Goal: Task Accomplishment & Management: Complete application form

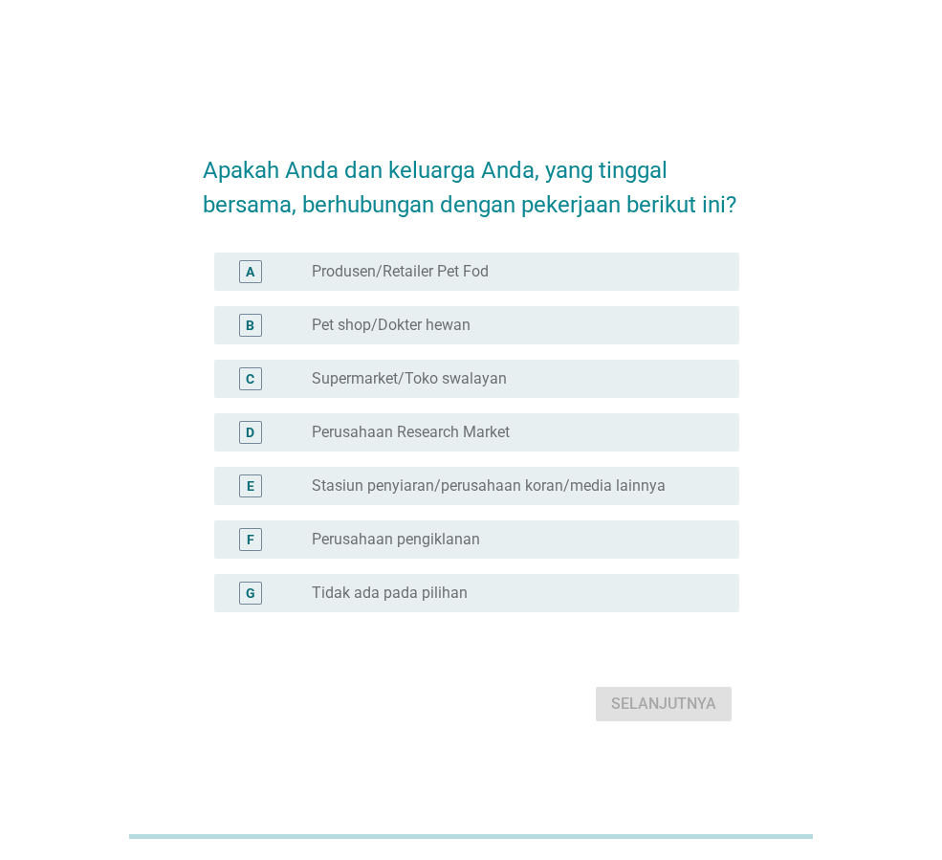
click at [404, 602] on label "Tidak ada pada pilihan" at bounding box center [390, 592] width 156 height 19
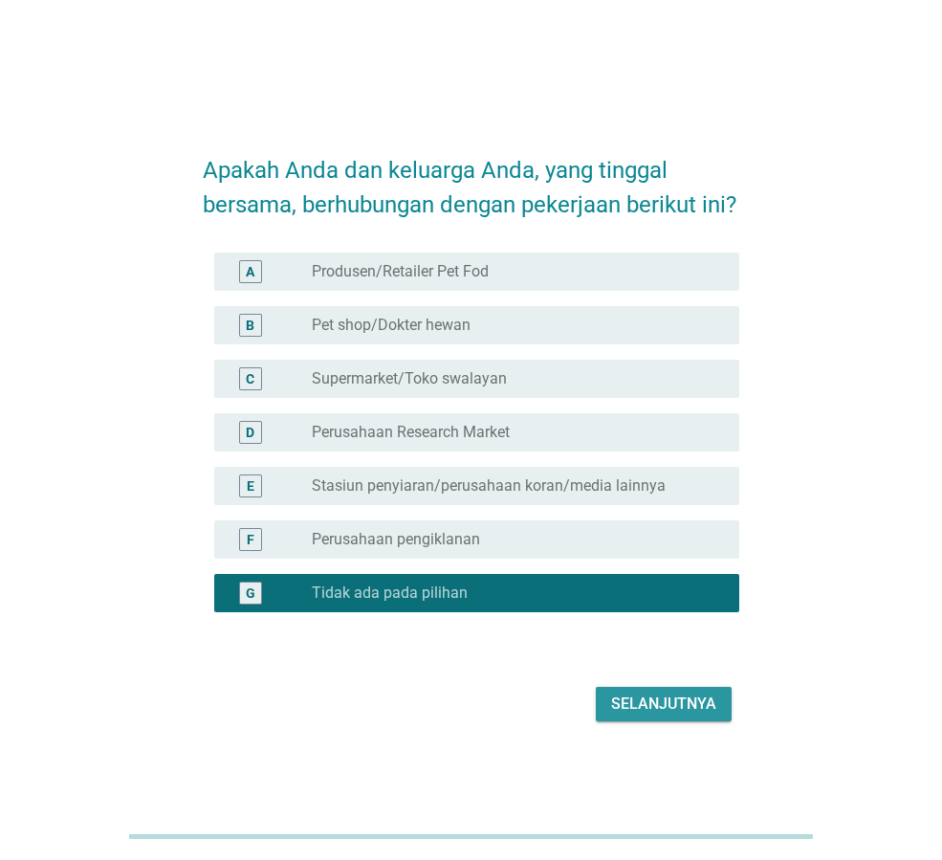
click at [685, 715] on div "Selanjutnya" at bounding box center [663, 703] width 105 height 23
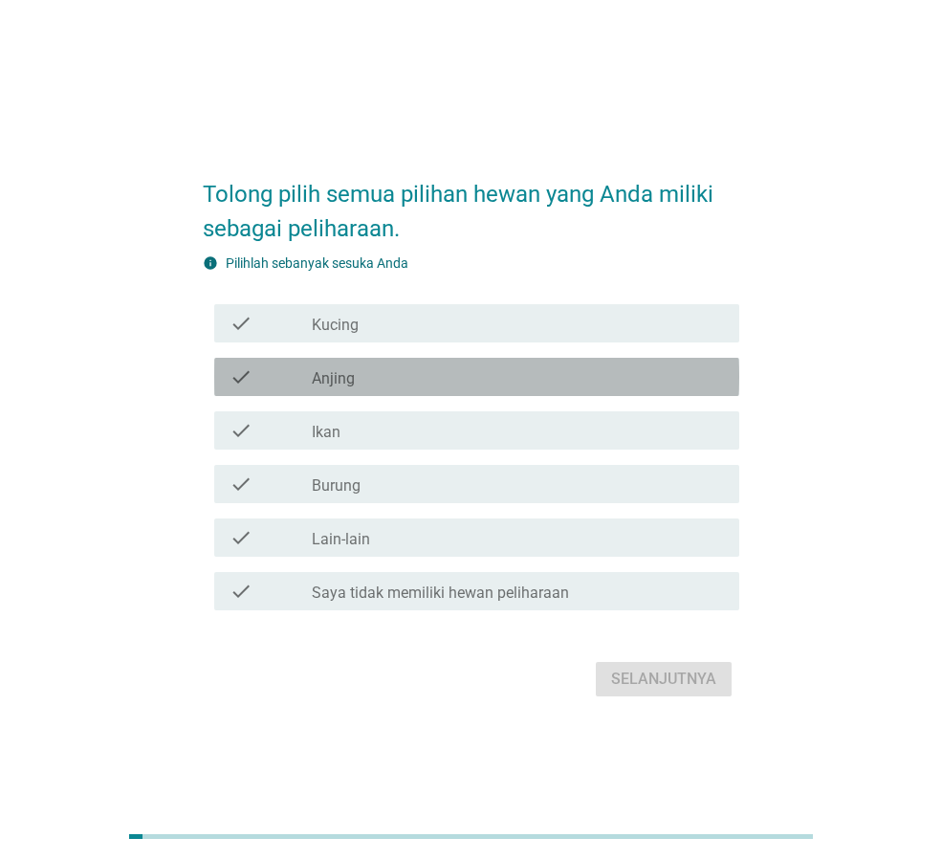
click at [359, 391] on div "check check_box_outline_blank Anjing" at bounding box center [476, 377] width 525 height 38
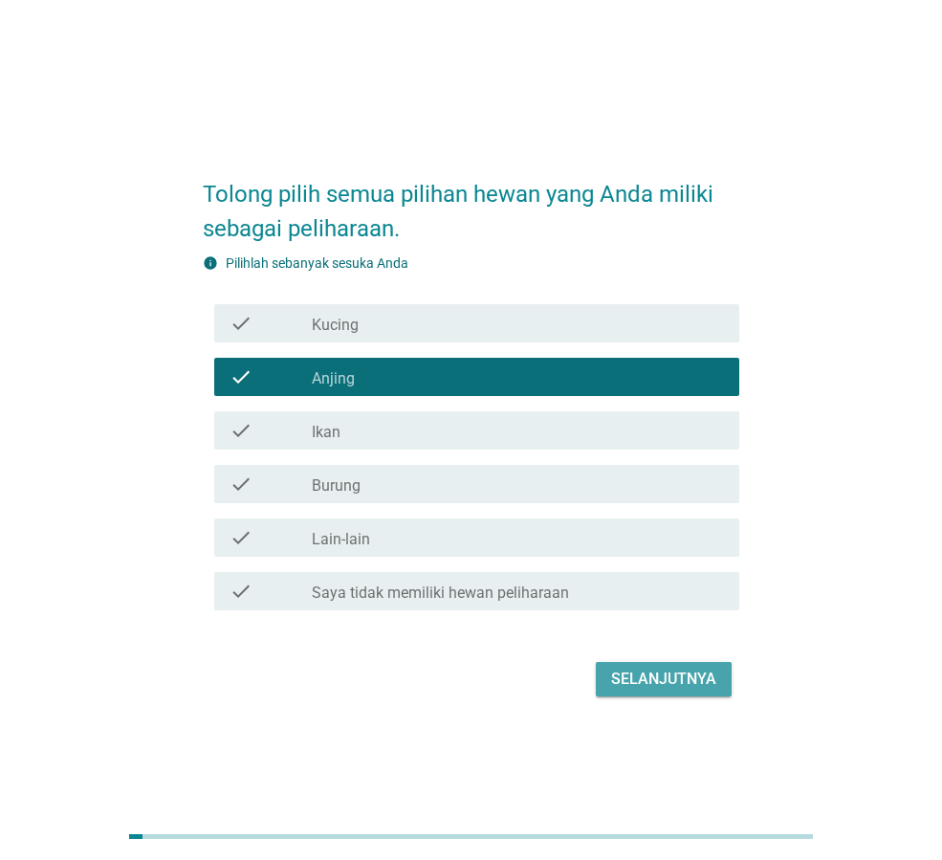
click at [636, 682] on div "Selanjutnya" at bounding box center [663, 678] width 105 height 23
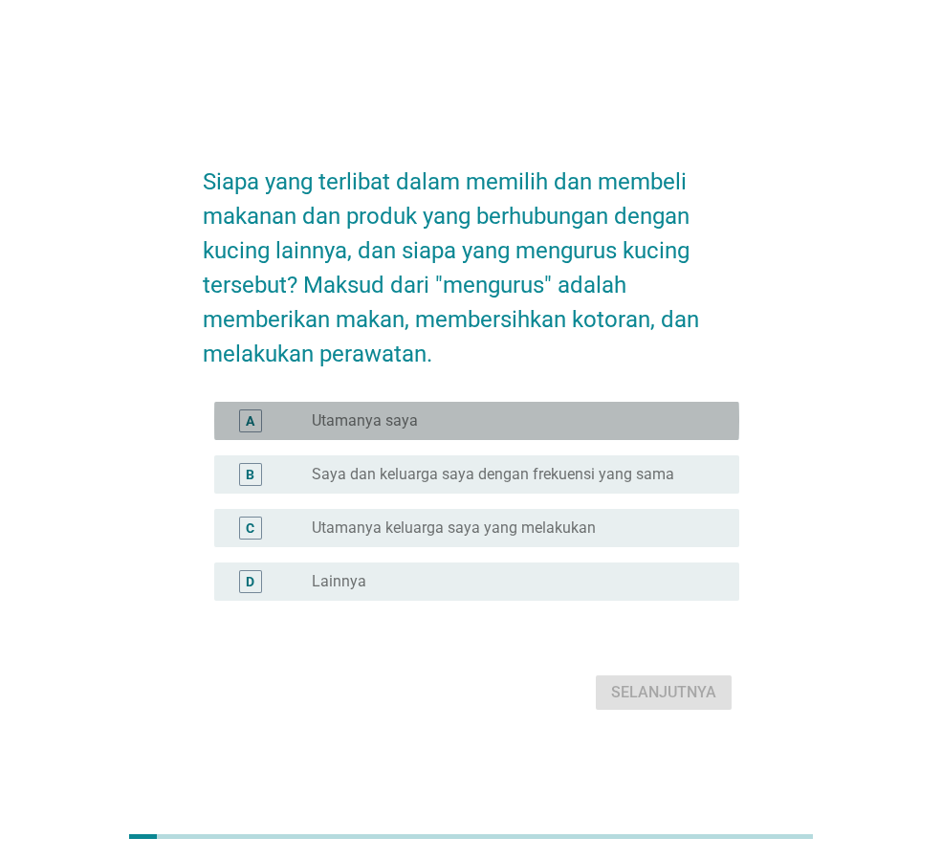
click at [412, 420] on label "Utamanya saya" at bounding box center [365, 420] width 106 height 19
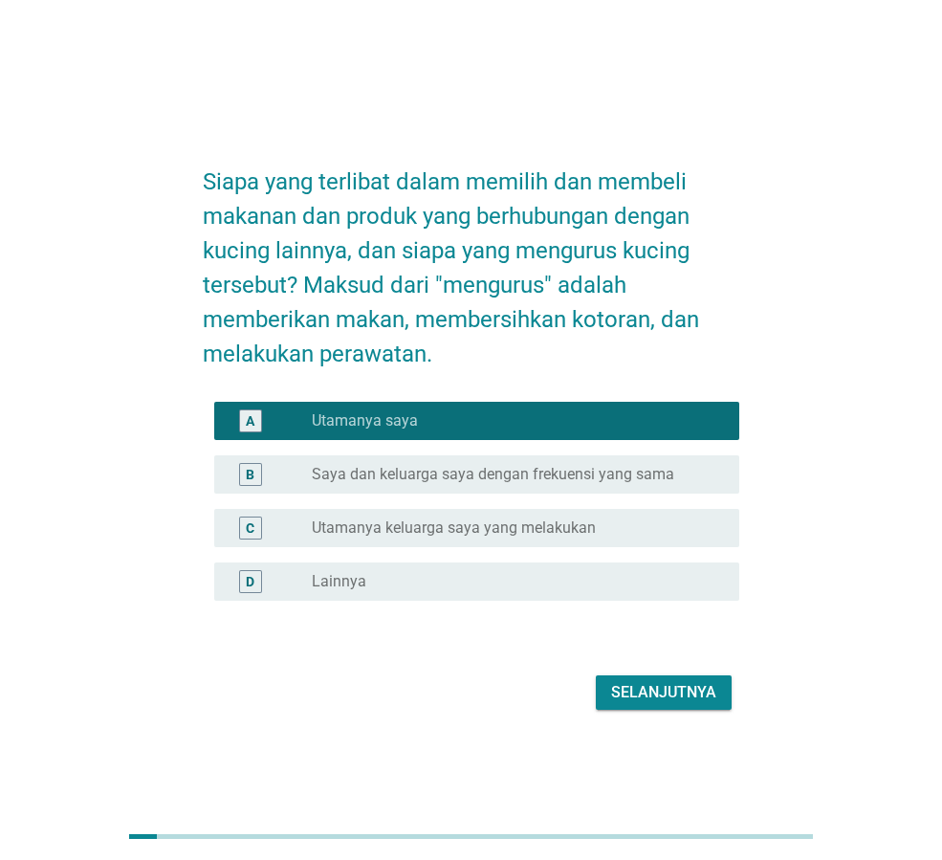
click at [666, 690] on div "Selanjutnya" at bounding box center [663, 692] width 105 height 23
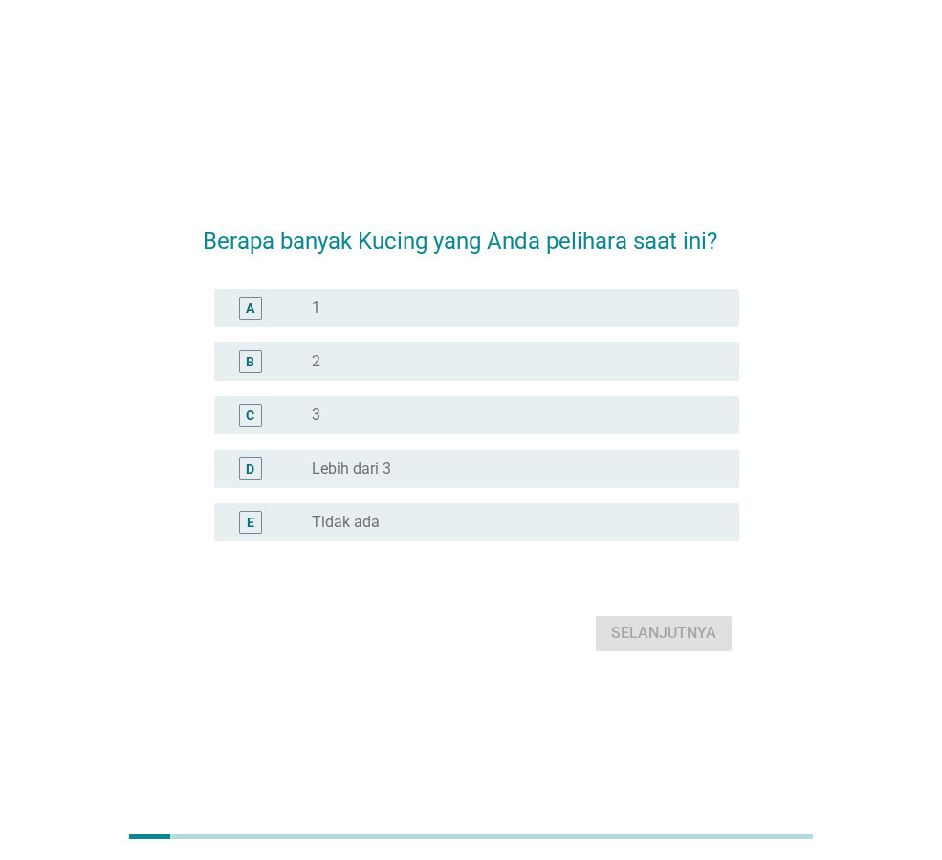
click at [355, 523] on label "Tidak ada" at bounding box center [346, 521] width 68 height 19
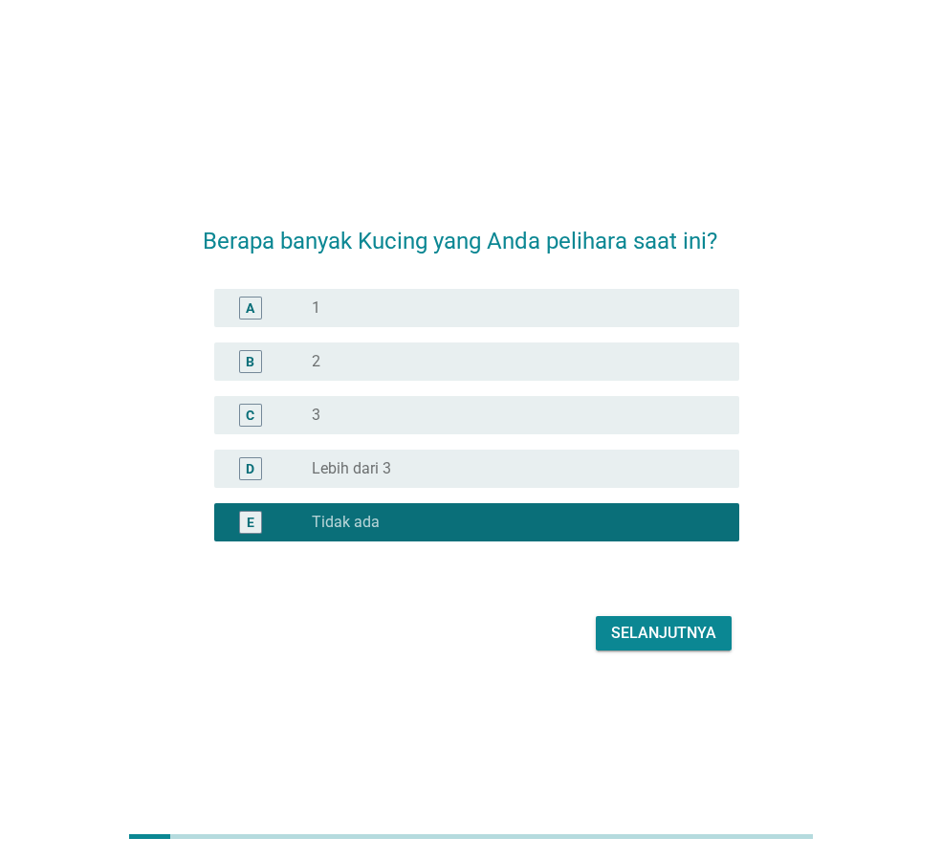
click at [636, 620] on button "Selanjutnya" at bounding box center [664, 633] width 136 height 34
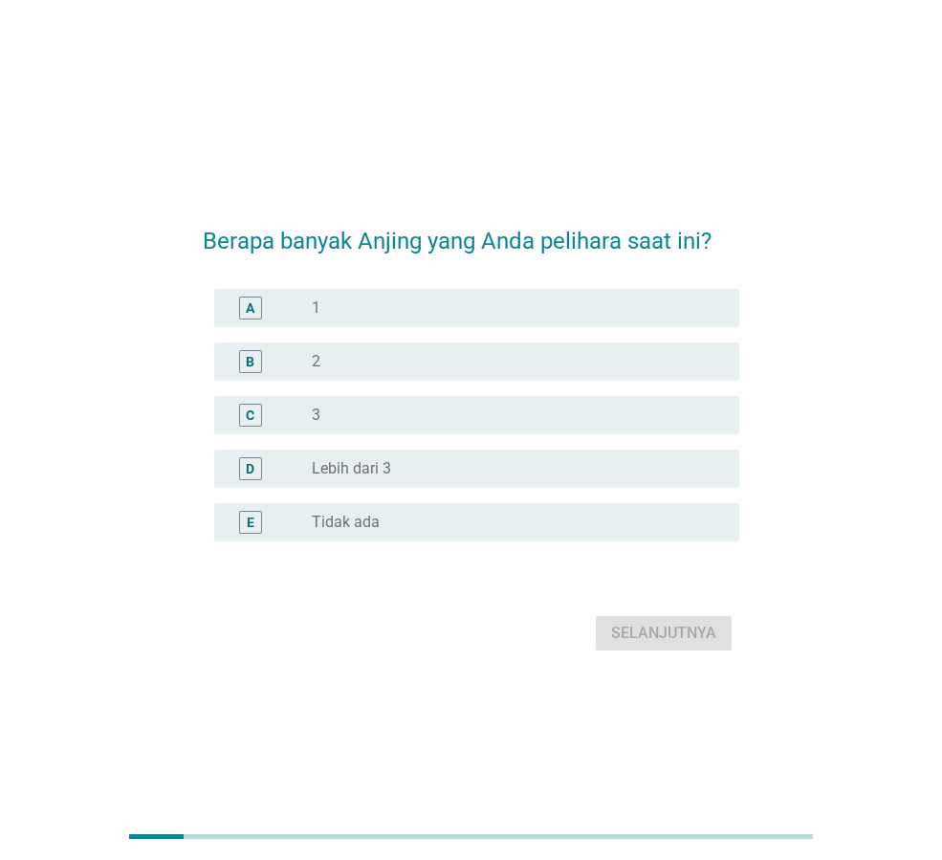
click at [403, 313] on div "radio_button_unchecked 1" at bounding box center [510, 307] width 397 height 19
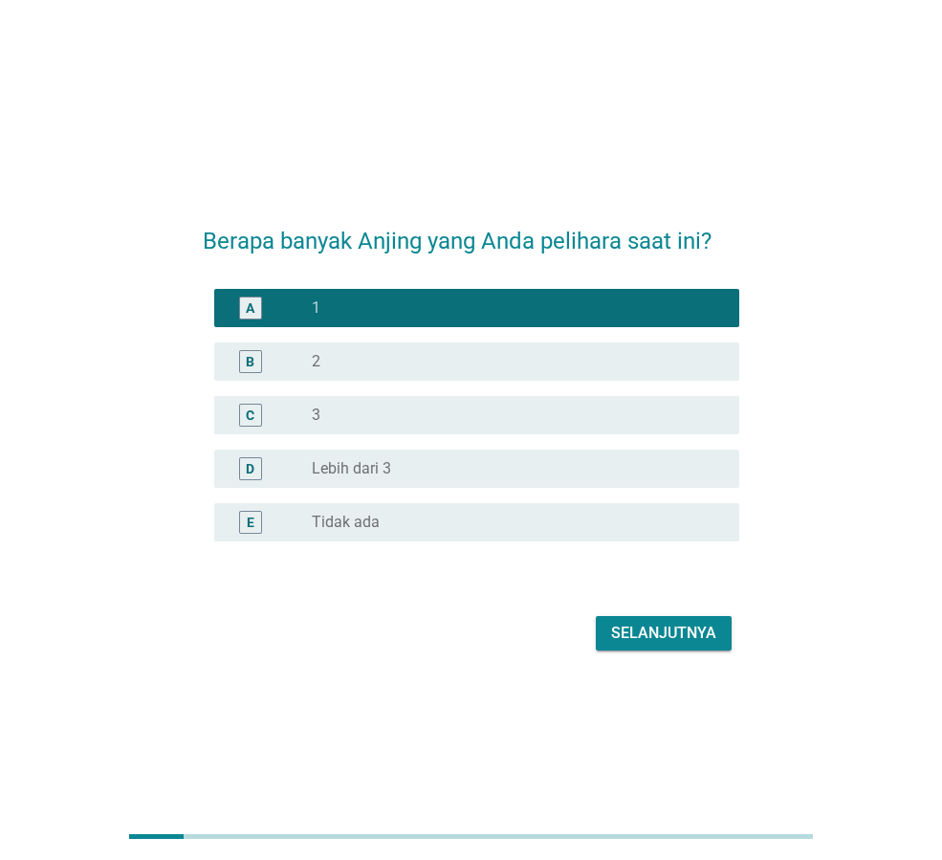
click at [630, 643] on div "Selanjutnya" at bounding box center [663, 632] width 105 height 23
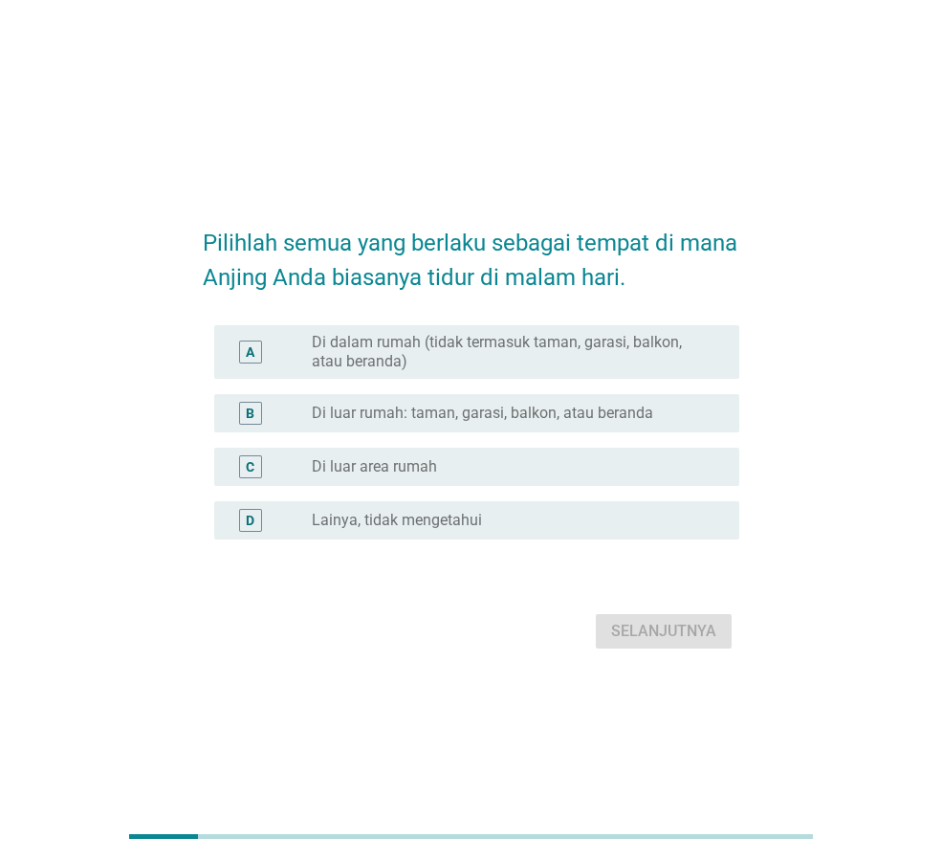
click at [465, 342] on label "Di dalam rumah (tidak termasuk taman, garasi, balkon, atau beranda)" at bounding box center [510, 352] width 397 height 38
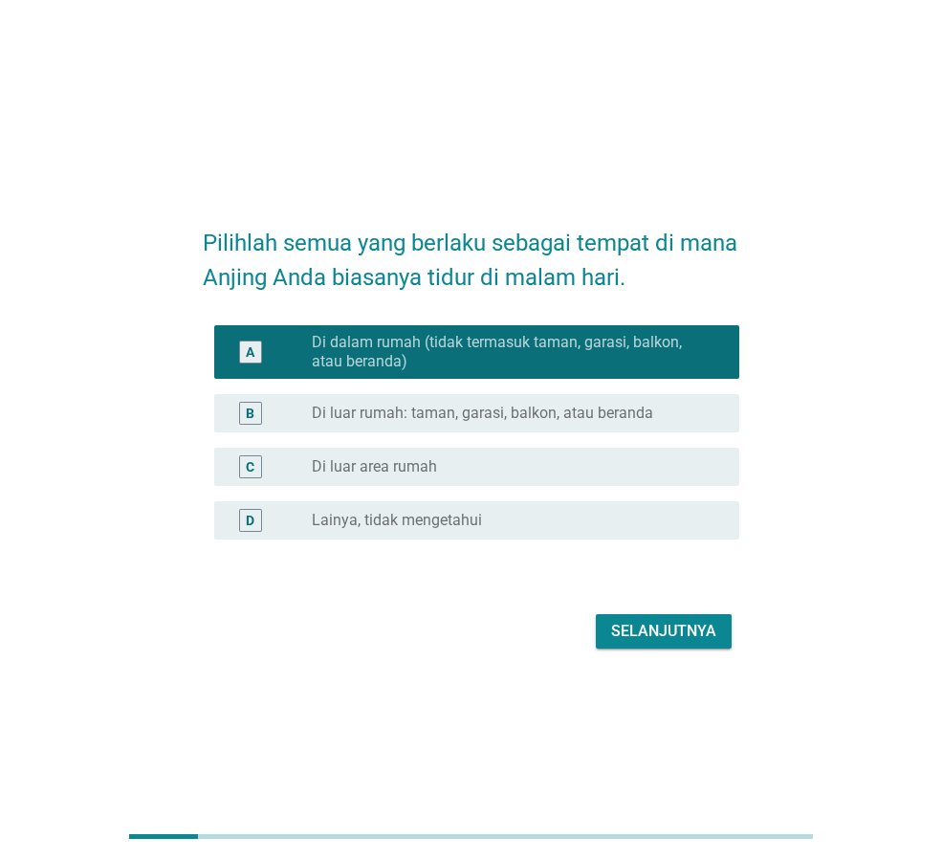
click at [656, 650] on div "Selanjutnya" at bounding box center [471, 631] width 536 height 46
click at [657, 638] on div "Selanjutnya" at bounding box center [663, 631] width 105 height 23
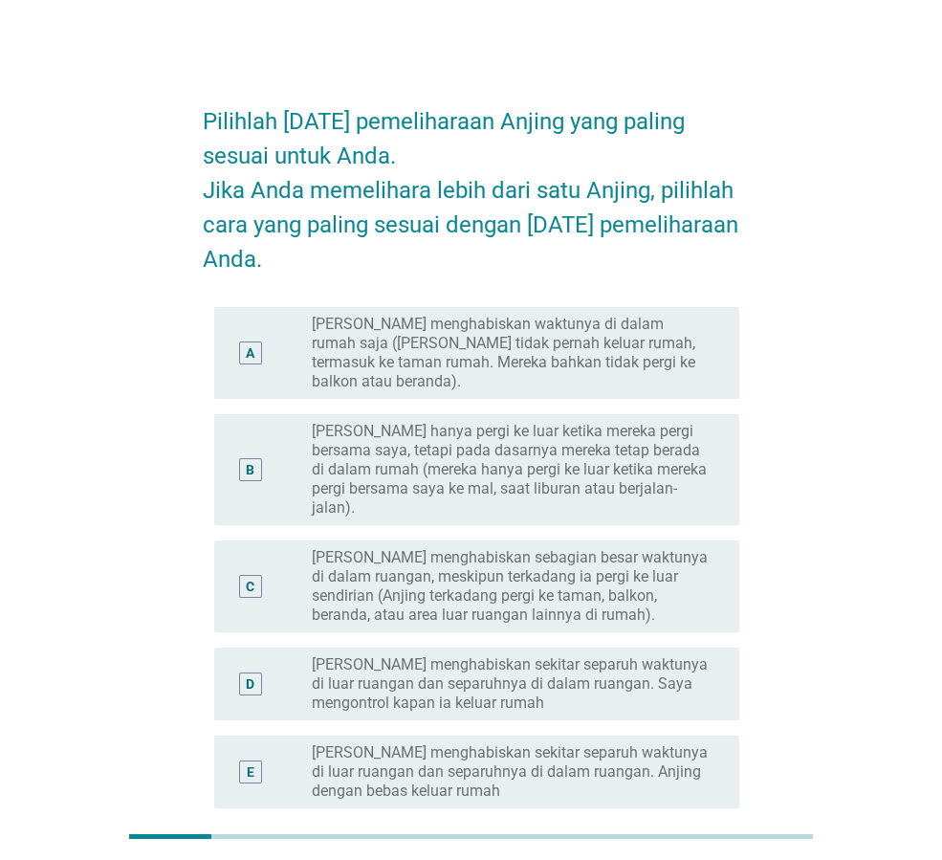
scroll to position [96, 0]
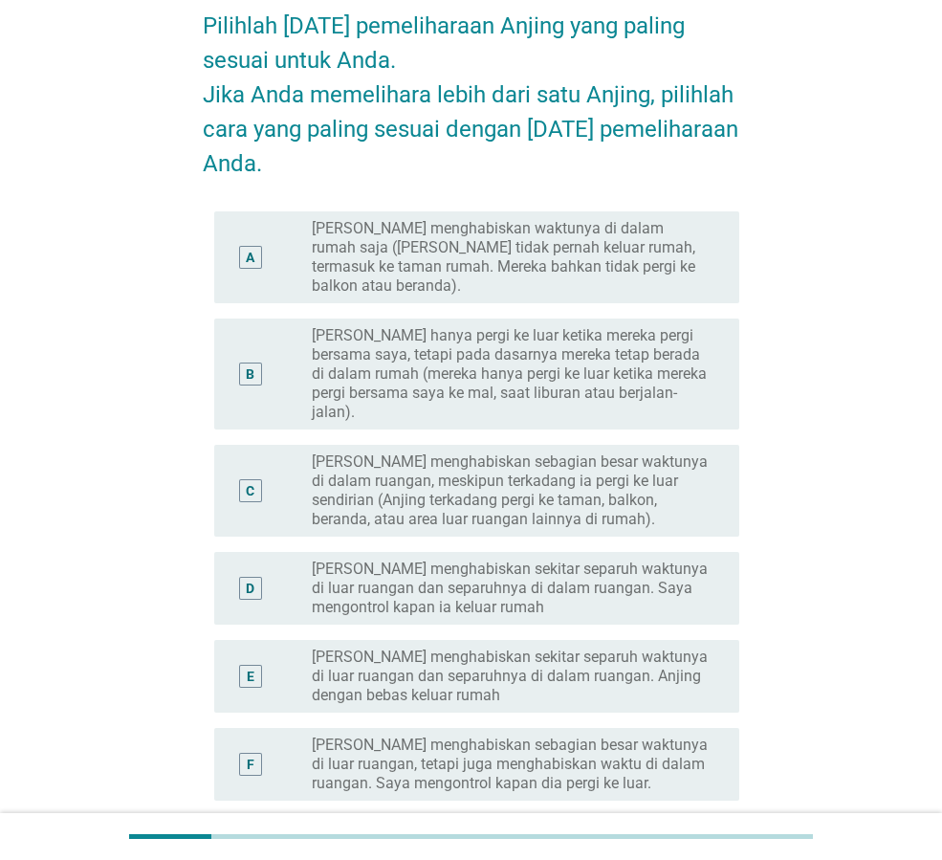
click at [630, 374] on label "[PERSON_NAME] hanya pergi ke luar ketika mereka pergi bersama saya, tetapi pada…" at bounding box center [510, 374] width 397 height 96
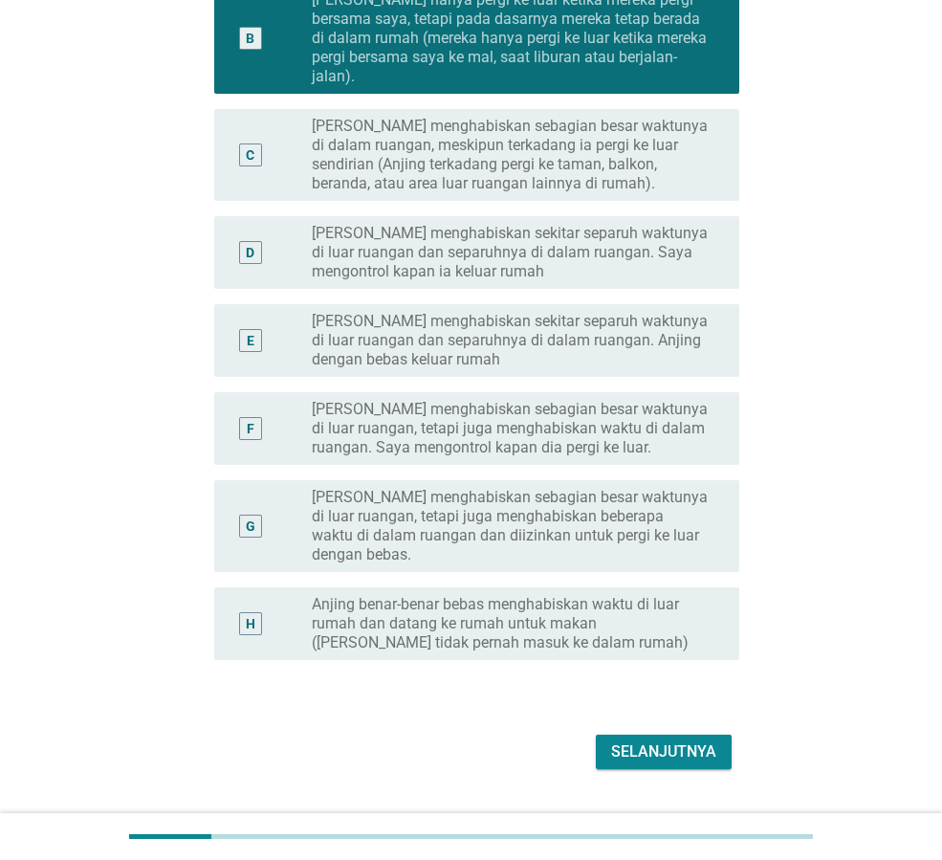
scroll to position [458, 0]
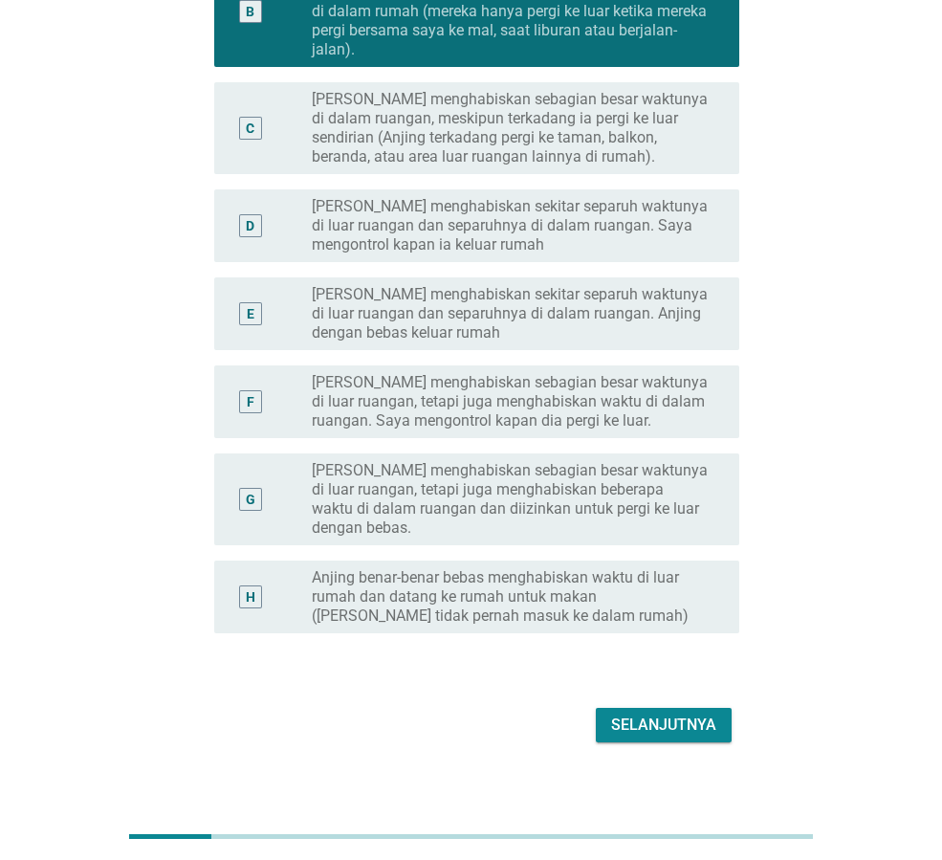
click at [683, 713] on div "Selanjutnya" at bounding box center [663, 724] width 105 height 23
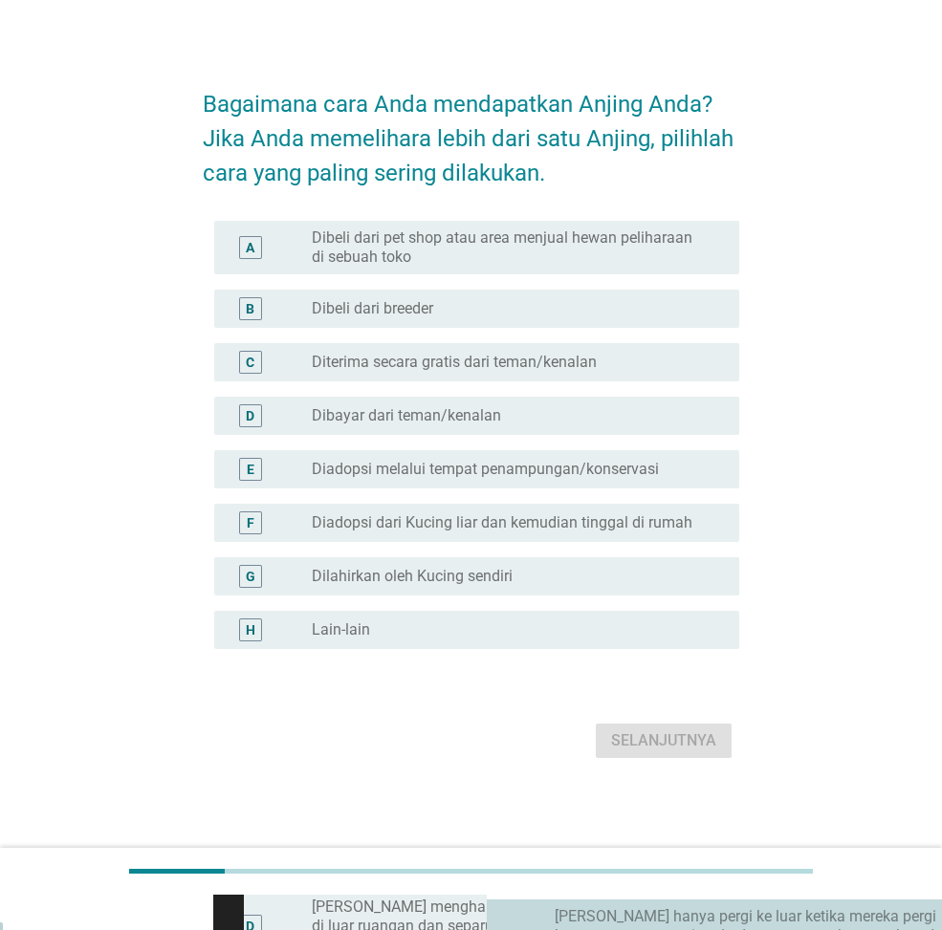
scroll to position [0, 0]
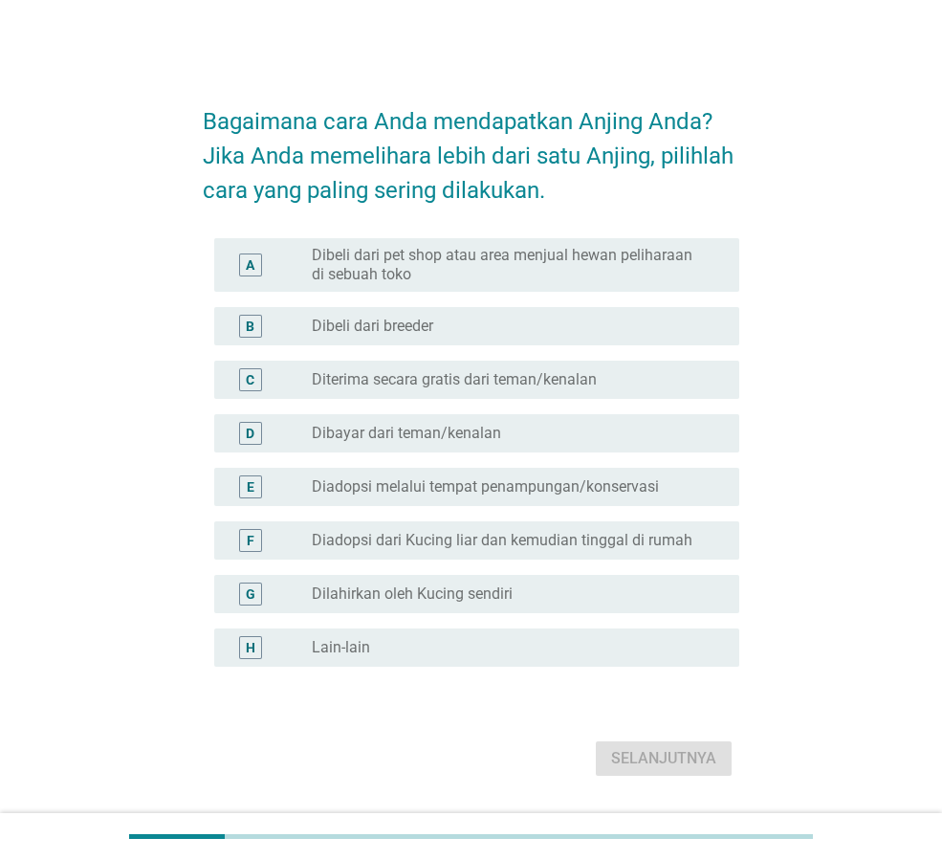
click at [517, 375] on label "Diterima secara gratis dari teman/kenalan" at bounding box center [454, 379] width 285 height 19
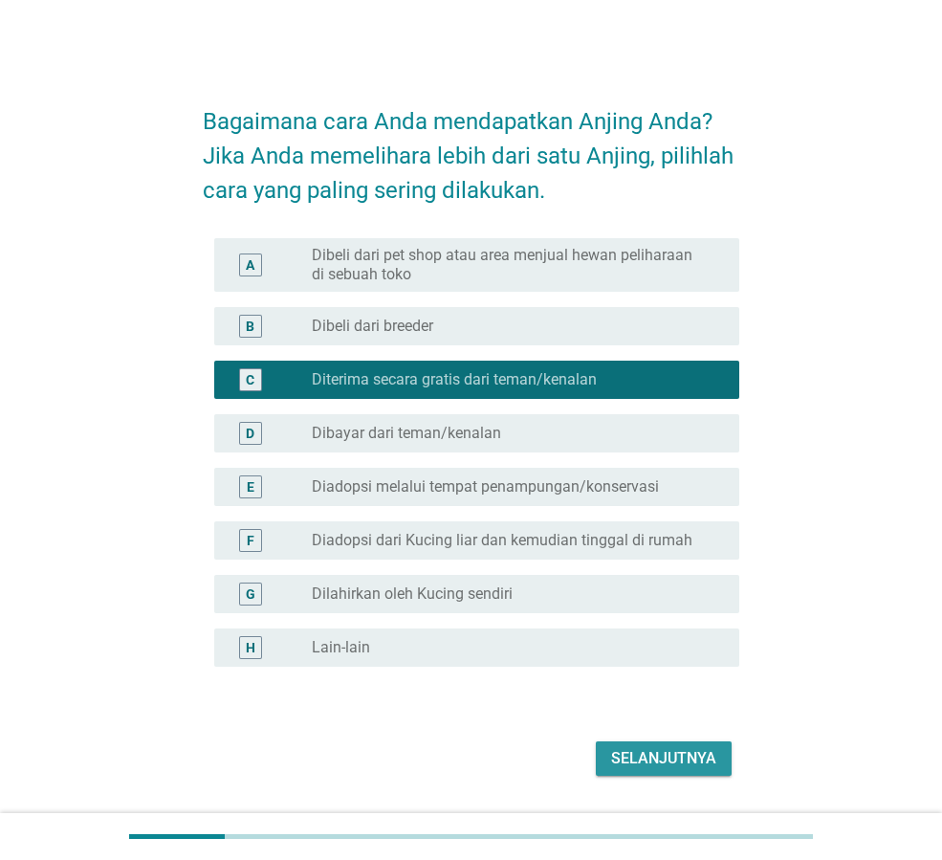
click at [629, 749] on div "Selanjutnya" at bounding box center [663, 758] width 105 height 23
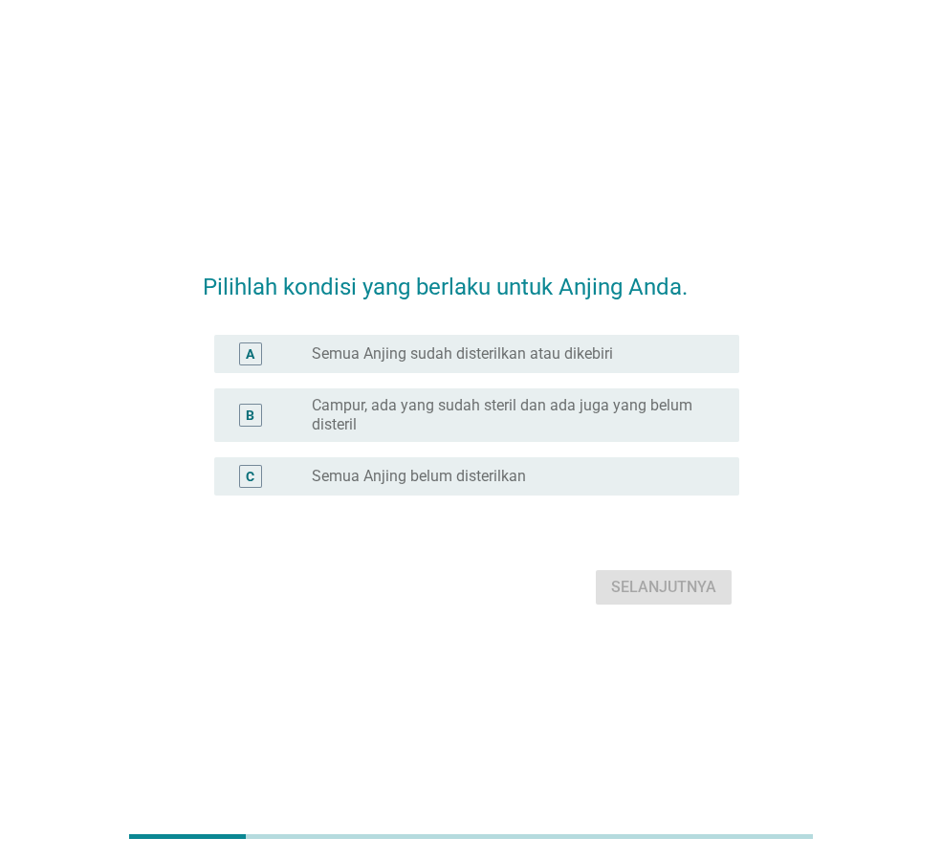
click at [464, 475] on label "Semua Anjing belum disterilkan" at bounding box center [419, 476] width 214 height 19
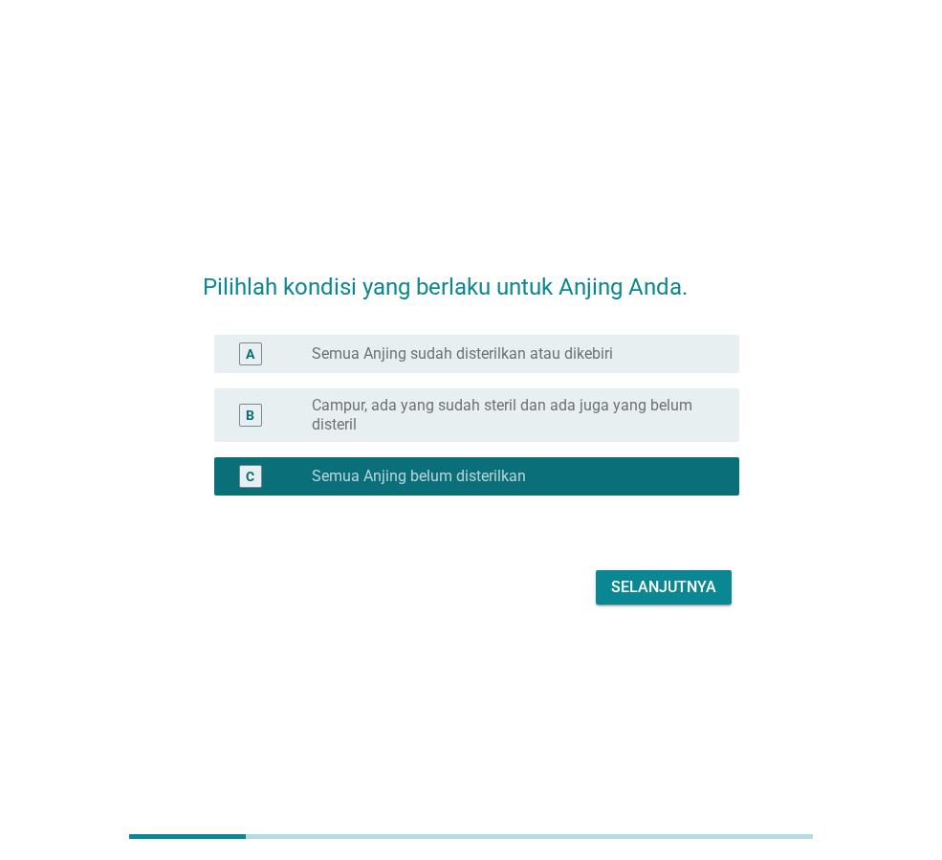
click at [664, 594] on div "Selanjutnya" at bounding box center [663, 587] width 105 height 23
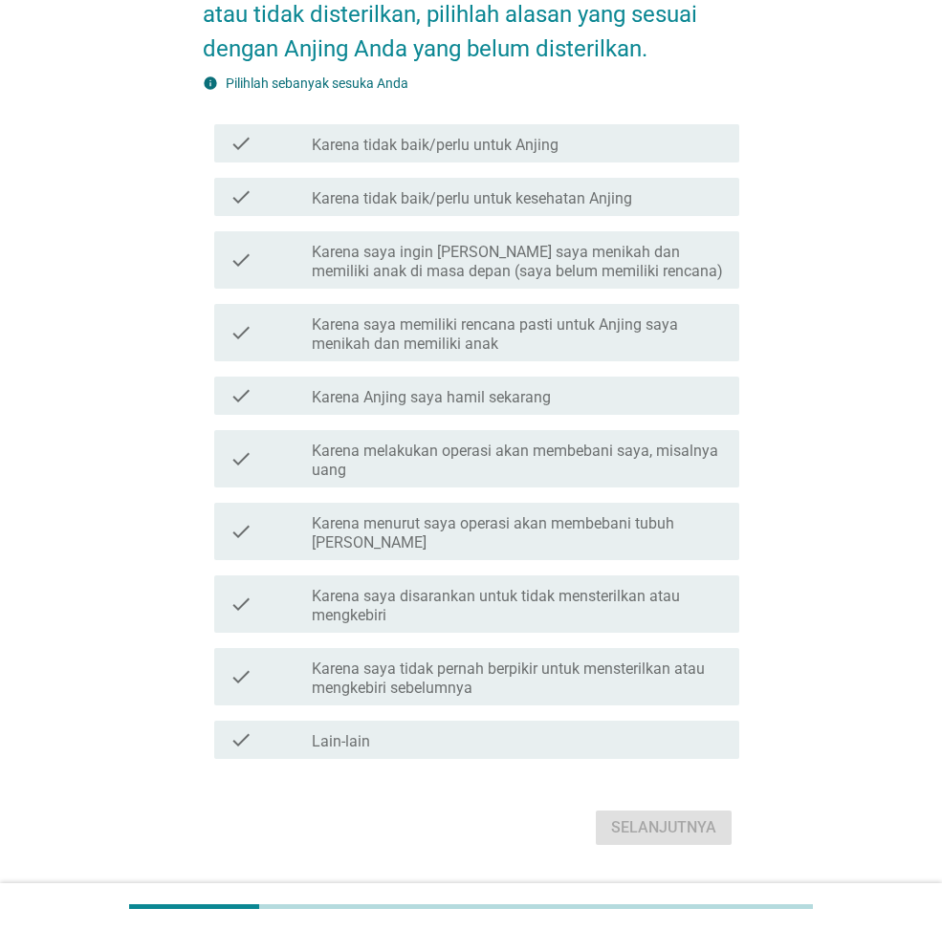
scroll to position [243, 0]
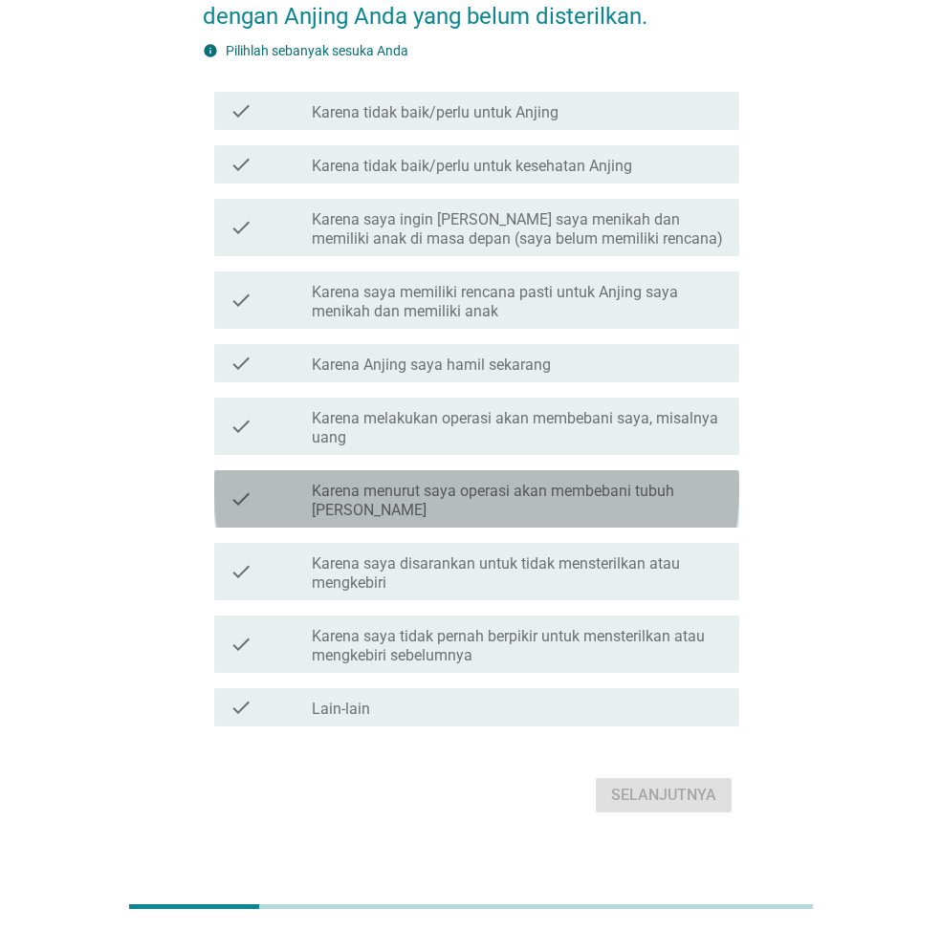
click at [642, 501] on div "check check_box_outline_blank Karena menurut saya operasi akan membebani tubuh …" at bounding box center [476, 498] width 525 height 57
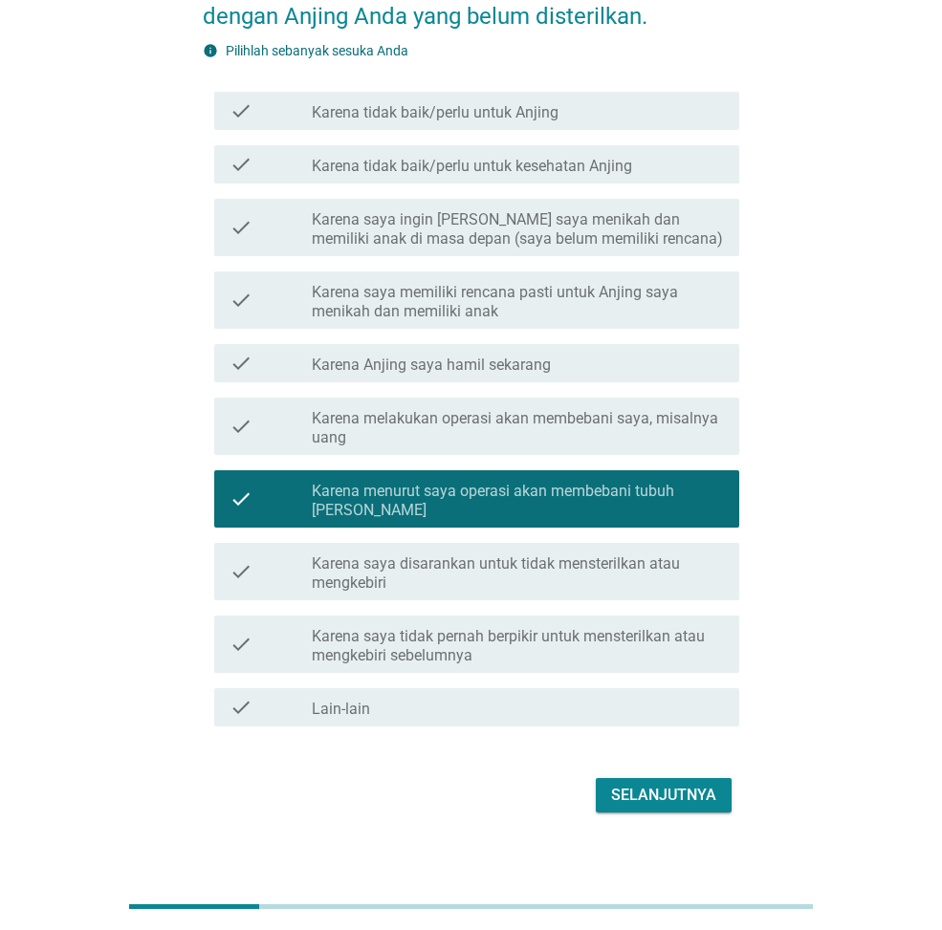
click at [634, 784] on div "Selanjutnya" at bounding box center [663, 795] width 105 height 23
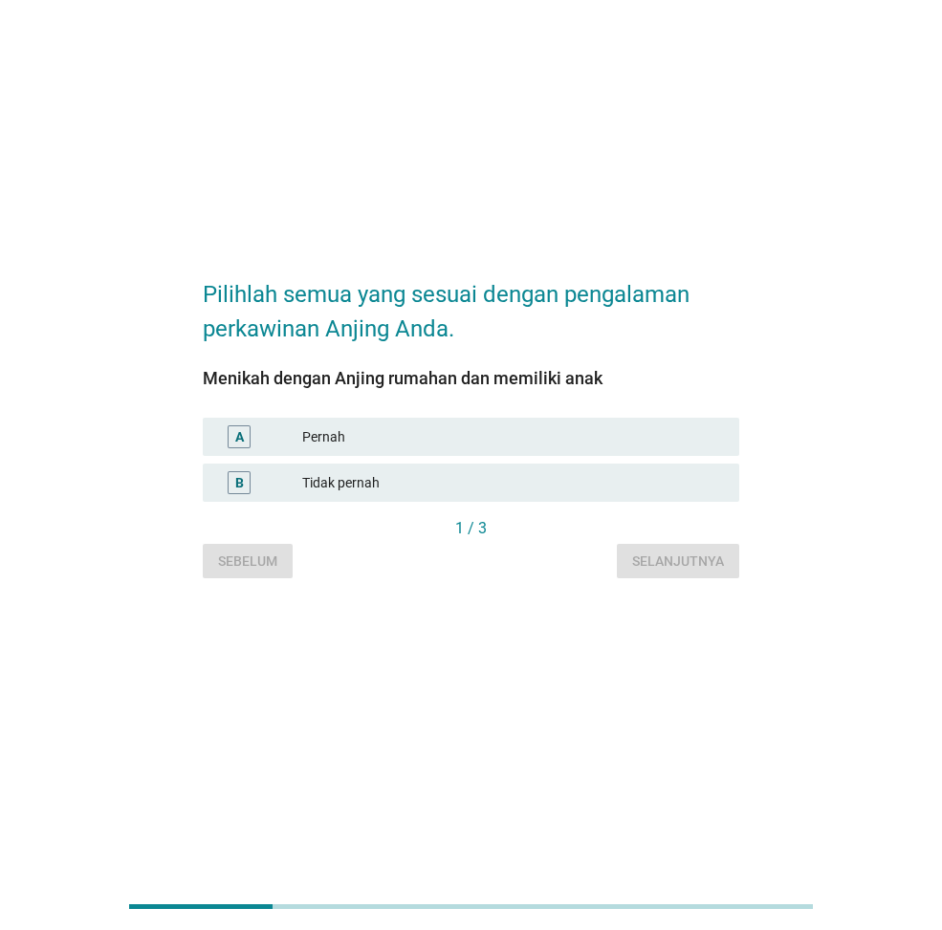
scroll to position [0, 0]
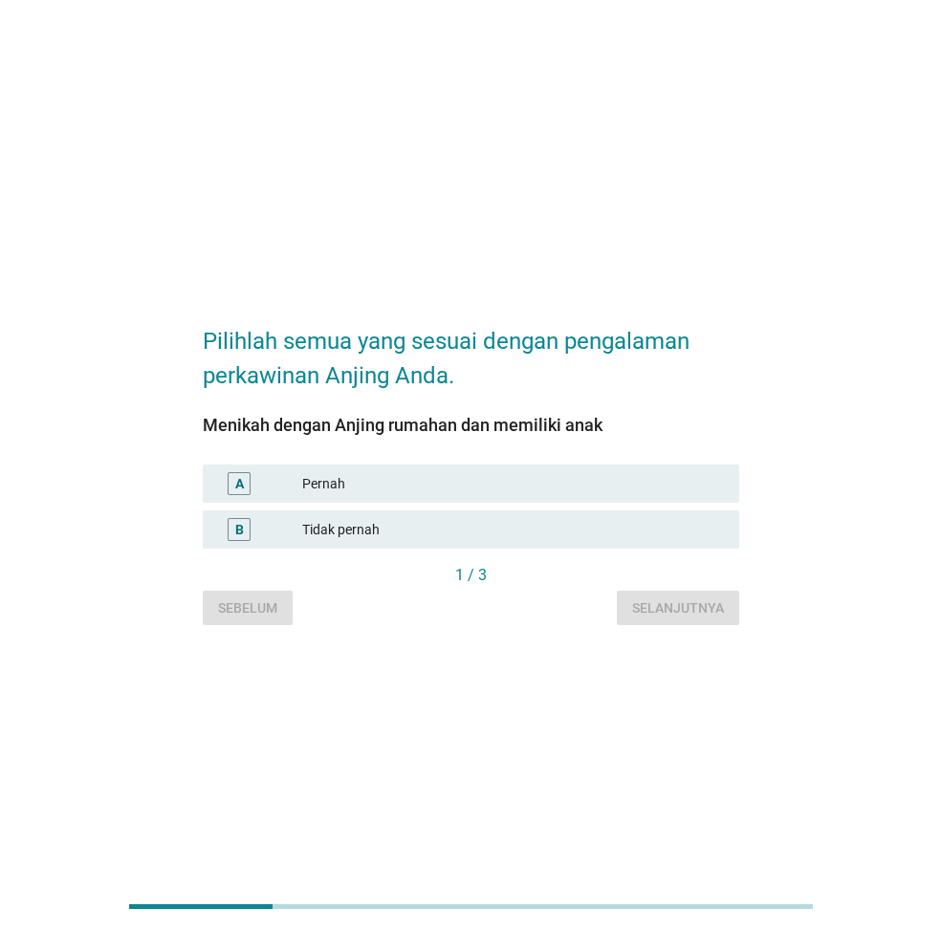
click at [347, 480] on div "Pernah" at bounding box center [513, 483] width 422 height 23
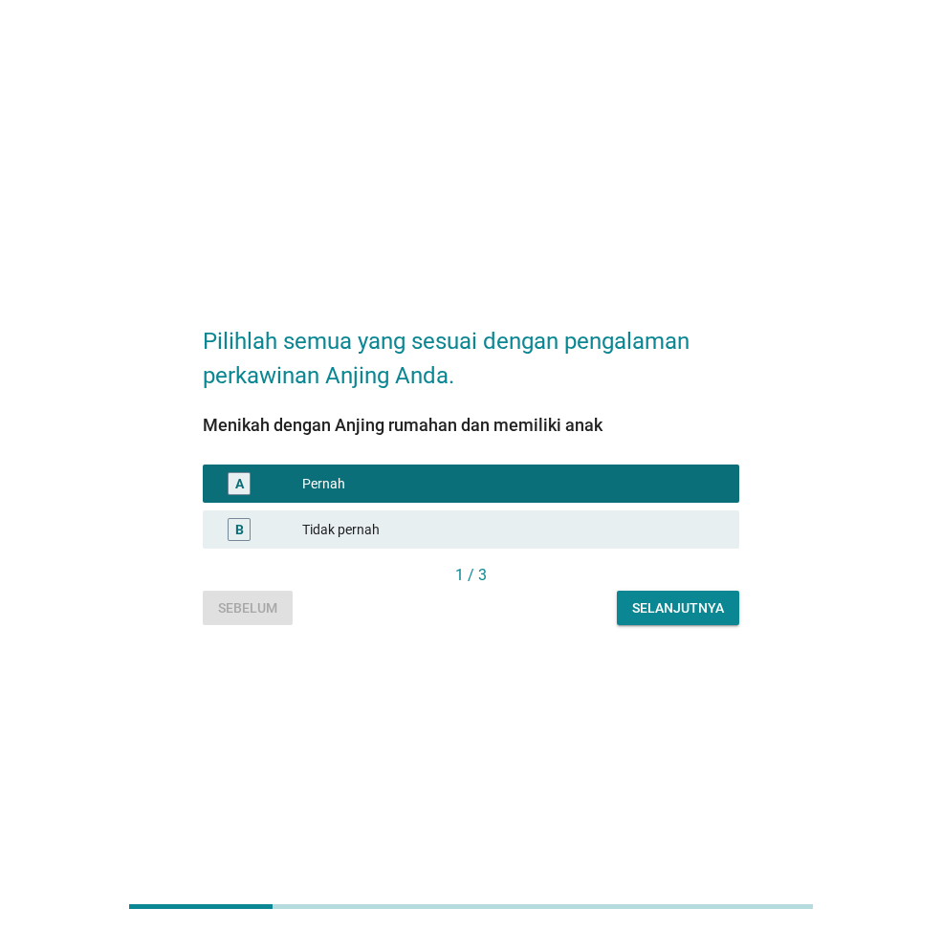
click at [655, 605] on div "Selanjutnya" at bounding box center [678, 609] width 92 height 20
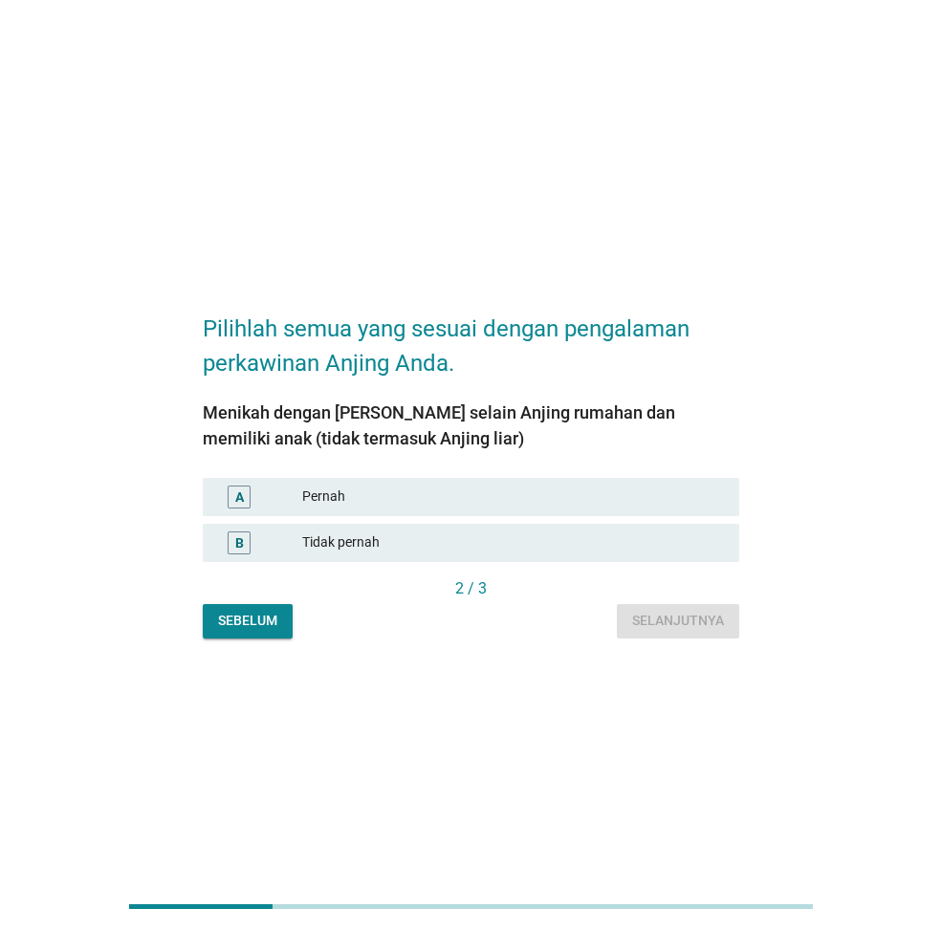
click at [365, 544] on div "Tidak pernah" at bounding box center [513, 543] width 422 height 23
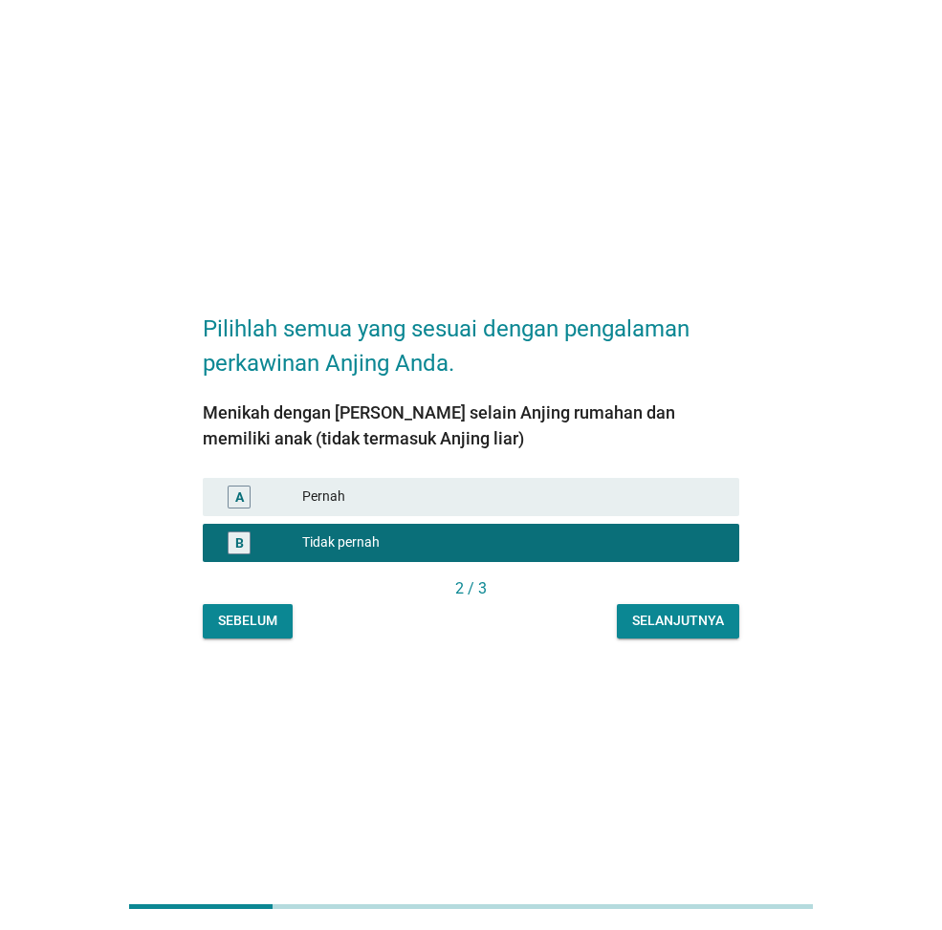
click at [656, 623] on div "Selanjutnya" at bounding box center [678, 621] width 92 height 20
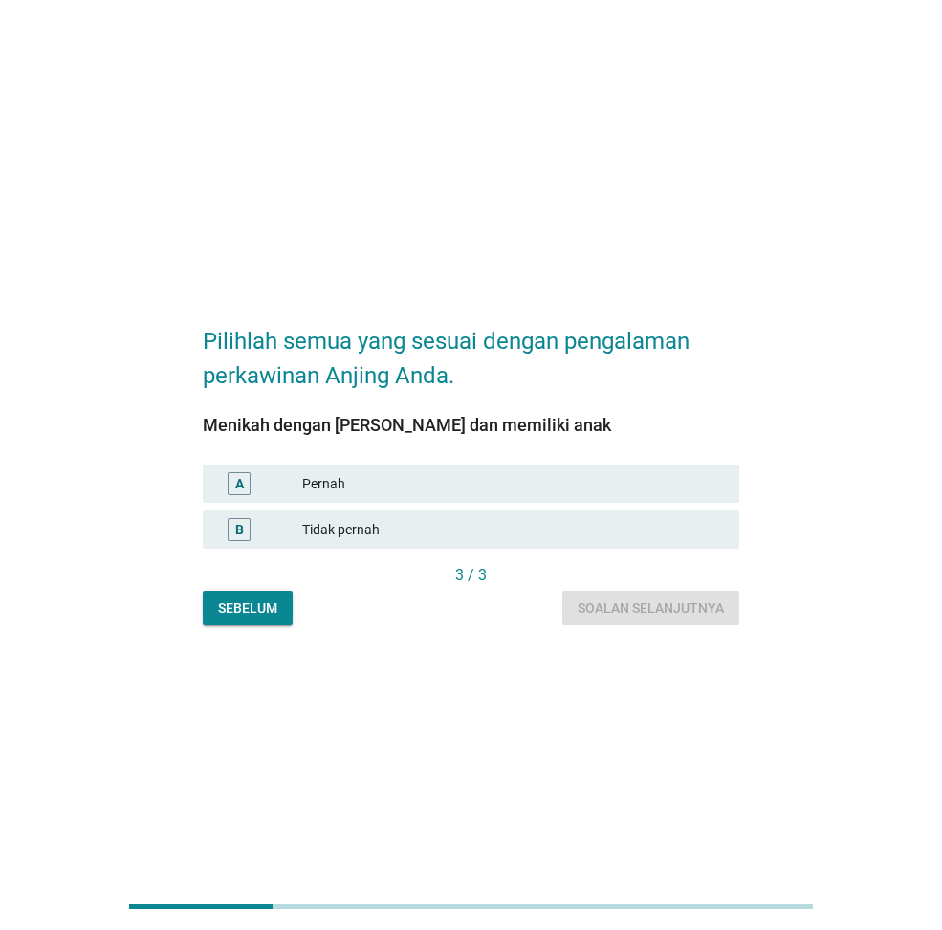
click at [404, 530] on div "Tidak pernah" at bounding box center [513, 529] width 422 height 23
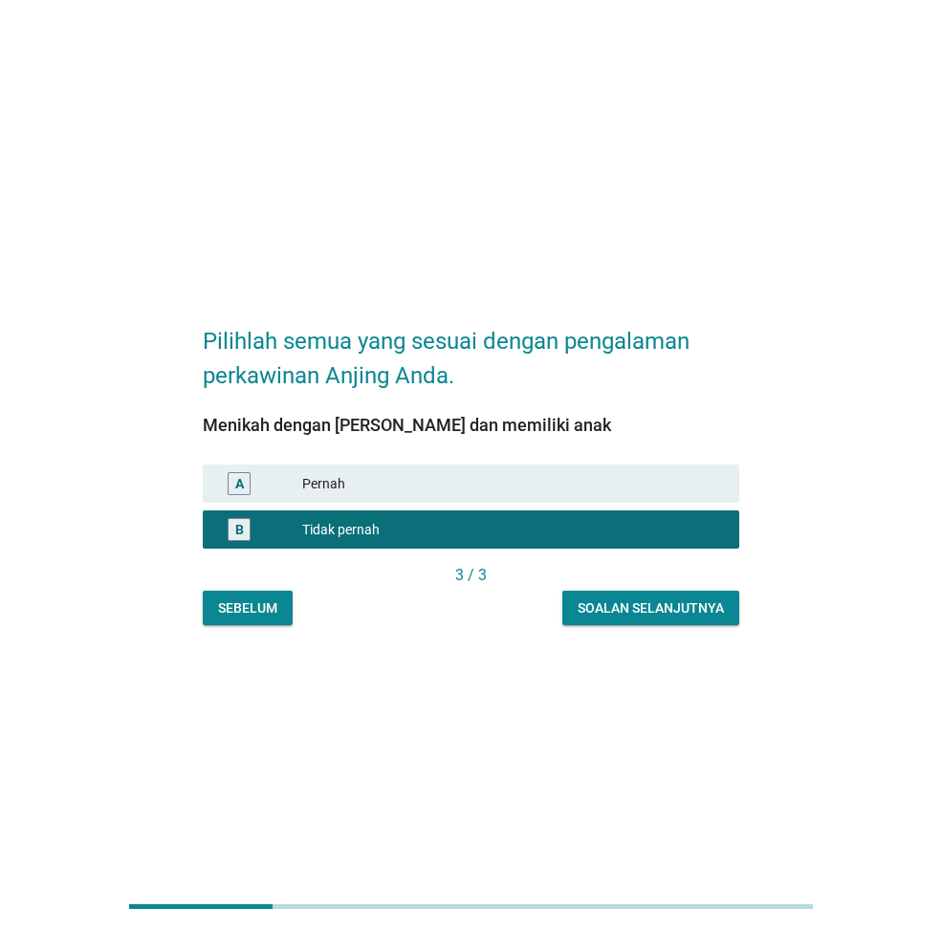
click at [615, 609] on div "Soalan selanjutnya" at bounding box center [650, 609] width 146 height 20
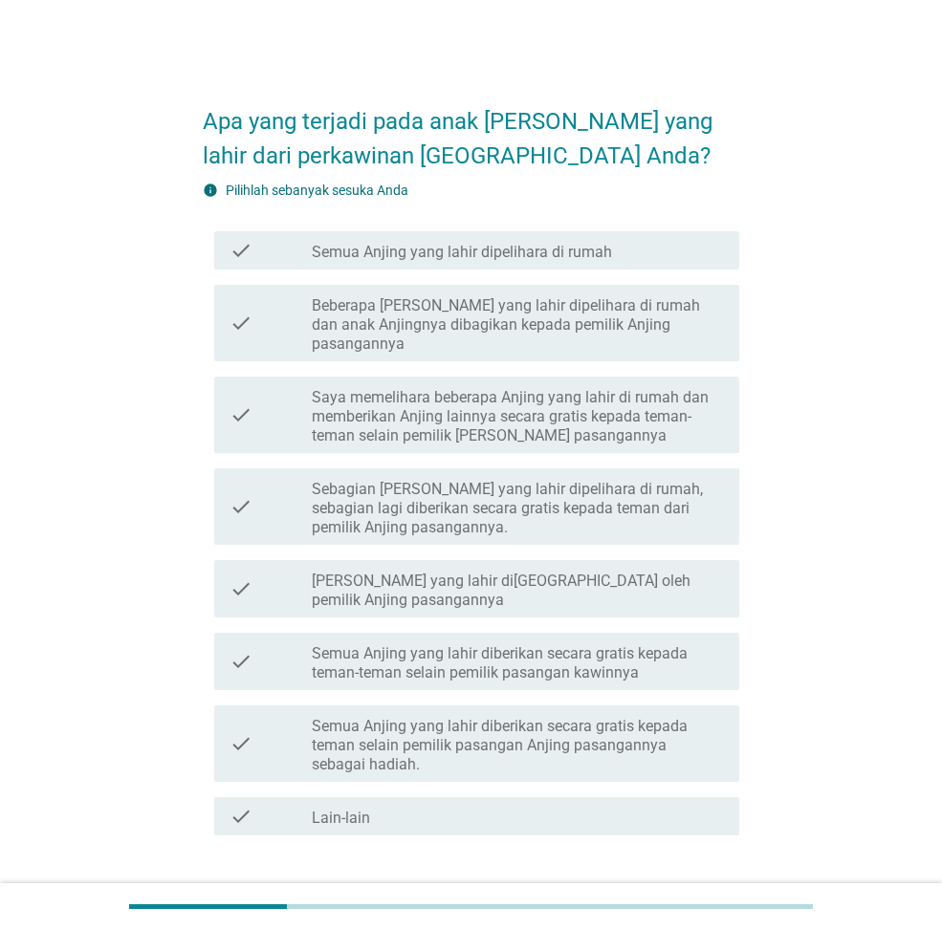
click at [601, 572] on label "[PERSON_NAME] yang lahir di[GEOGRAPHIC_DATA] oleh pemilik Anjing pasangannya" at bounding box center [518, 591] width 412 height 38
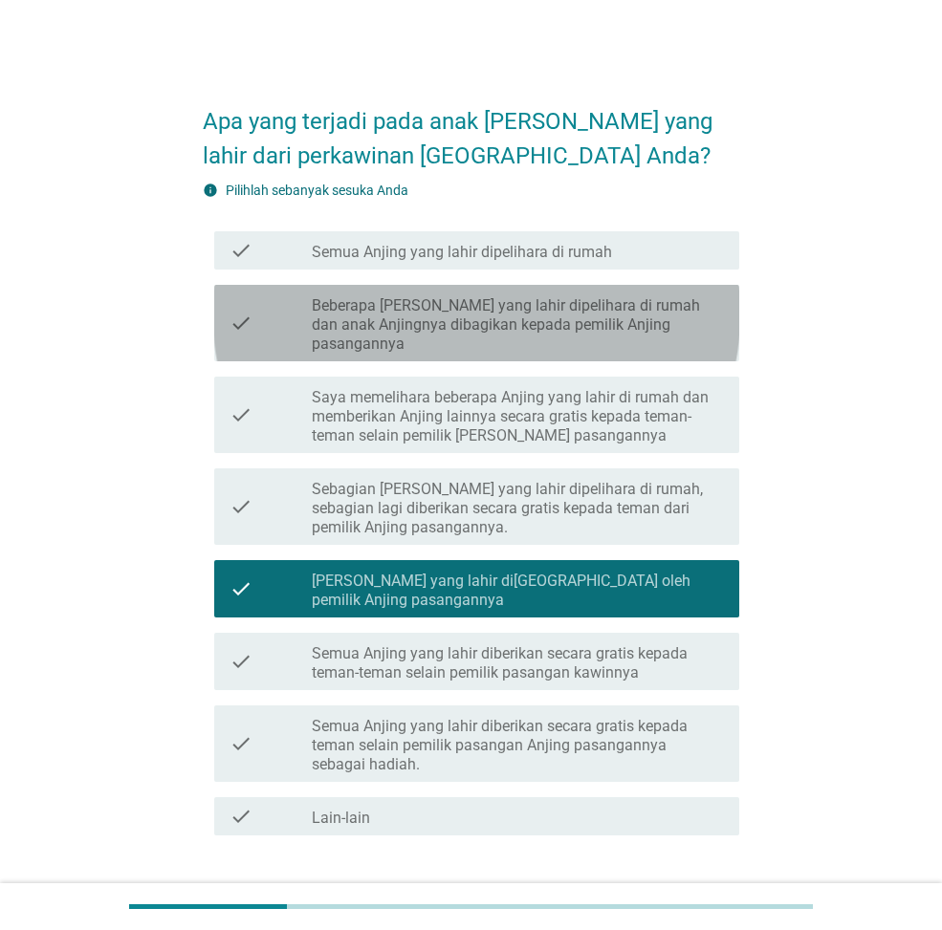
click at [426, 327] on label "Beberapa [PERSON_NAME] yang lahir dipelihara di rumah dan anak Anjingnya dibagi…" at bounding box center [518, 324] width 412 height 57
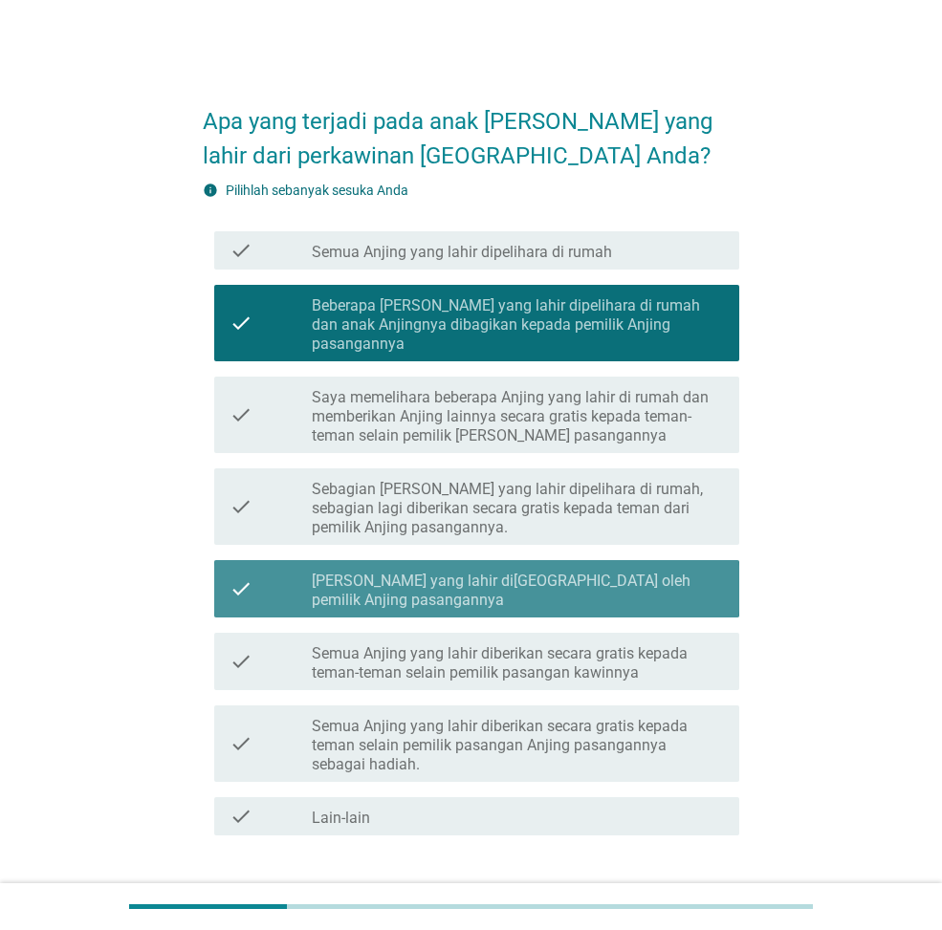
click at [405, 572] on label "[PERSON_NAME] yang lahir di[GEOGRAPHIC_DATA] oleh pemilik Anjing pasangannya" at bounding box center [518, 591] width 412 height 38
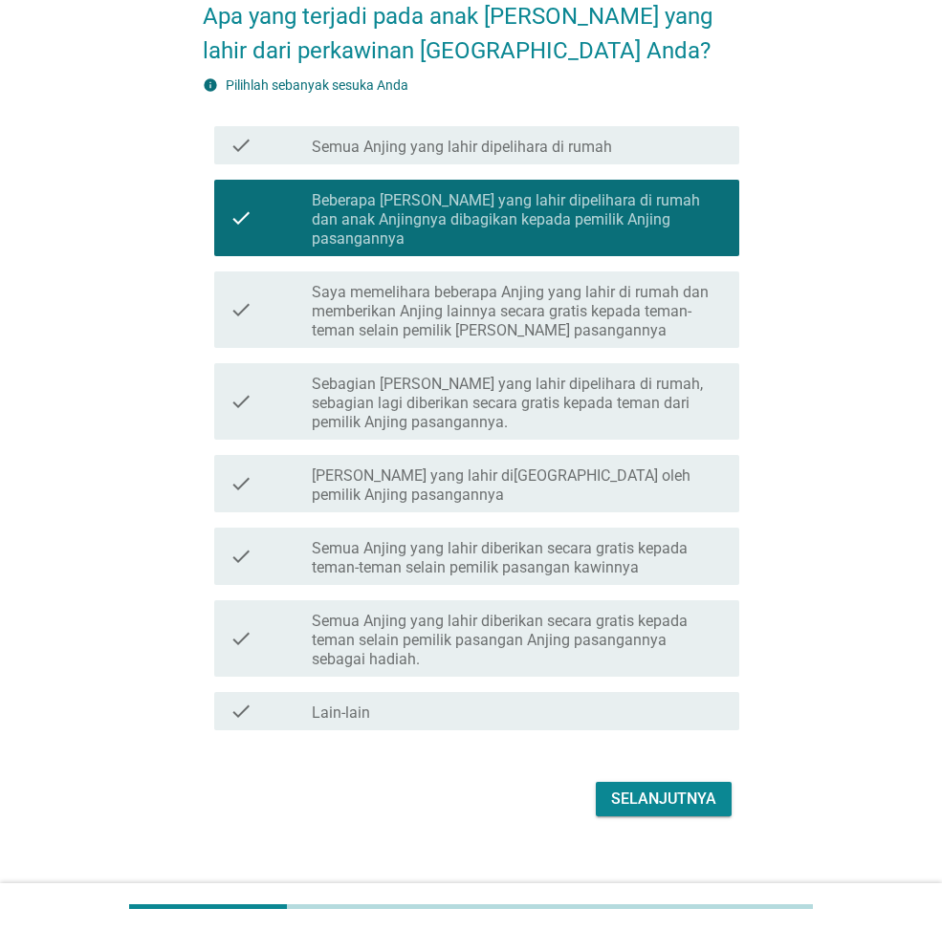
scroll to position [109, 0]
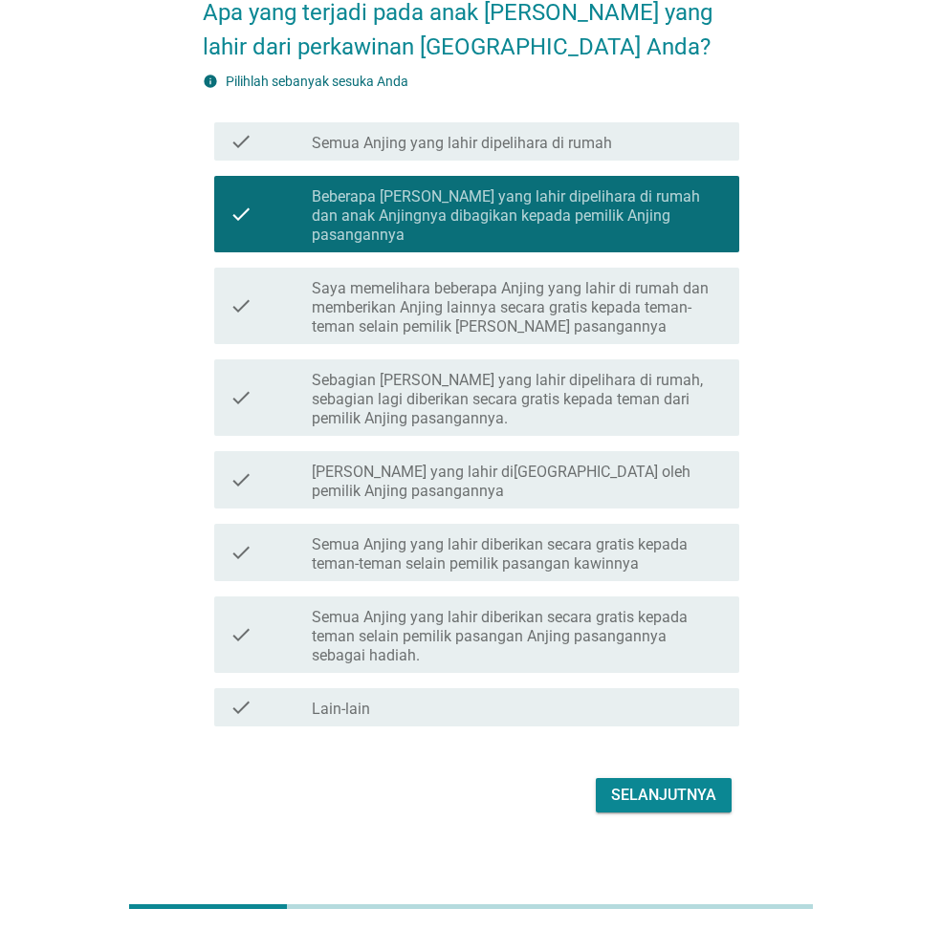
click at [665, 778] on button "Selanjutnya" at bounding box center [664, 795] width 136 height 34
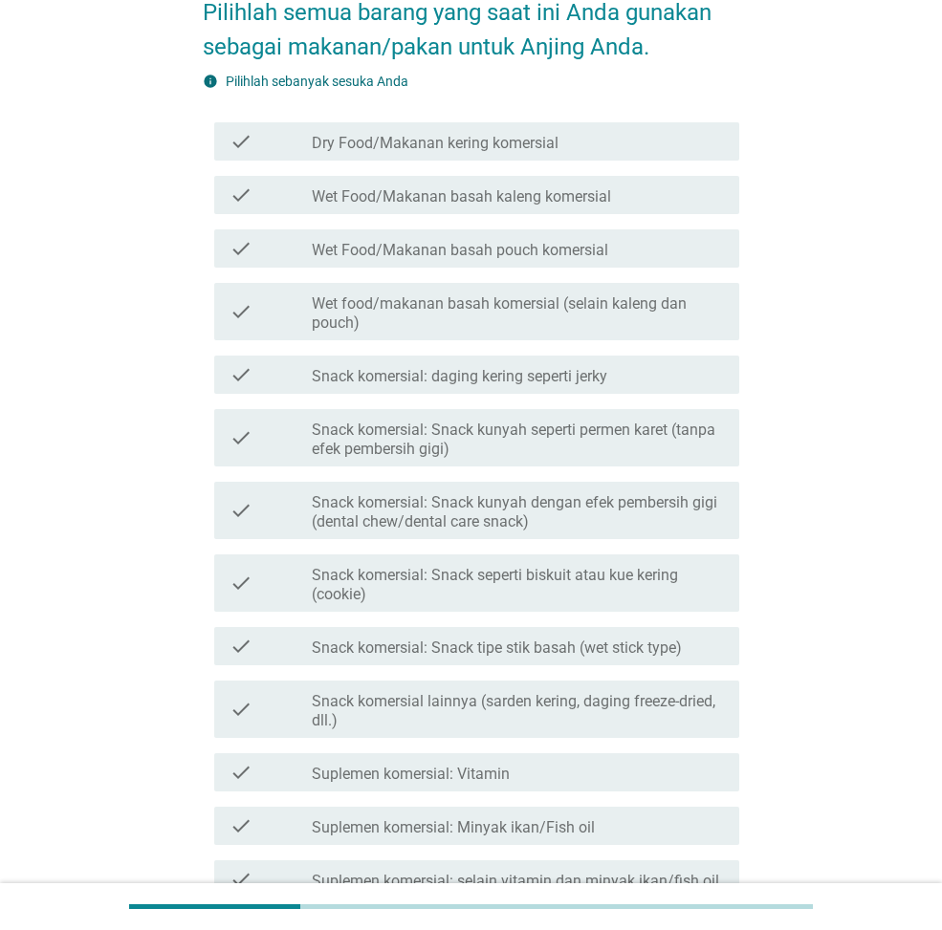
scroll to position [0, 0]
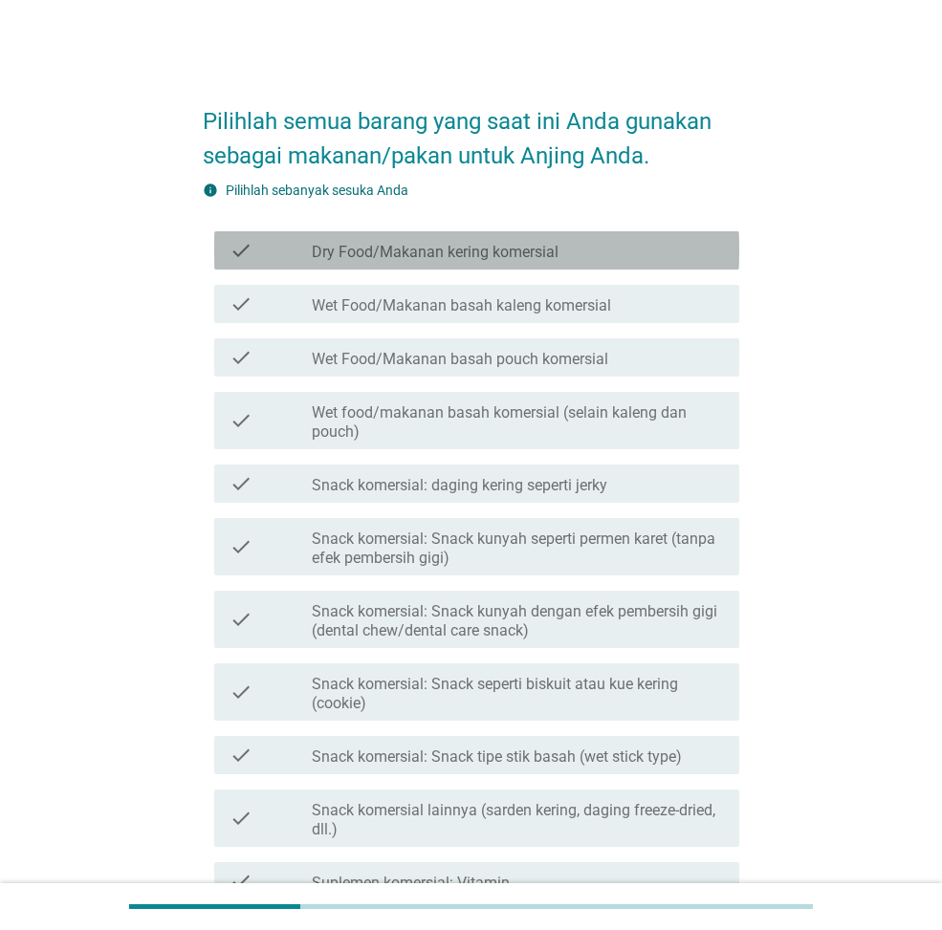
click at [572, 253] on div "check_box_outline_blank Dry Food/Makanan kering komersial" at bounding box center [518, 250] width 412 height 23
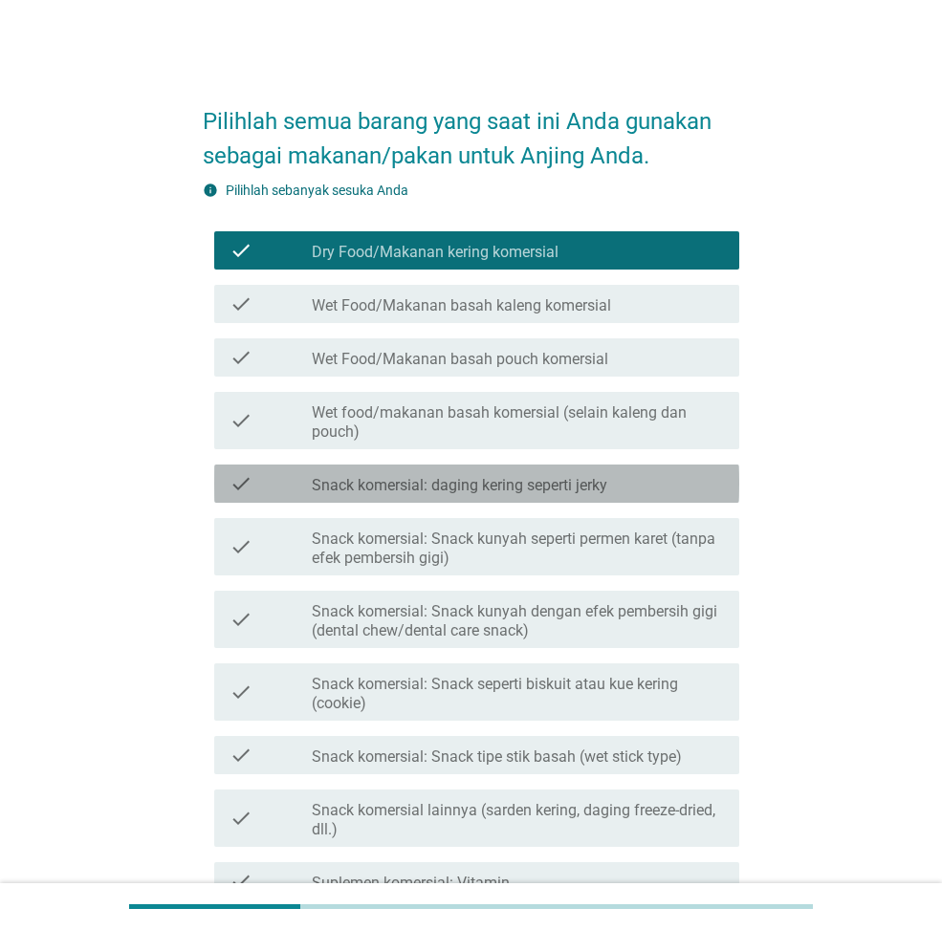
click at [584, 480] on label "Snack komersial: daging kering seperti jerky" at bounding box center [459, 485] width 295 height 19
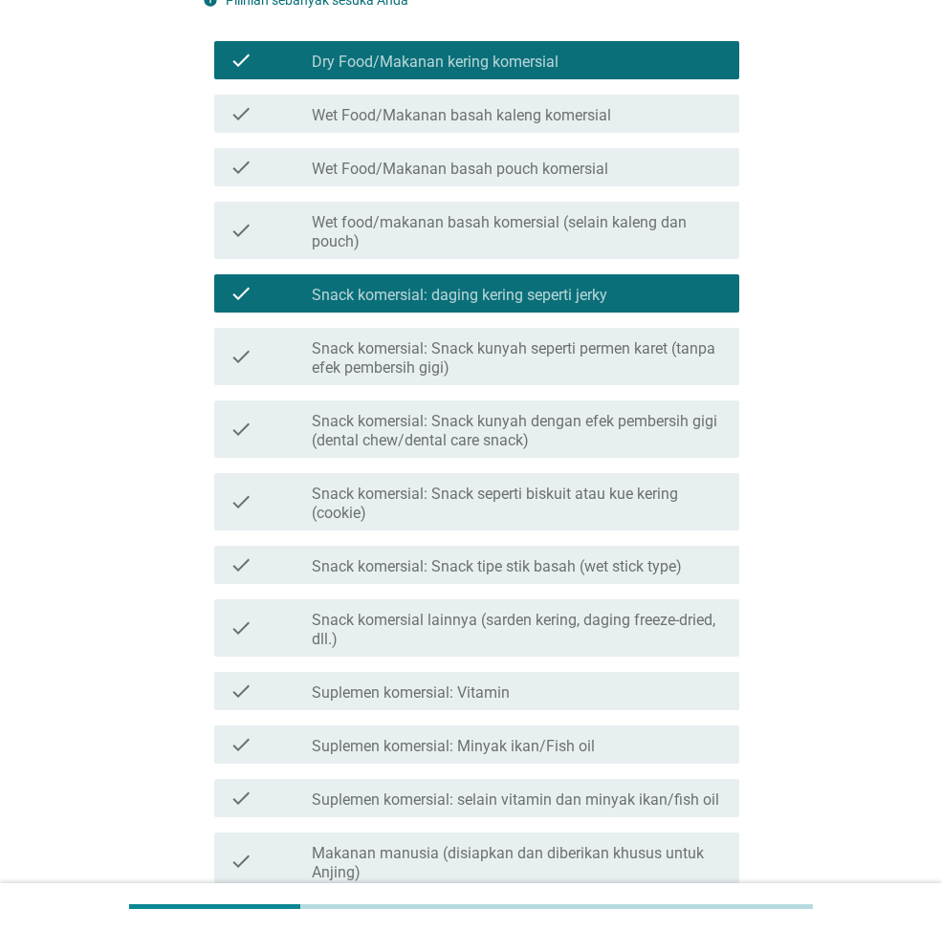
scroll to position [191, 0]
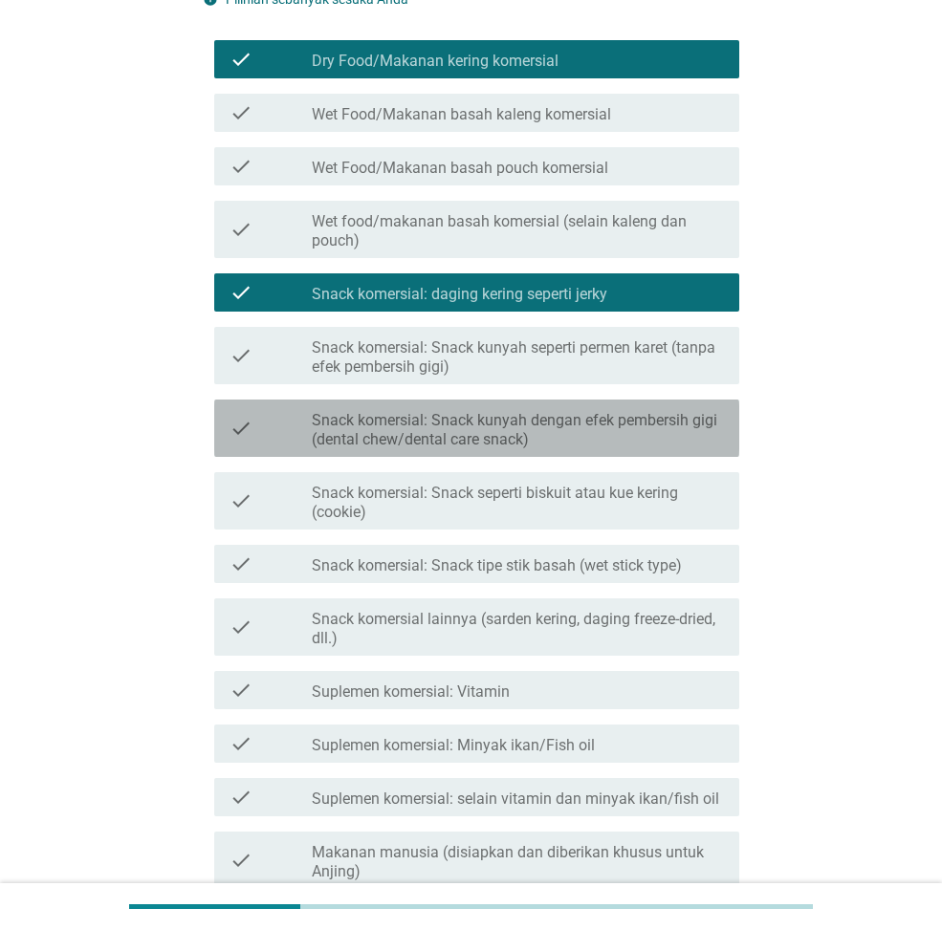
click at [564, 432] on label "Snack komersial: Snack kunyah dengan efek pembersih gigi (dental chew/dental ca…" at bounding box center [518, 430] width 412 height 38
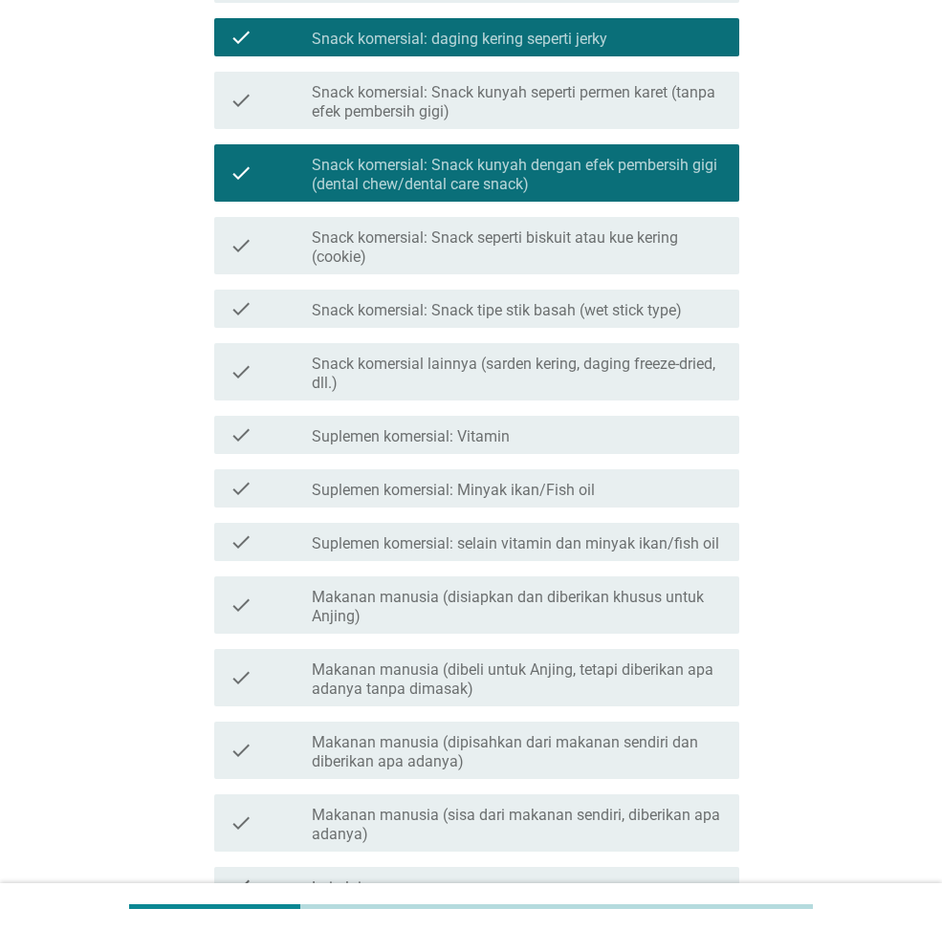
scroll to position [478, 0]
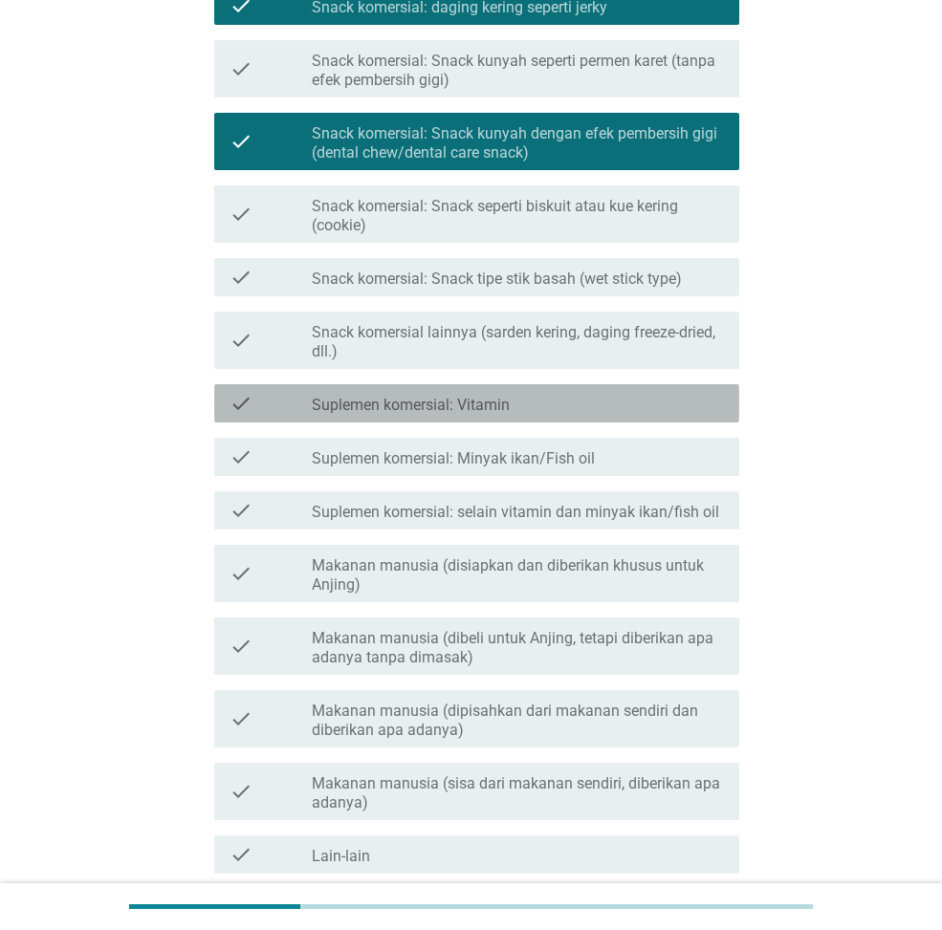
click at [539, 401] on div "check_box_outline_blank Suplemen komersial: Vitamin" at bounding box center [518, 403] width 412 height 23
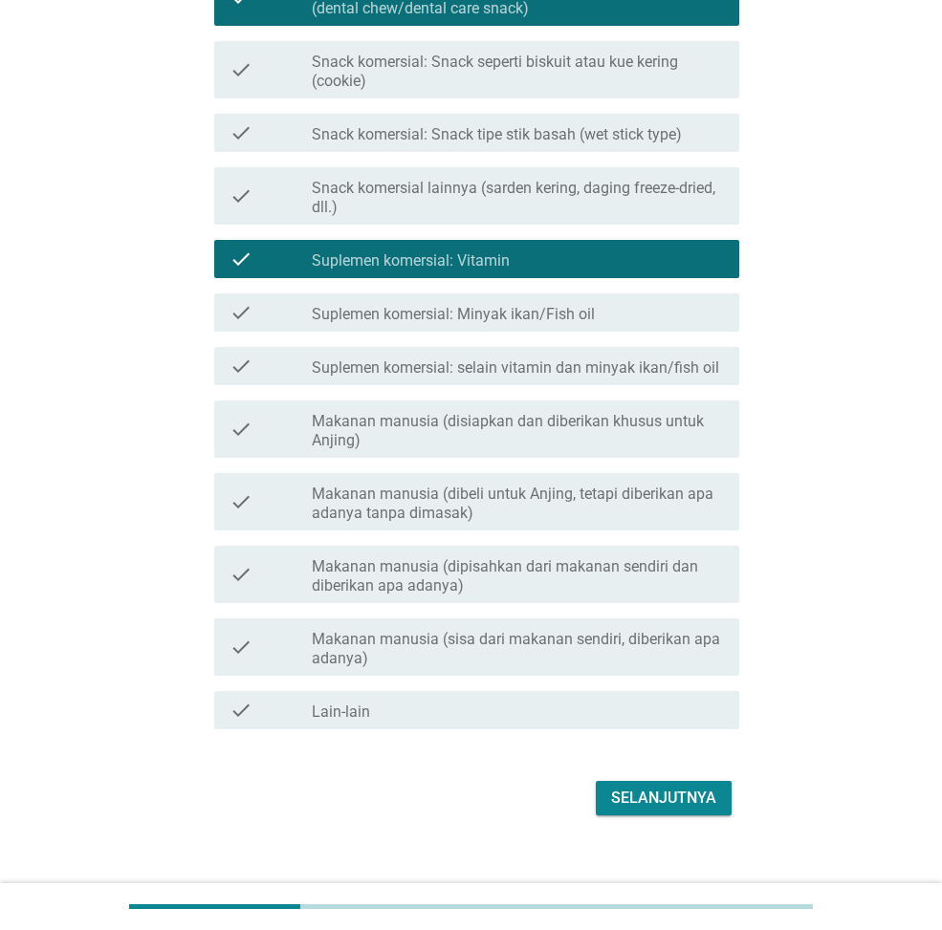
scroll to position [644, 0]
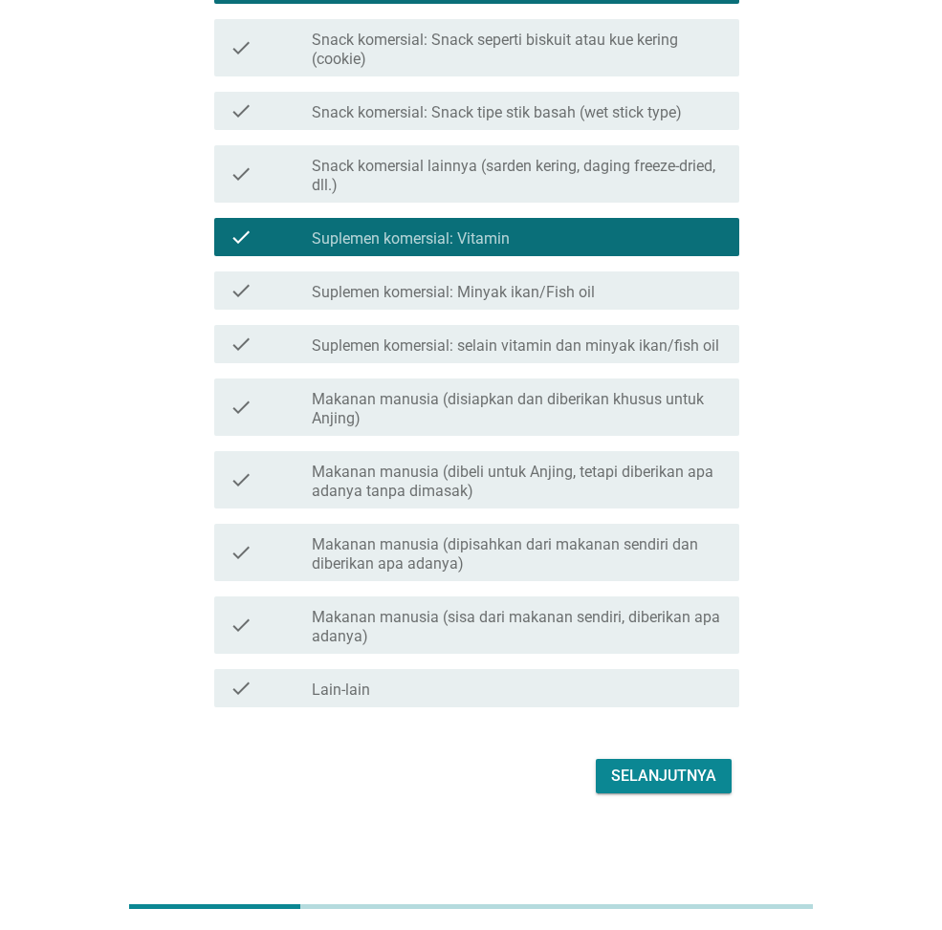
click at [490, 424] on label "Makanan manusia (disiapkan dan diberikan khusus untuk Anjing)" at bounding box center [518, 409] width 412 height 38
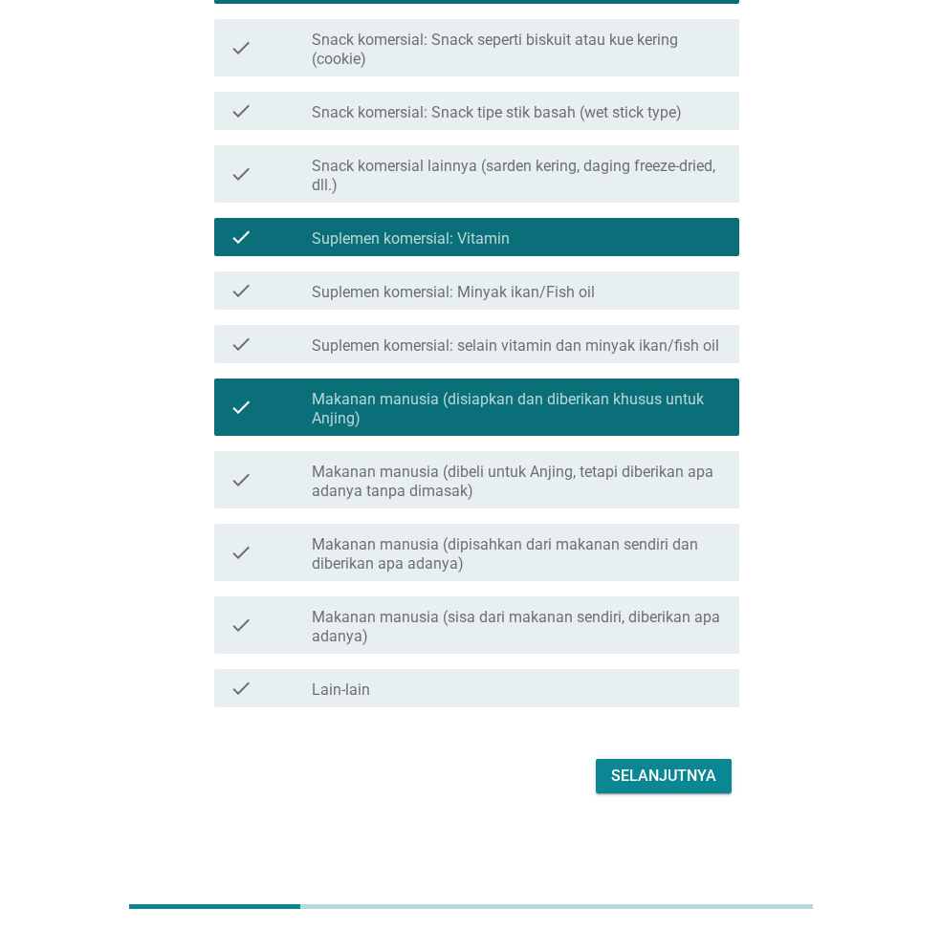
click at [665, 784] on div "Selanjutnya" at bounding box center [663, 776] width 105 height 23
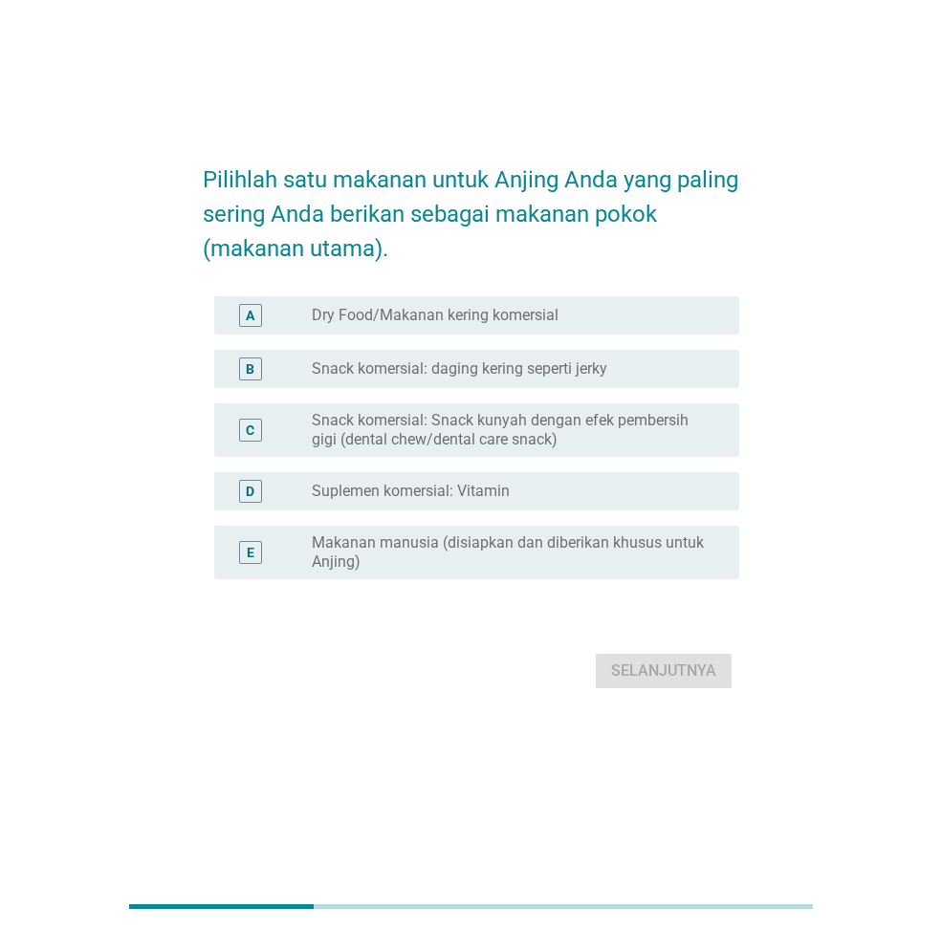
scroll to position [0, 0]
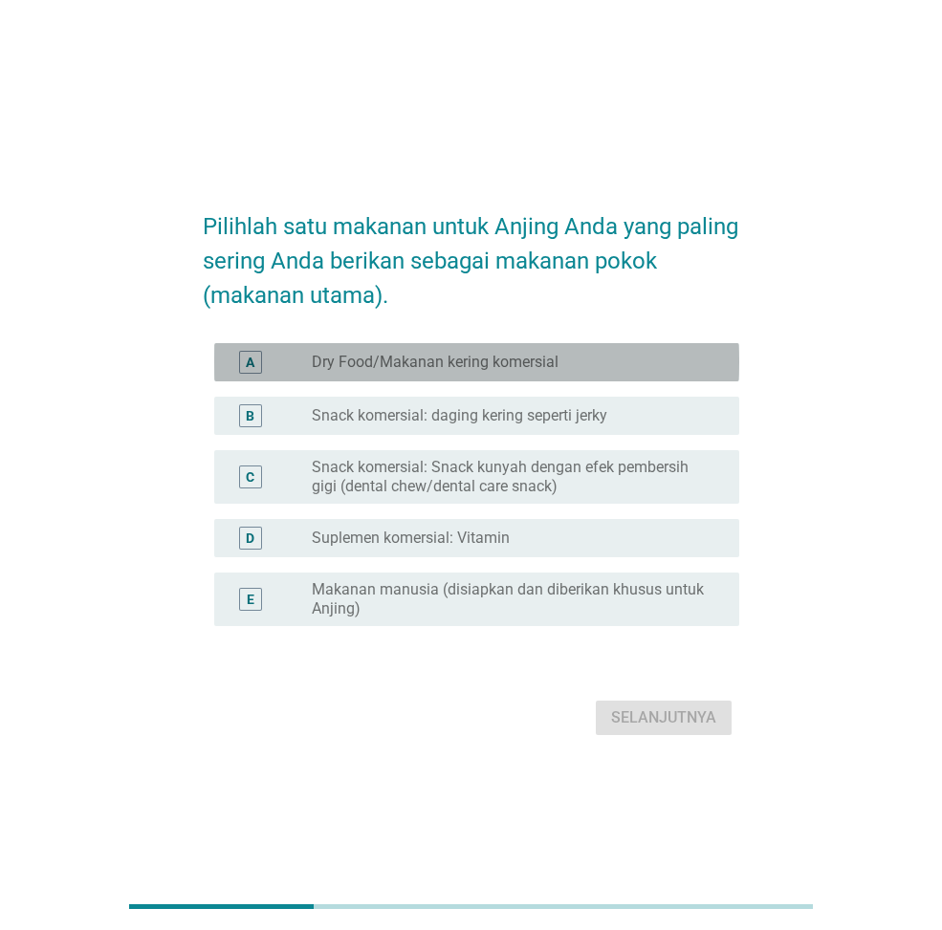
click at [422, 359] on label "Dry Food/Makanan kering komersial" at bounding box center [435, 362] width 247 height 19
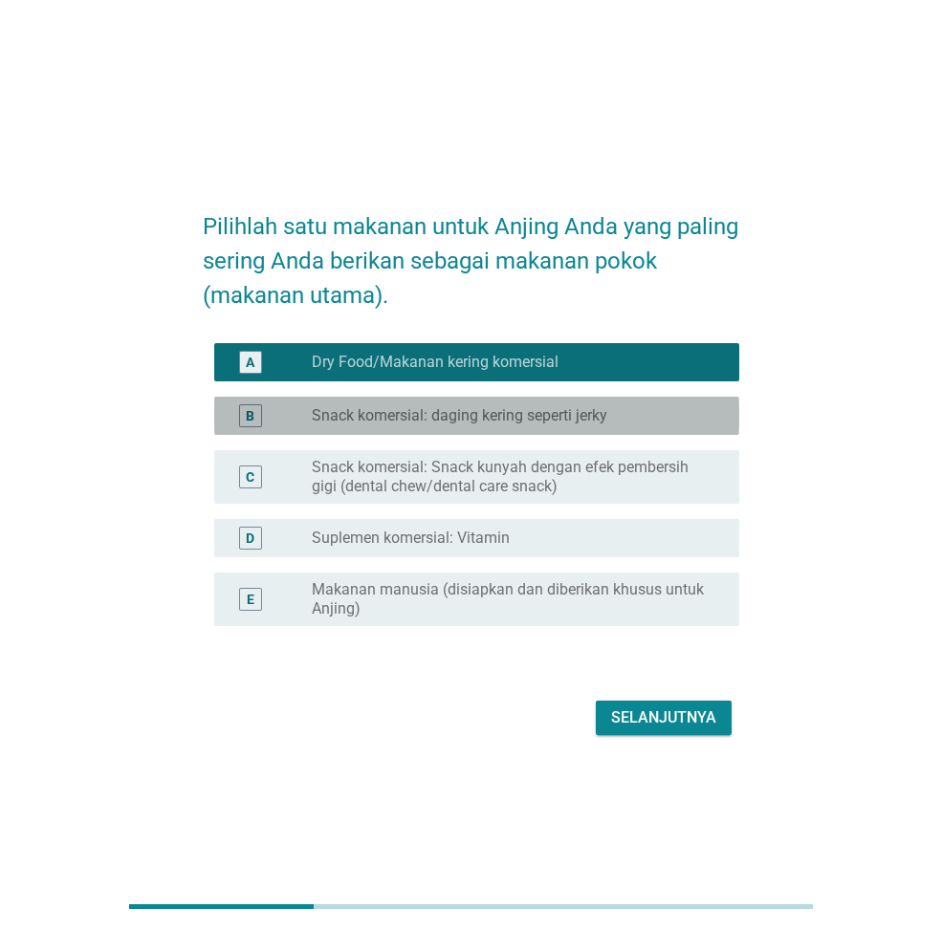
click at [579, 423] on label "Snack komersial: daging kering seperti jerky" at bounding box center [459, 415] width 295 height 19
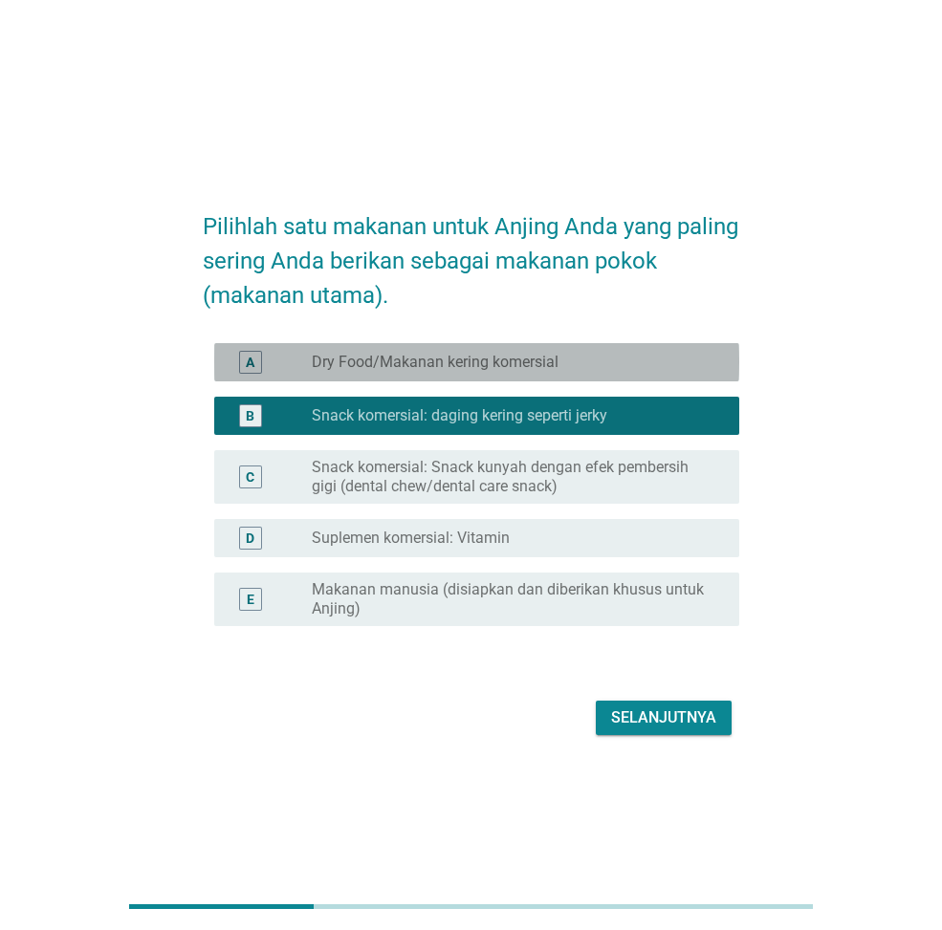
click at [561, 343] on div "A radio_button_unchecked Dry Food/Makanan kering komersial" at bounding box center [476, 362] width 525 height 38
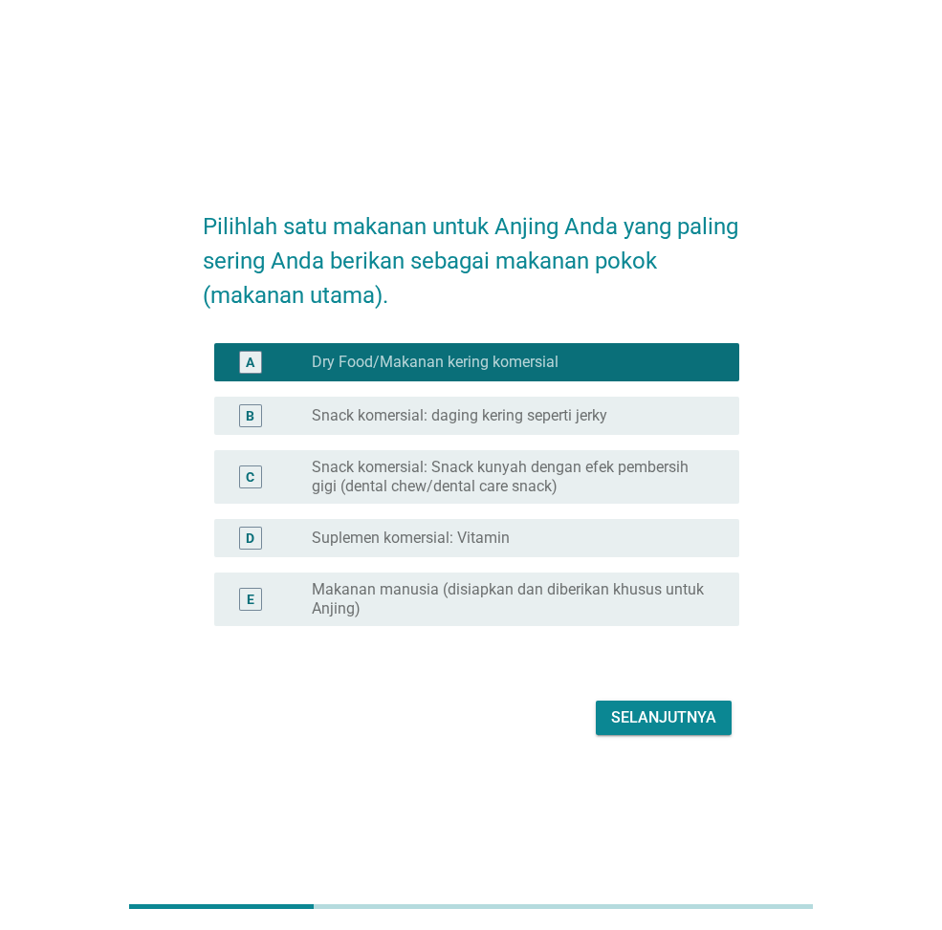
click at [669, 725] on div "Selanjutnya" at bounding box center [663, 718] width 105 height 23
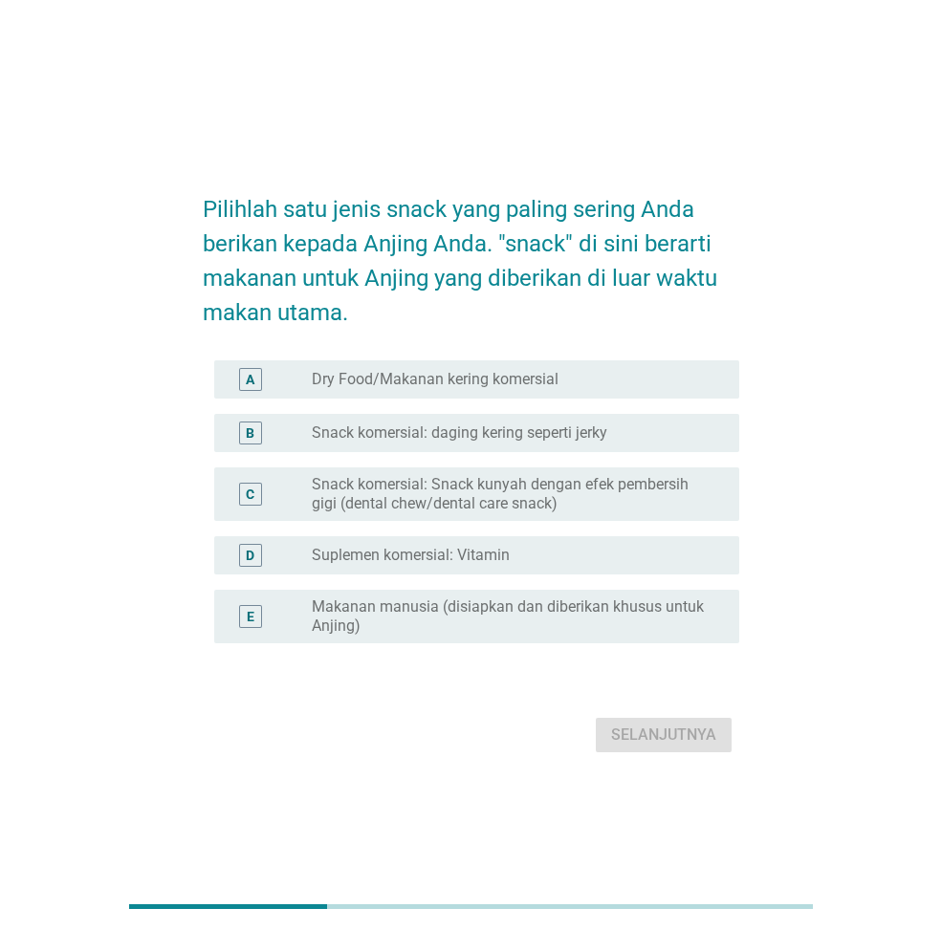
click at [558, 433] on label "Snack komersial: daging kering seperti jerky" at bounding box center [459, 433] width 295 height 19
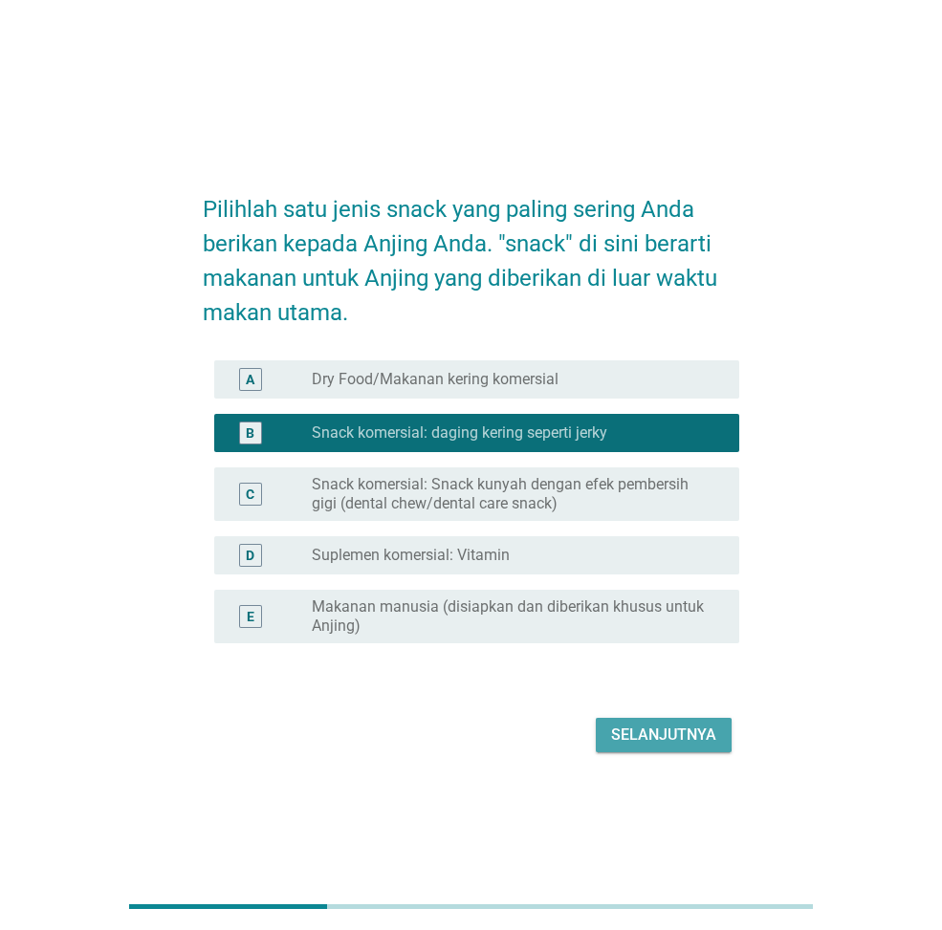
click at [626, 730] on div "Selanjutnya" at bounding box center [663, 735] width 105 height 23
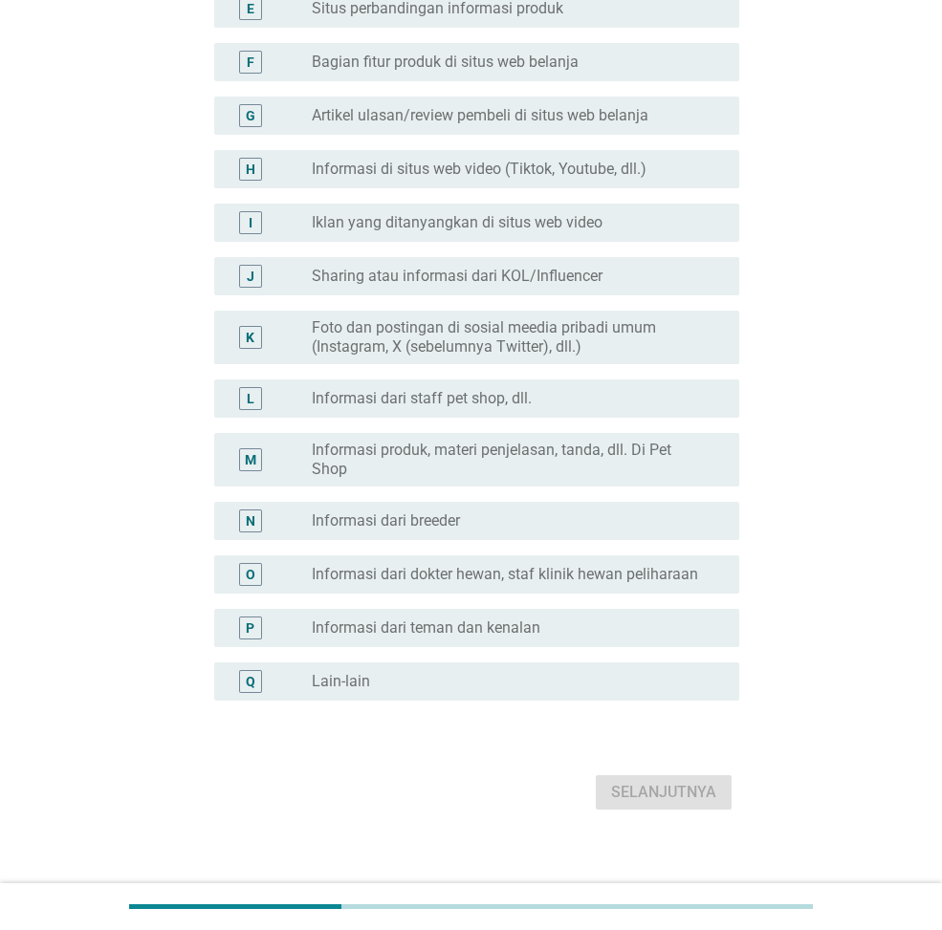
scroll to position [529, 0]
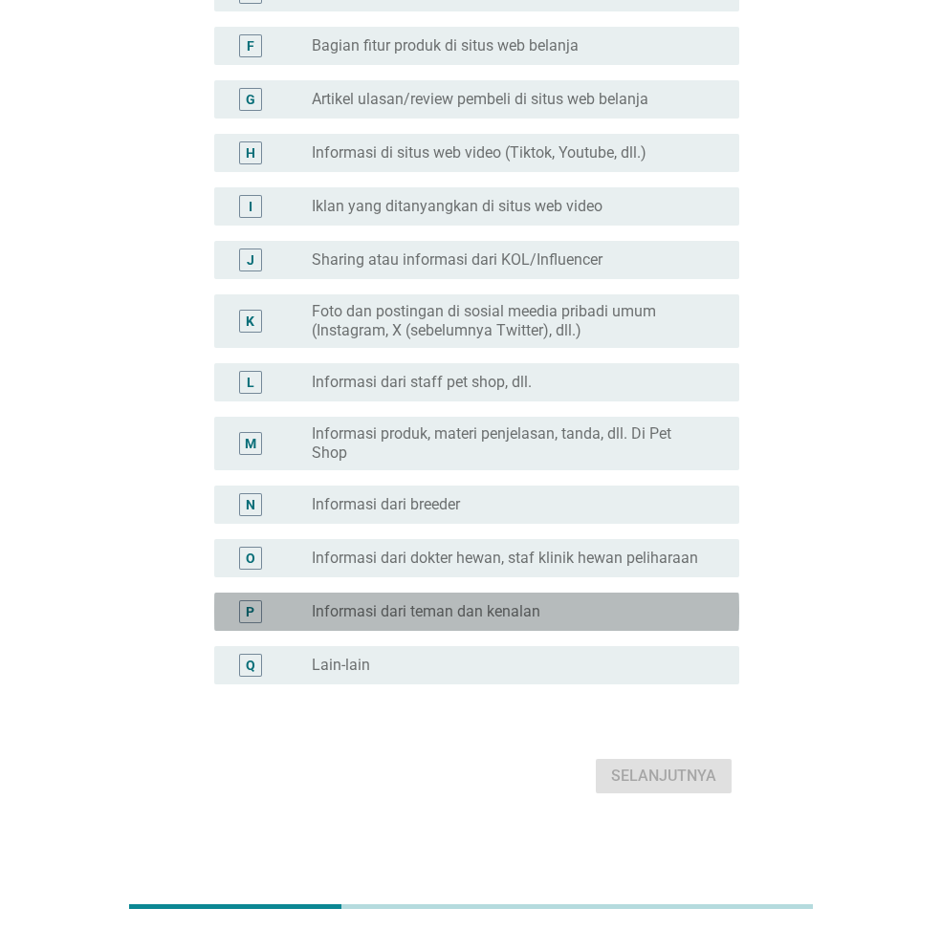
click at [456, 617] on label "Informasi dari teman dan kenalan" at bounding box center [426, 611] width 229 height 19
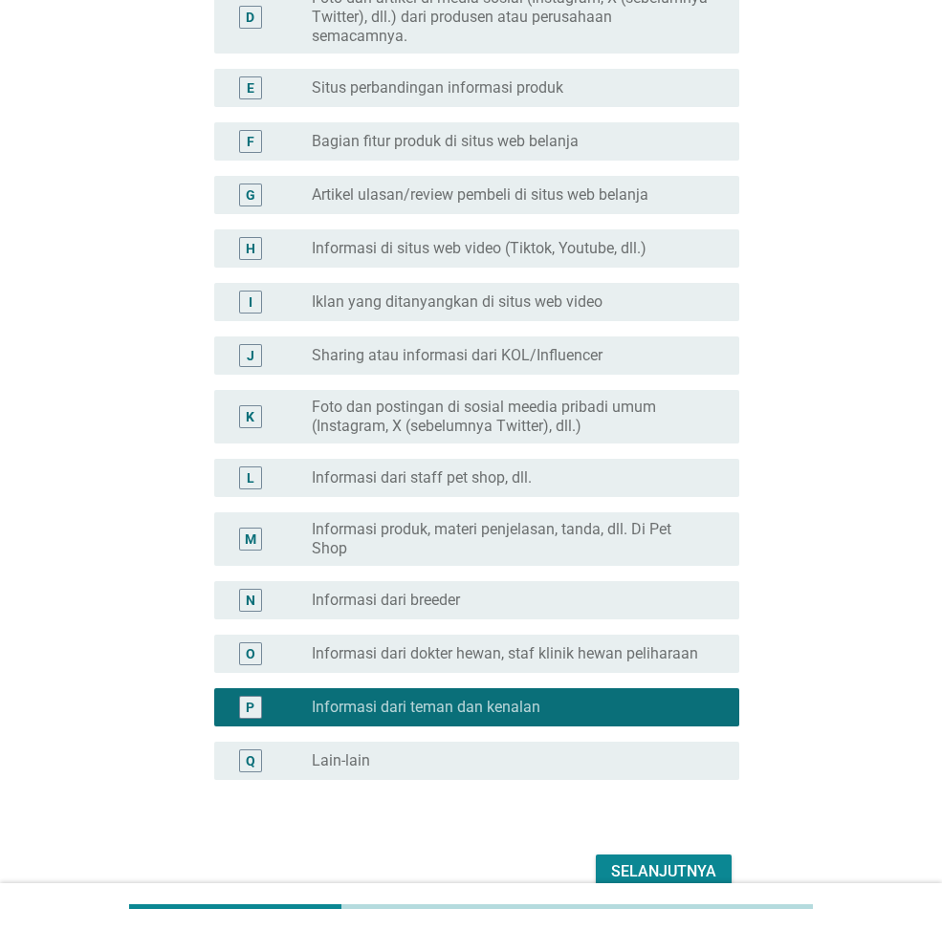
scroll to position [338, 0]
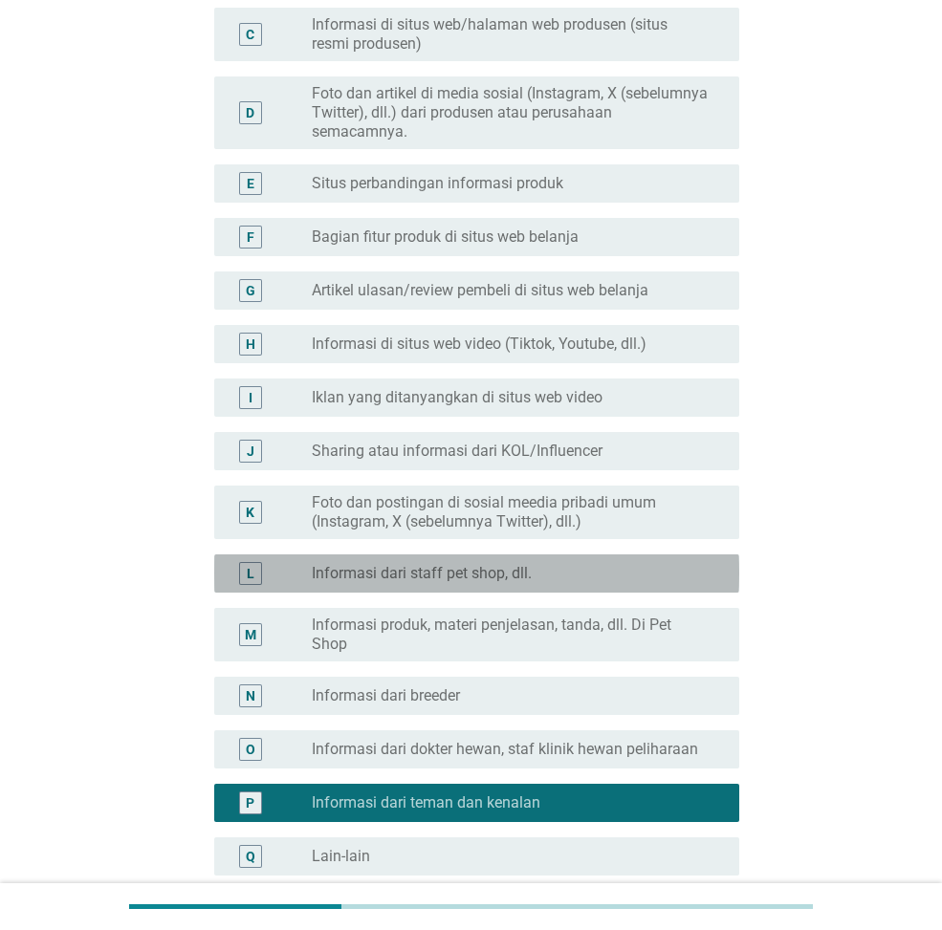
click at [495, 578] on label "Informasi dari staff pet shop, dll." at bounding box center [422, 573] width 220 height 19
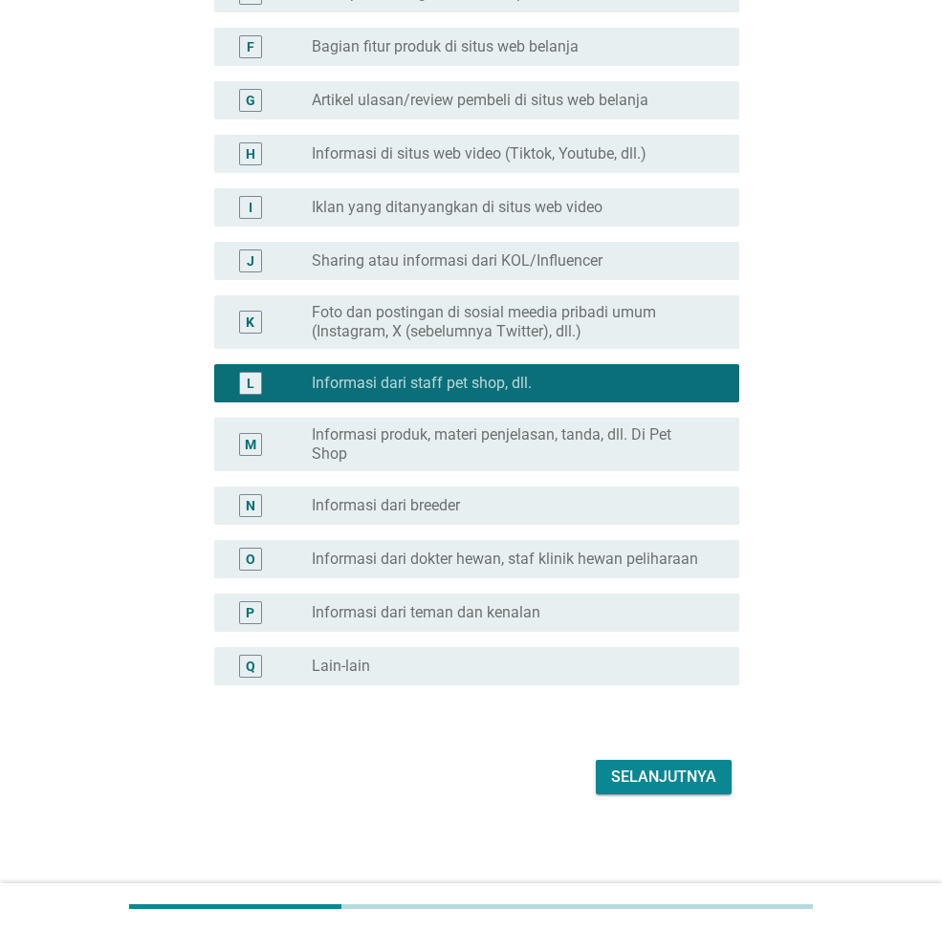
scroll to position [529, 0]
click at [445, 455] on label "Informasi produk, materi penjelasan, tanda, dll. Di Pet Shop" at bounding box center [510, 444] width 397 height 38
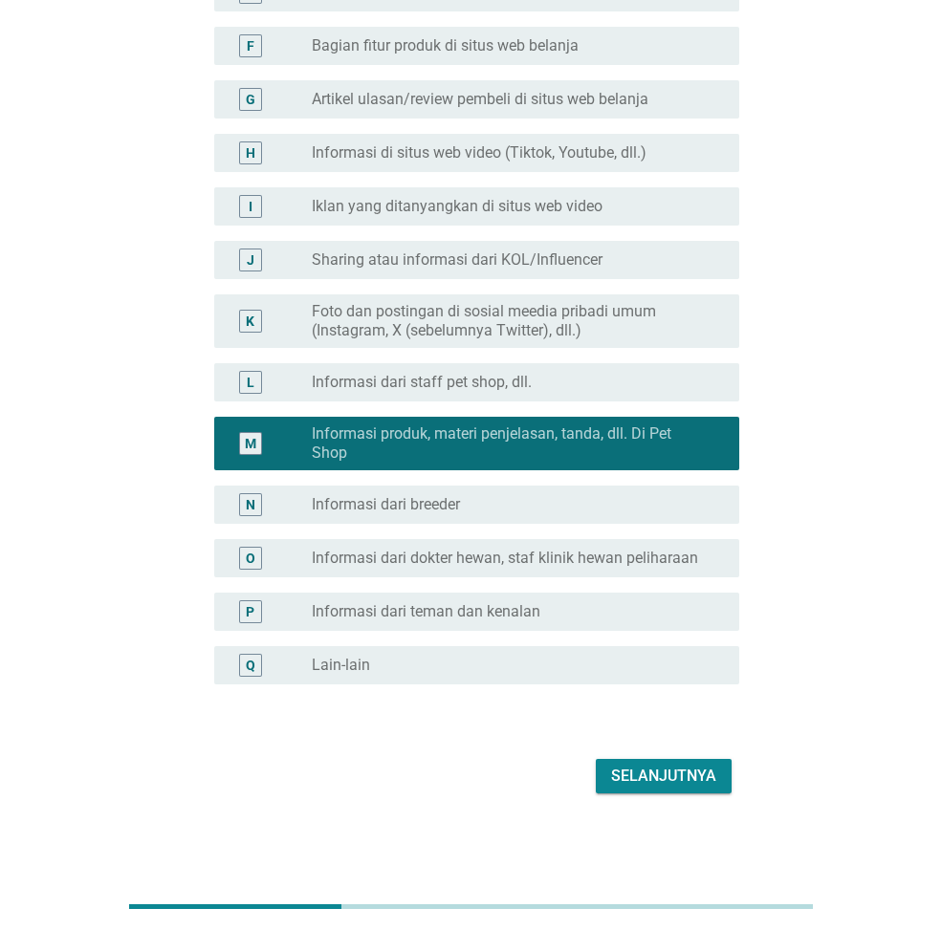
click at [660, 775] on div "Selanjutnya" at bounding box center [663, 776] width 105 height 23
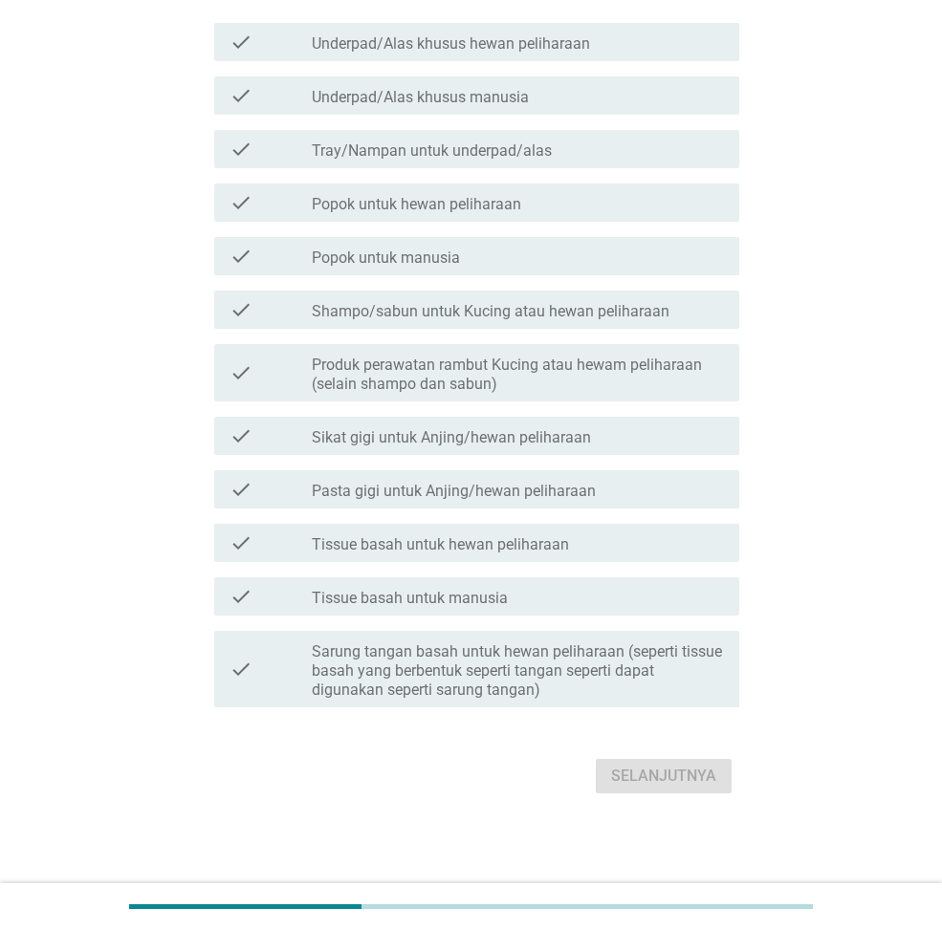
scroll to position [0, 0]
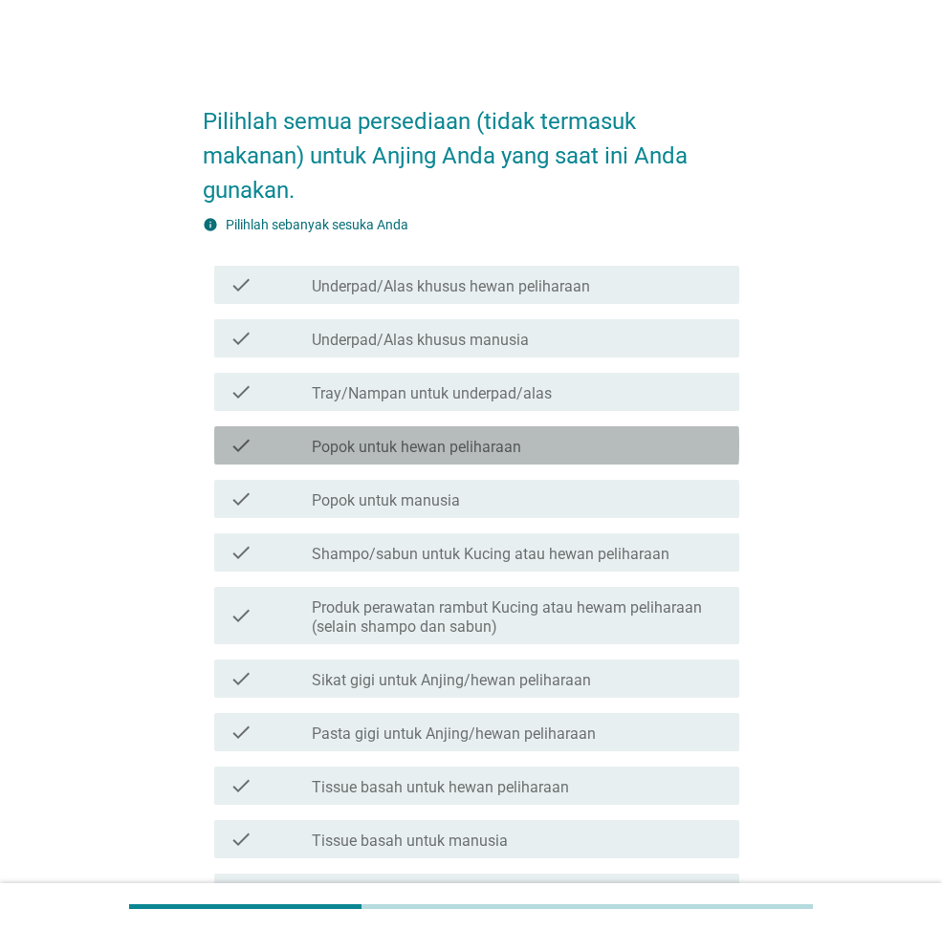
click at [442, 445] on label "Popok untuk hewan peliharaan" at bounding box center [416, 447] width 209 height 19
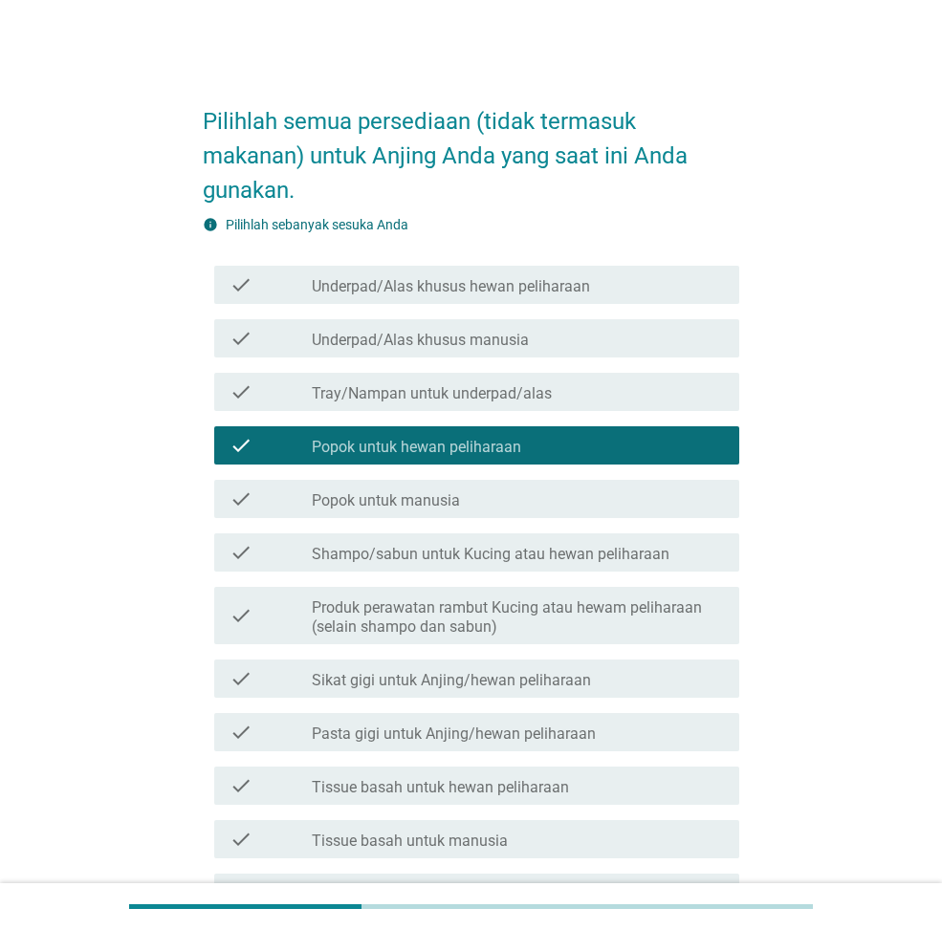
scroll to position [96, 0]
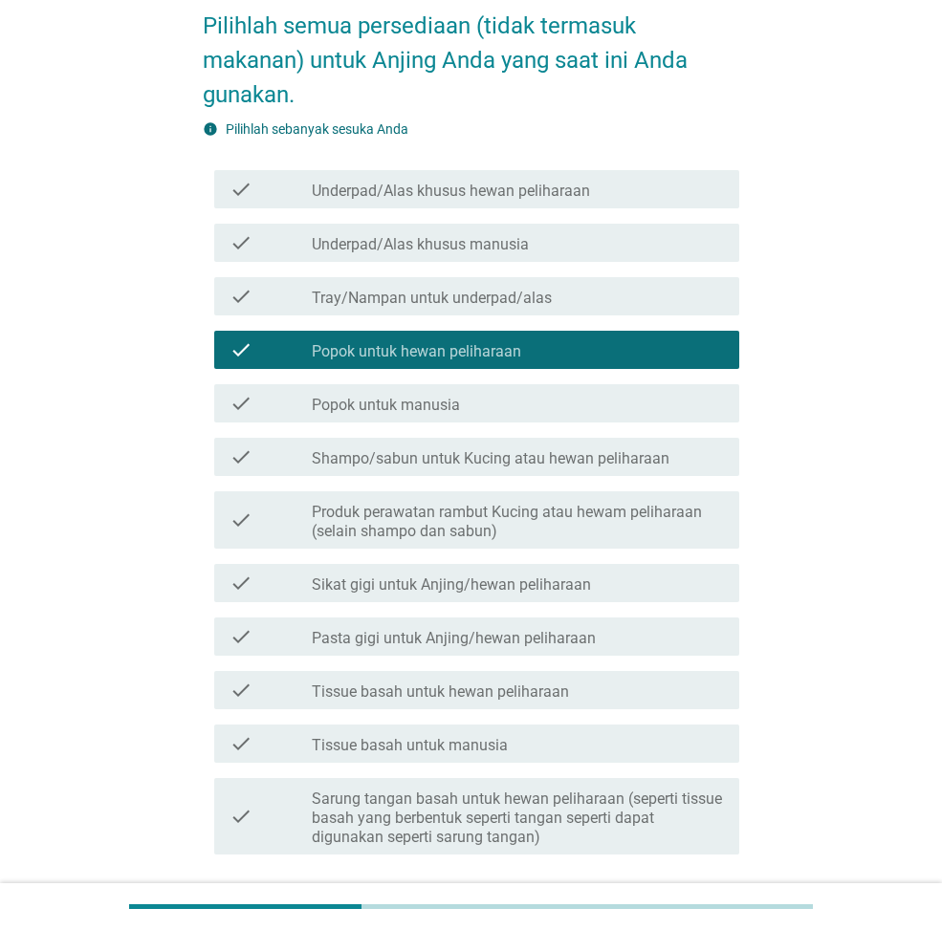
click at [441, 469] on div "check check_box_outline_blank Shampo/sabun untuk Kucing atau hewan peliharaan" at bounding box center [476, 457] width 525 height 38
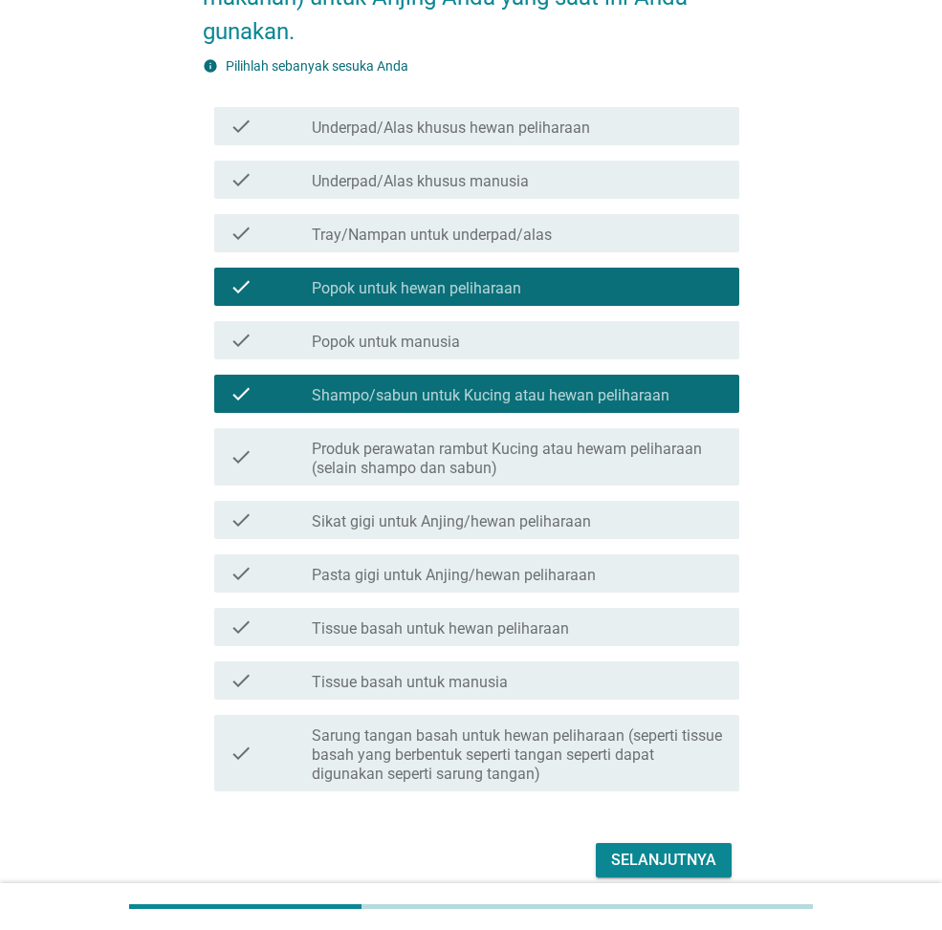
scroll to position [191, 0]
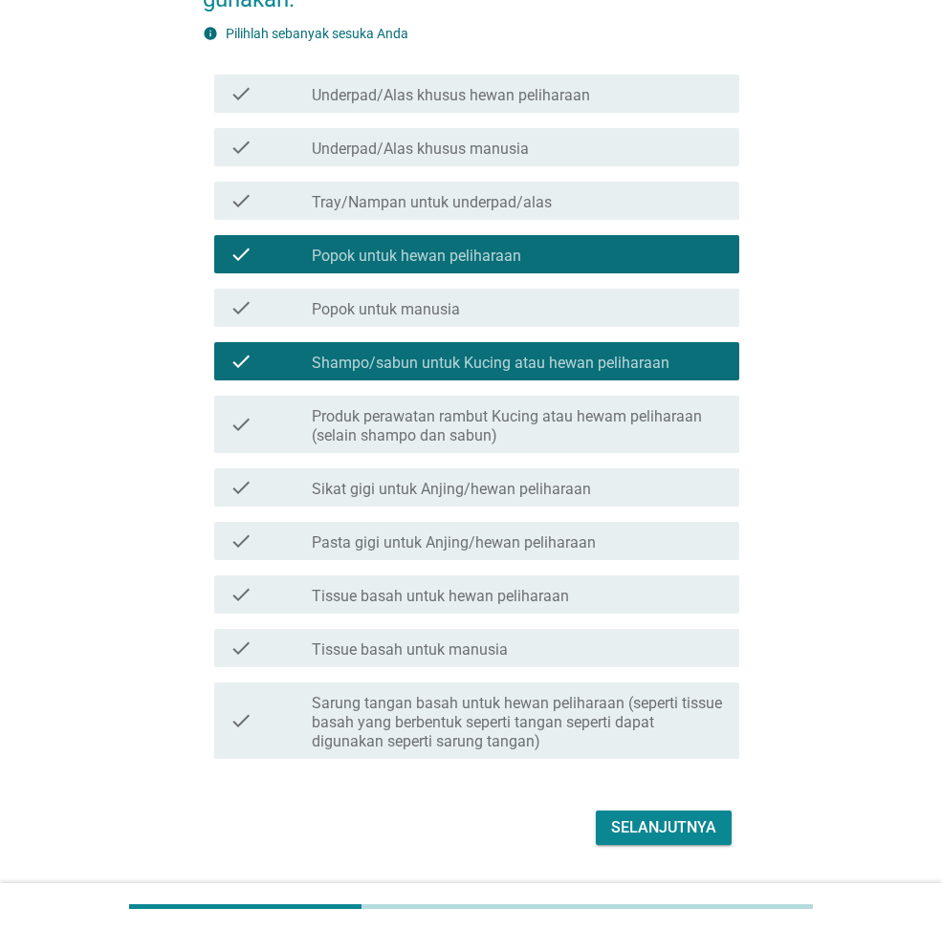
click at [443, 444] on label "Produk perawatan rambut Kucing atau hewam peliharaan (selain shampo dan sabun)" at bounding box center [518, 426] width 412 height 38
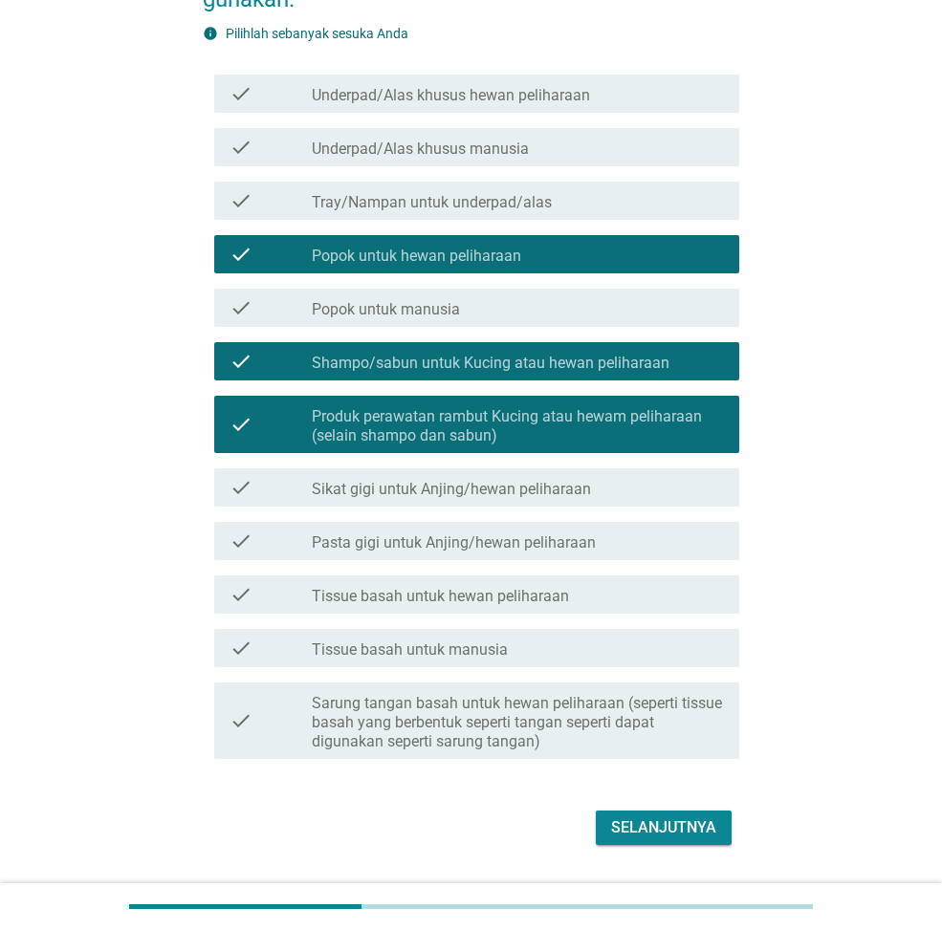
click at [452, 490] on label "Sikat gigi untuk Anjing/hewan peliharaan" at bounding box center [451, 489] width 279 height 19
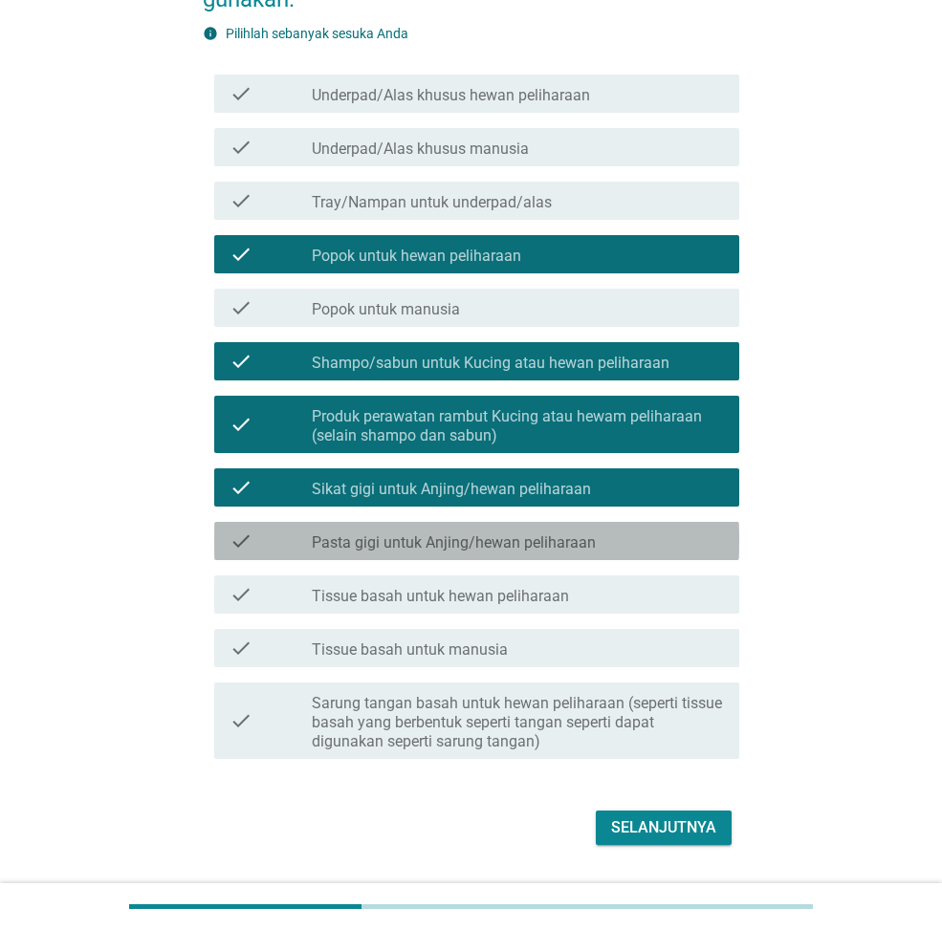
click at [462, 534] on label "Pasta gigi untuk Anjing/hewan peliharaan" at bounding box center [454, 543] width 284 height 19
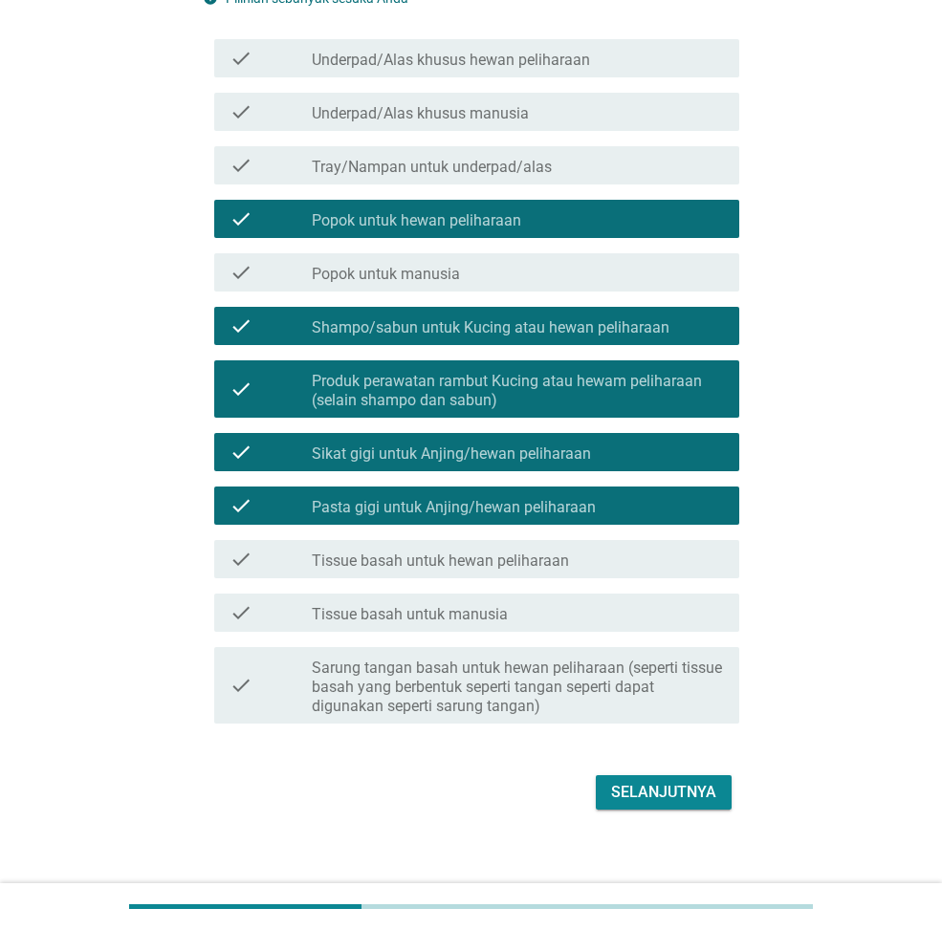
scroll to position [243, 0]
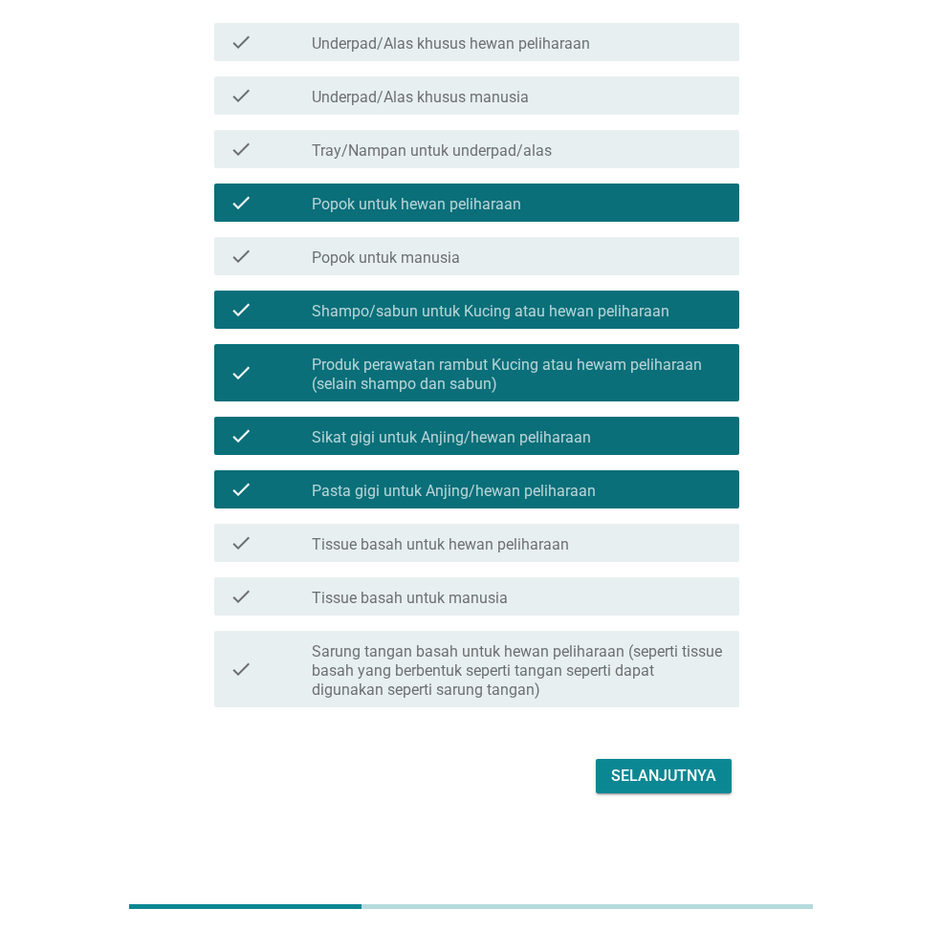
click at [490, 548] on label "Tissue basah untuk hewan peliharaan" at bounding box center [440, 544] width 257 height 19
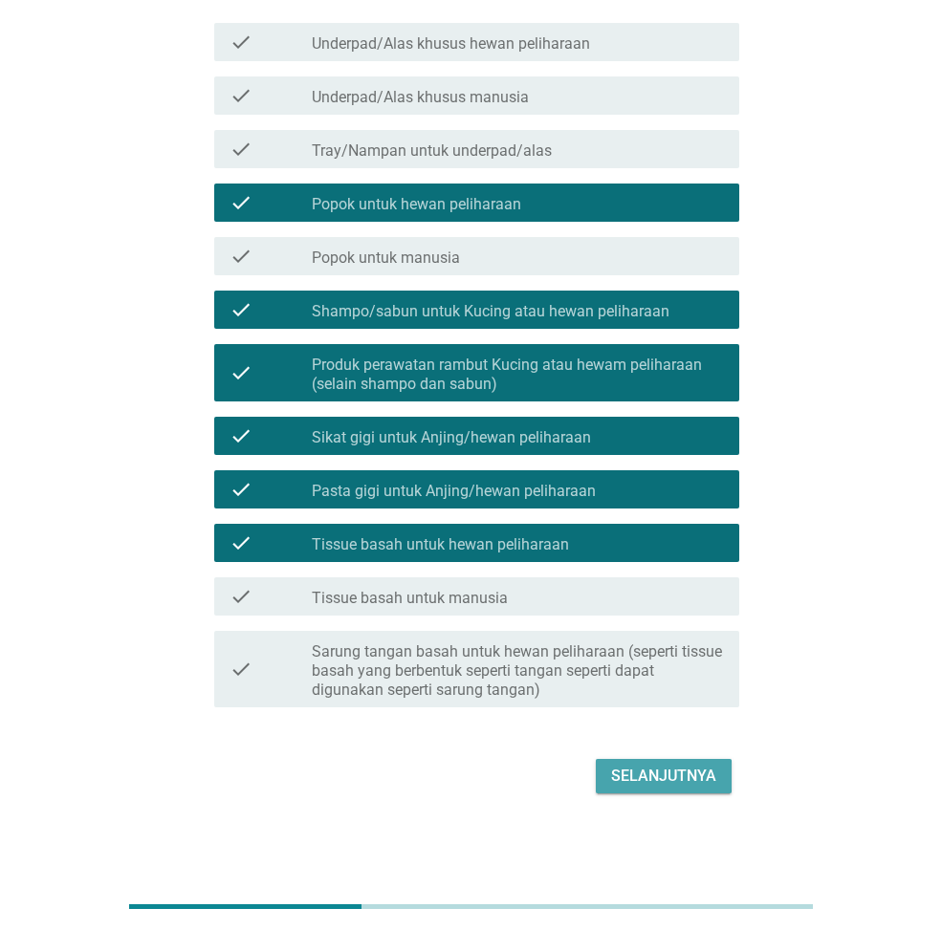
click at [648, 766] on div "Selanjutnya" at bounding box center [663, 776] width 105 height 23
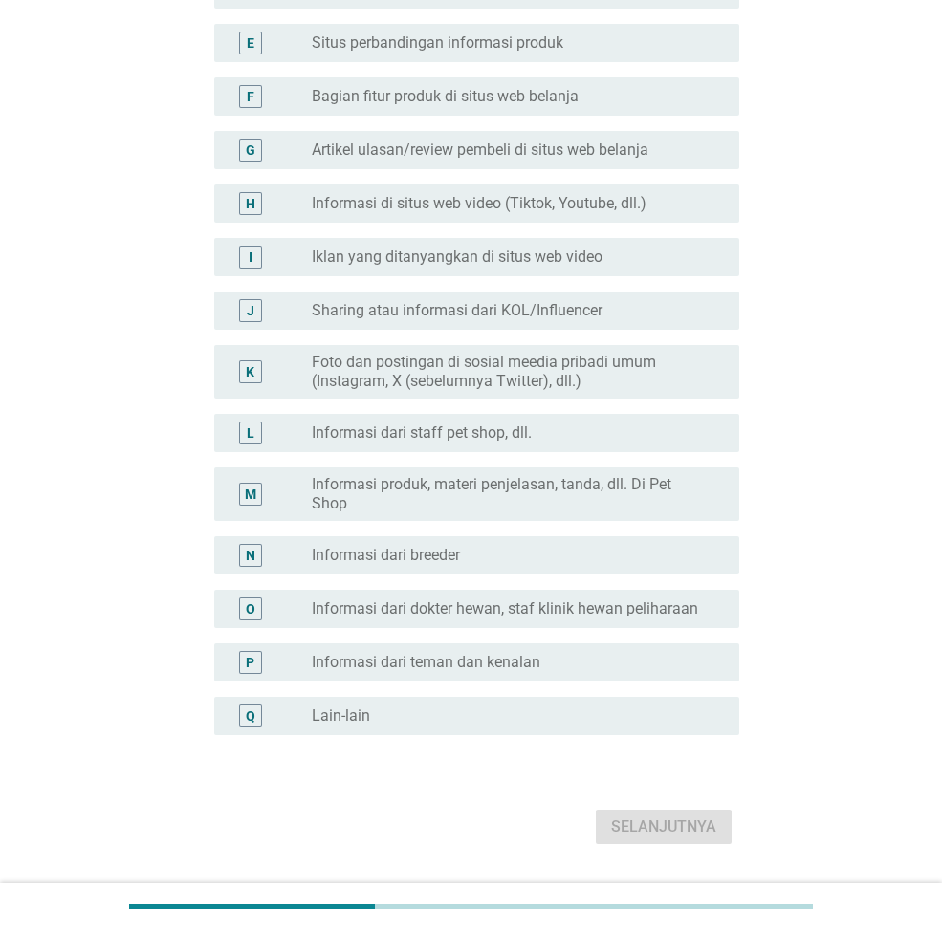
scroll to position [529, 0]
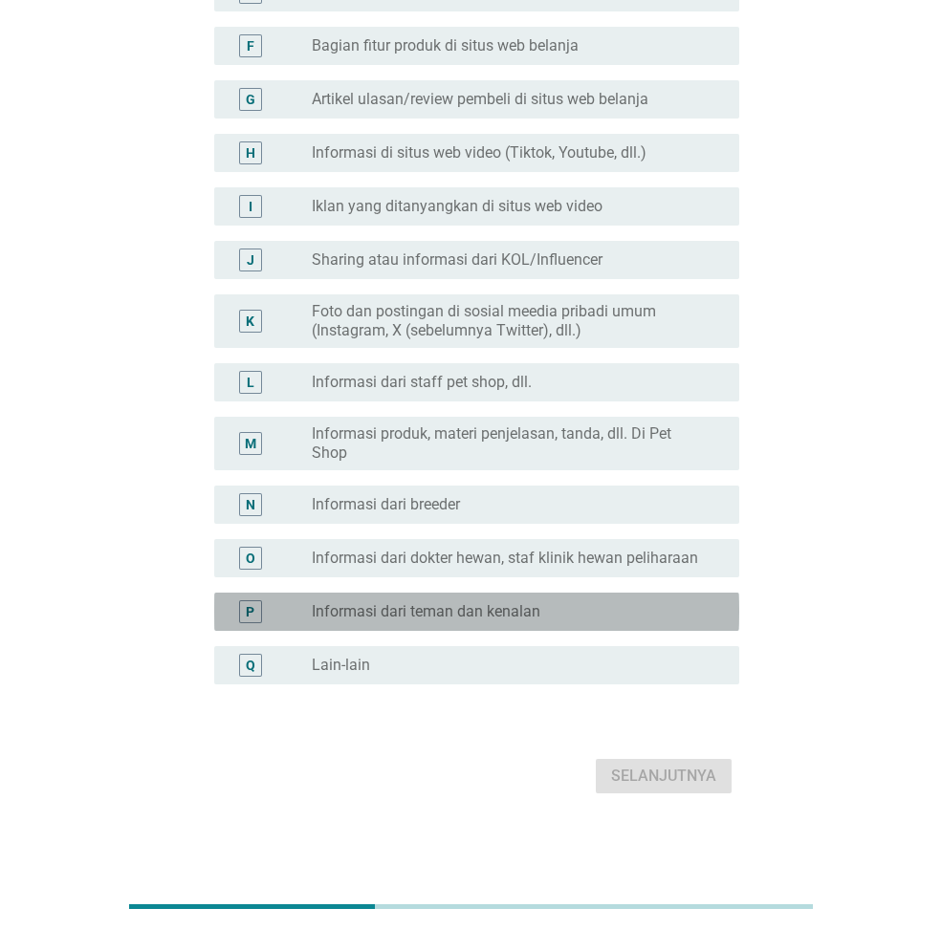
click at [467, 604] on label "Informasi dari teman dan kenalan" at bounding box center [426, 611] width 229 height 19
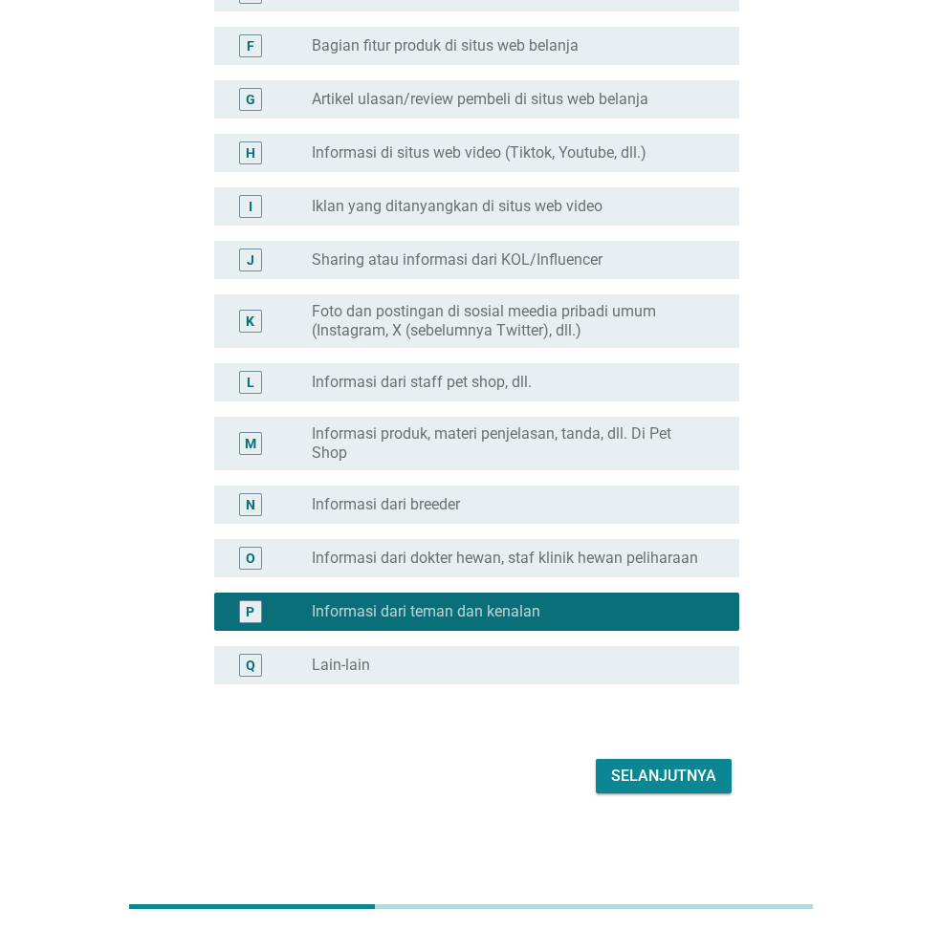
click at [683, 800] on div "Pilihlah sumber informasi yang paling sesuai untuk memilih perlengkapan untuk A…" at bounding box center [470, 178] width 567 height 1274
click at [686, 776] on div "Selanjutnya" at bounding box center [663, 776] width 105 height 23
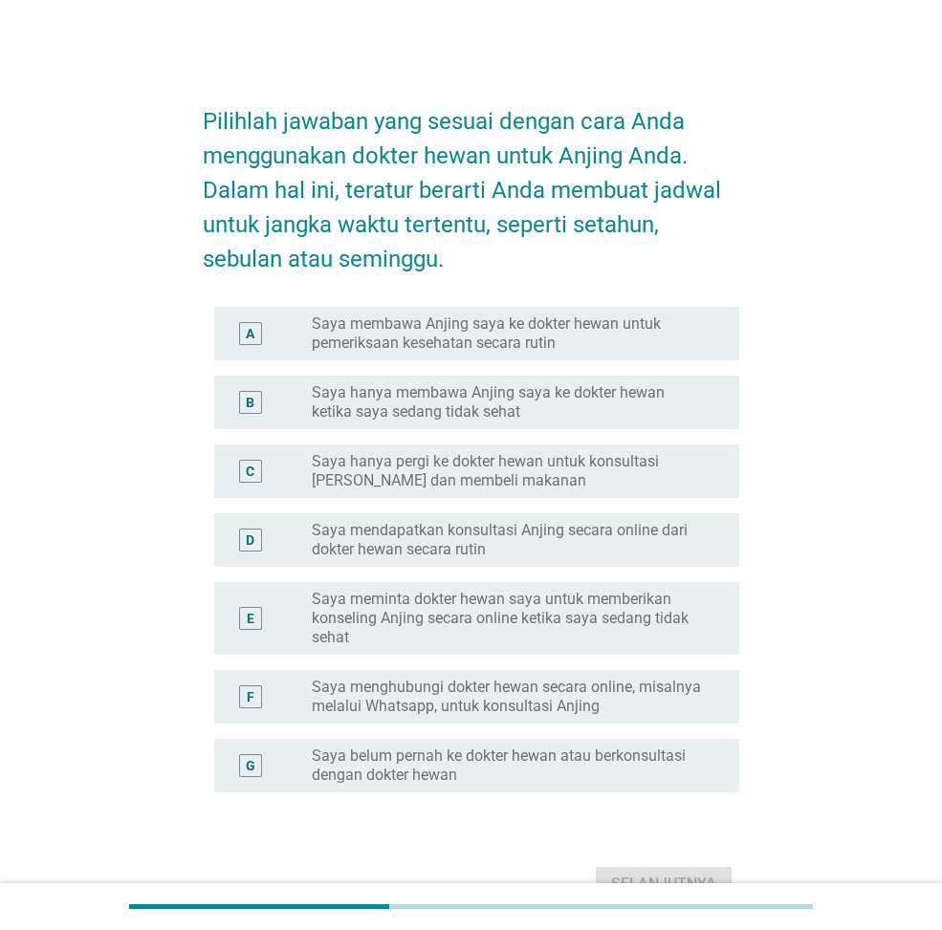
click at [515, 341] on label "Saya membawa Anjing saya ke dokter hewan untuk pemeriksaan kesehatan secara rut…" at bounding box center [510, 334] width 397 height 38
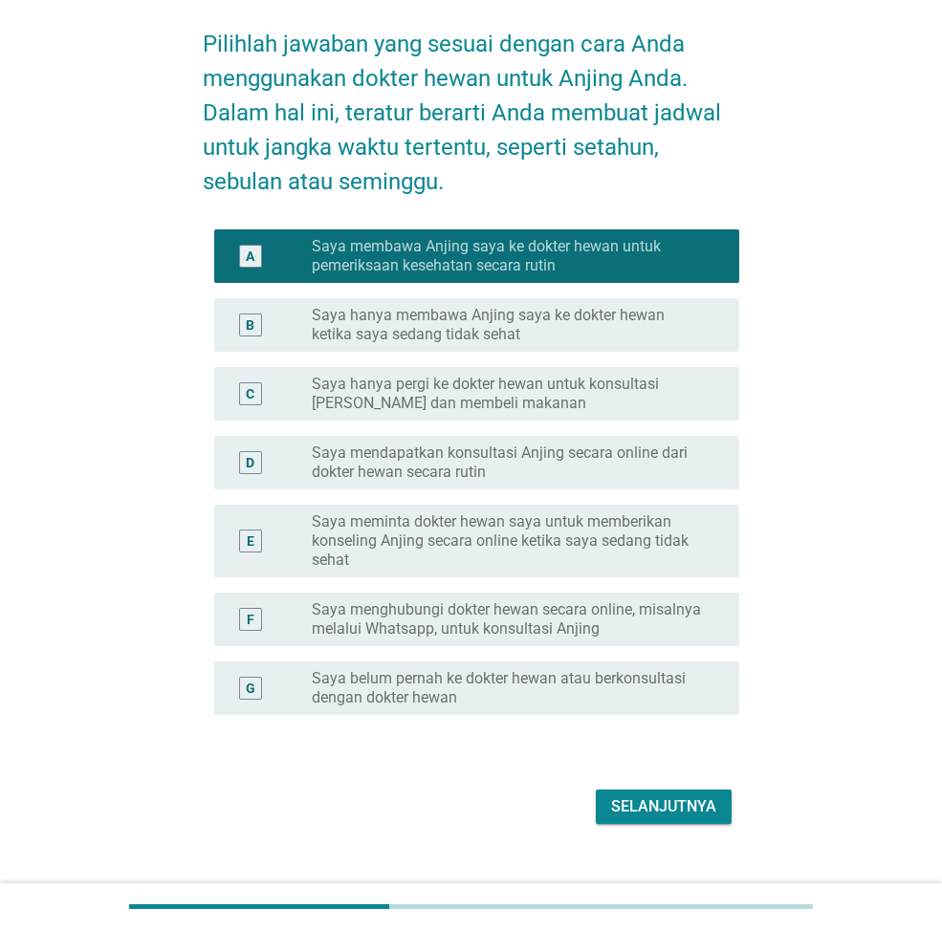
scroll to position [108, 0]
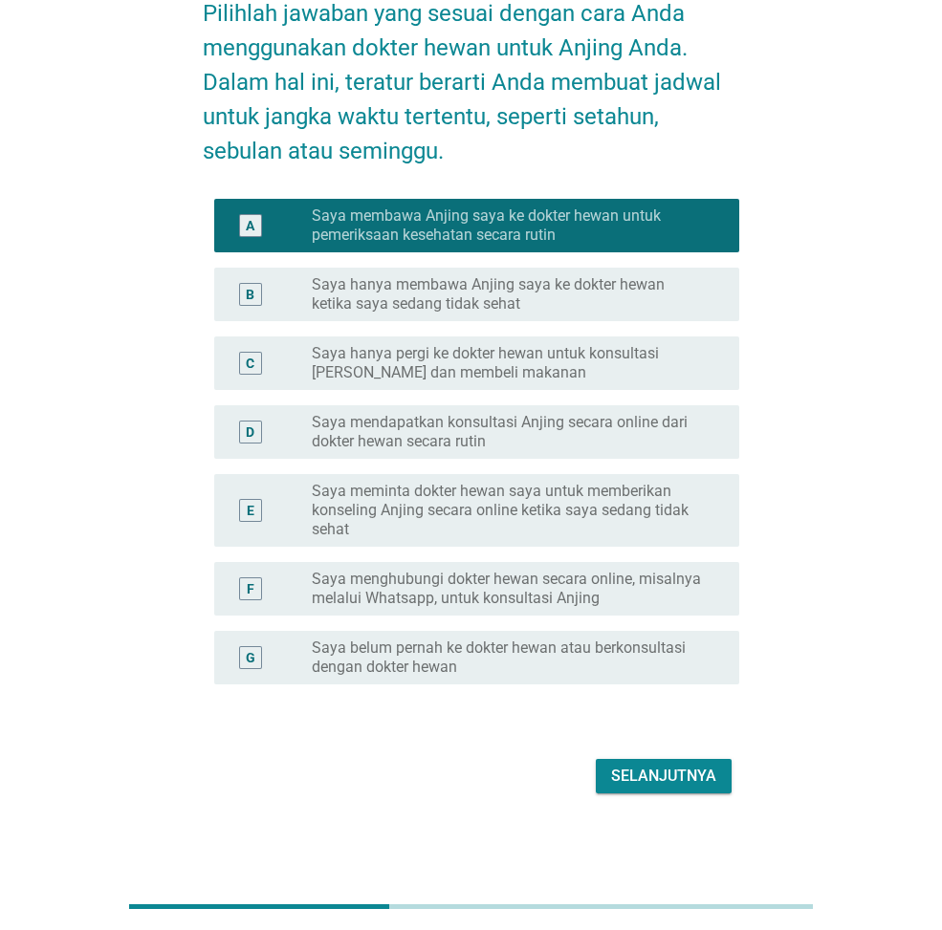
click at [661, 774] on div "Selanjutnya" at bounding box center [663, 776] width 105 height 23
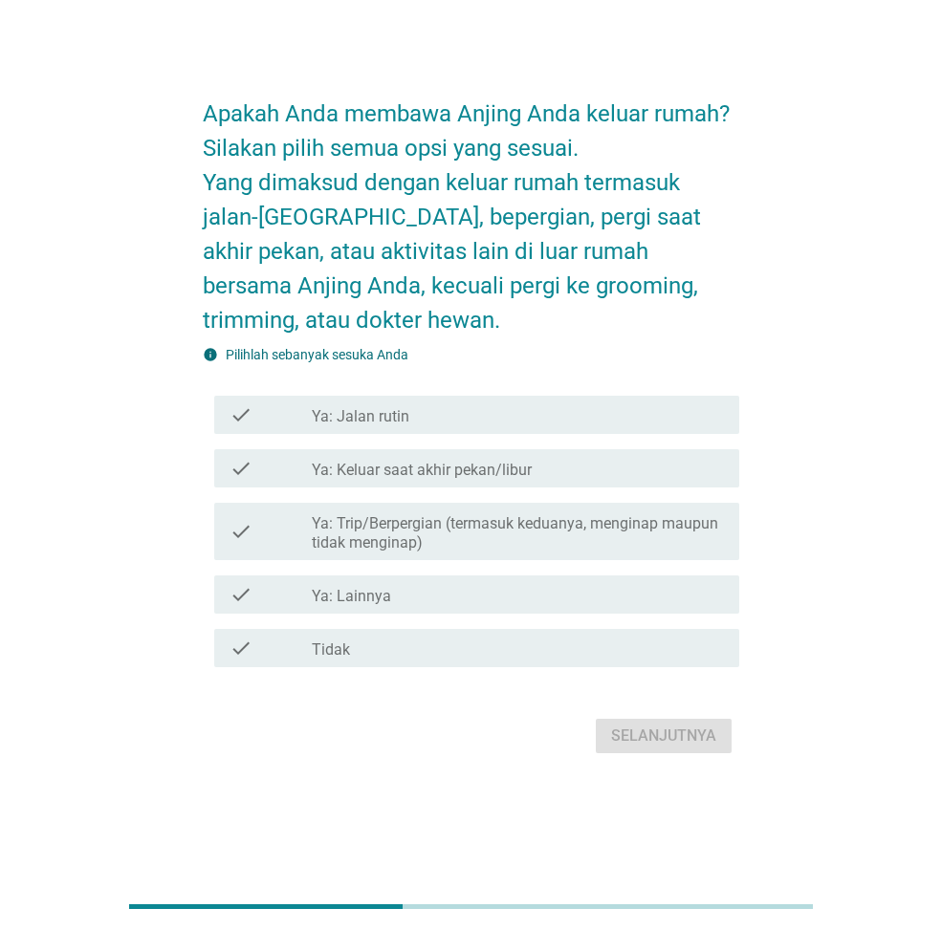
scroll to position [0, 0]
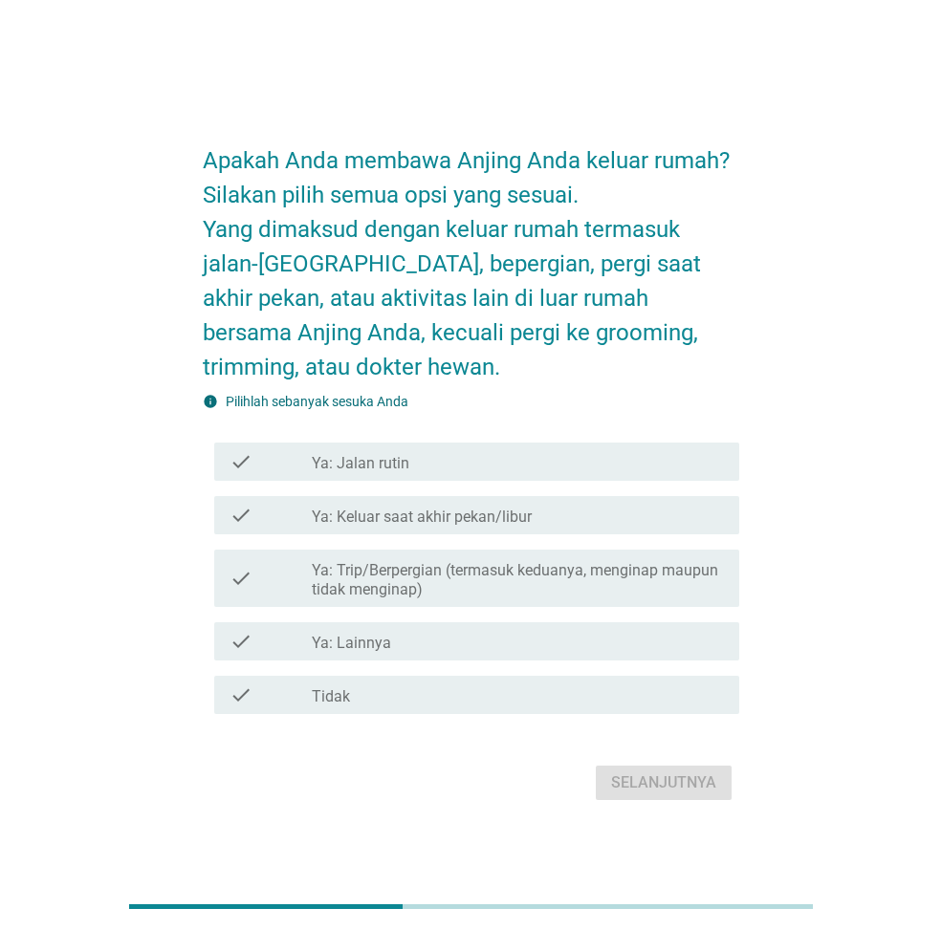
click at [429, 463] on div "check_box_outline_blank Ya: Jalan rutin" at bounding box center [518, 461] width 412 height 23
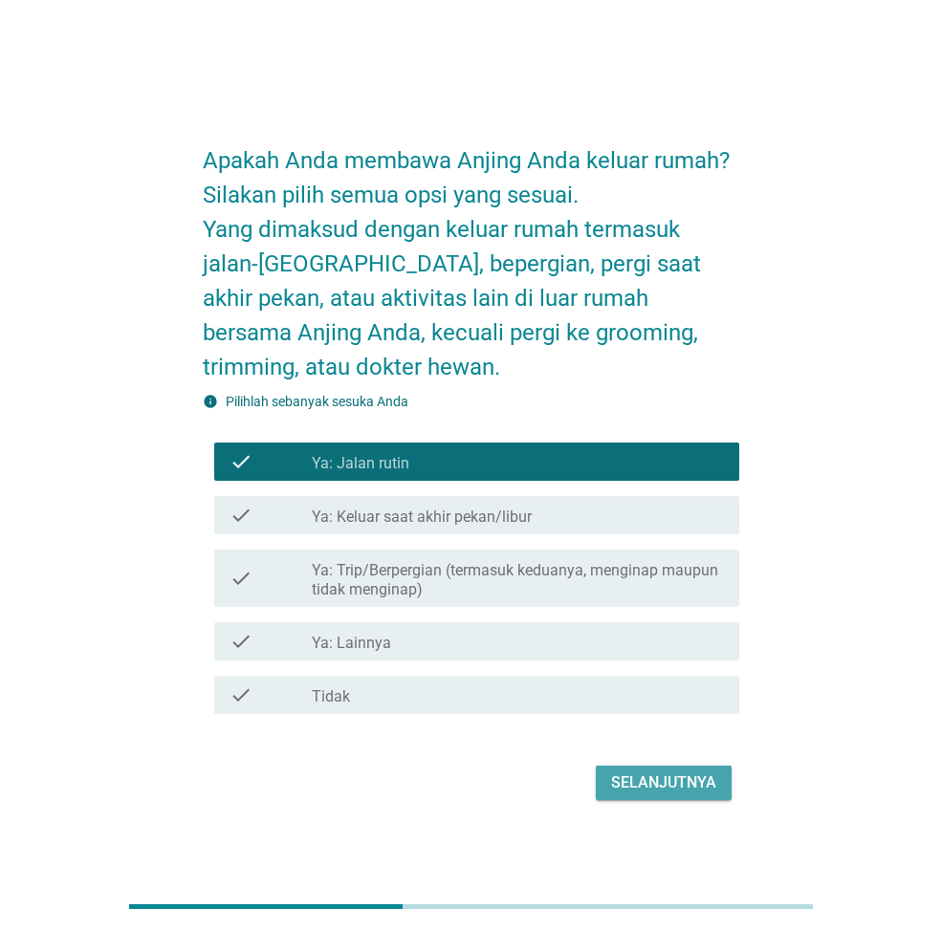
click at [678, 781] on div "Selanjutnya" at bounding box center [663, 783] width 105 height 23
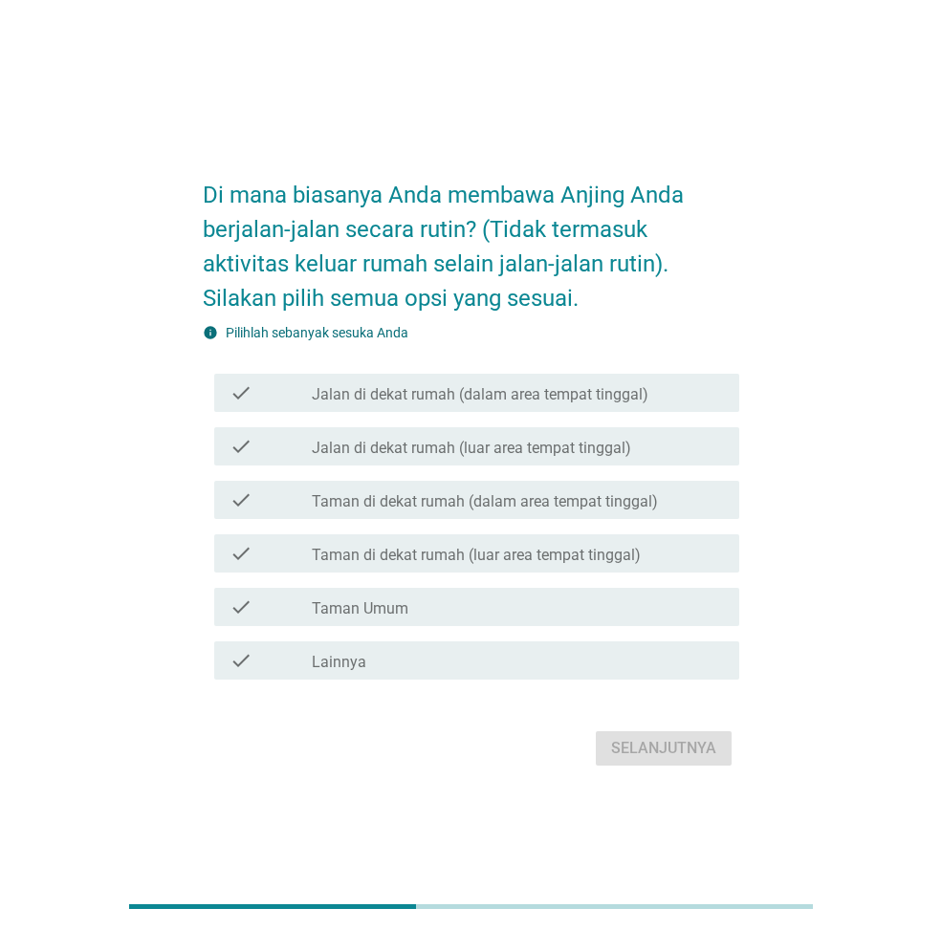
click at [456, 396] on label "Jalan di dekat rumah (dalam area tempat tinggal)" at bounding box center [480, 394] width 337 height 19
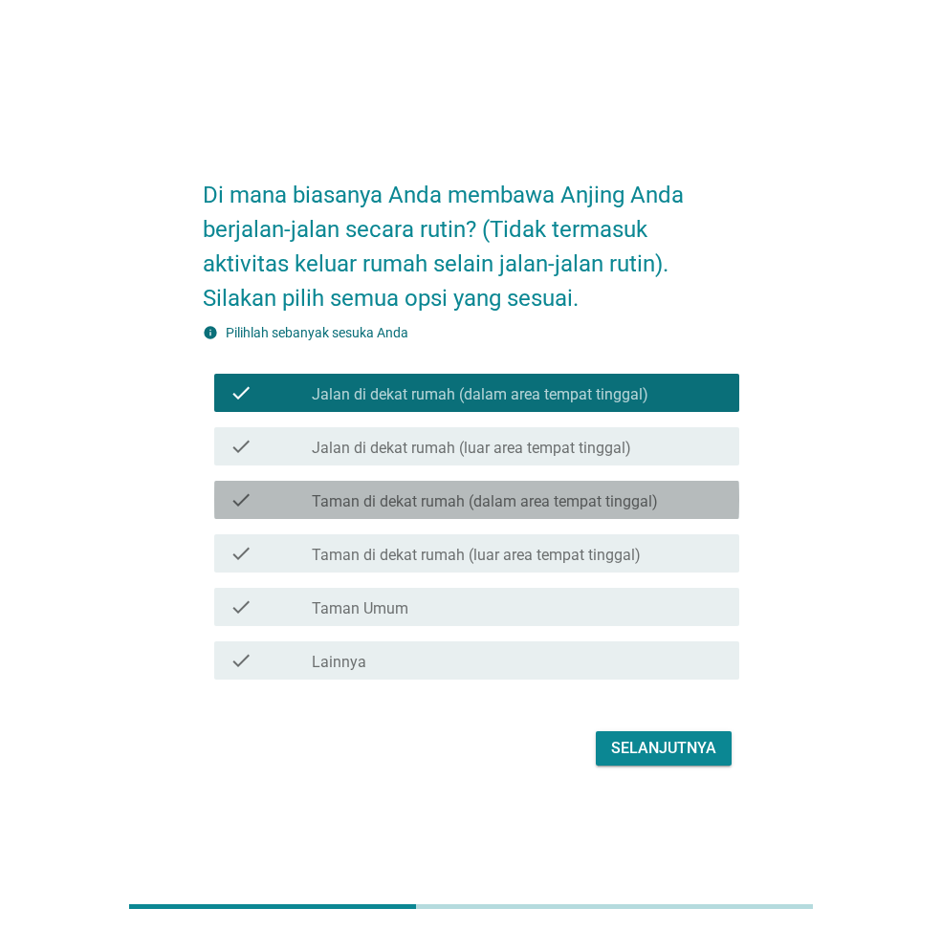
click at [488, 504] on label "Taman di dekat rumah (dalam area tempat tinggal)" at bounding box center [485, 501] width 346 height 19
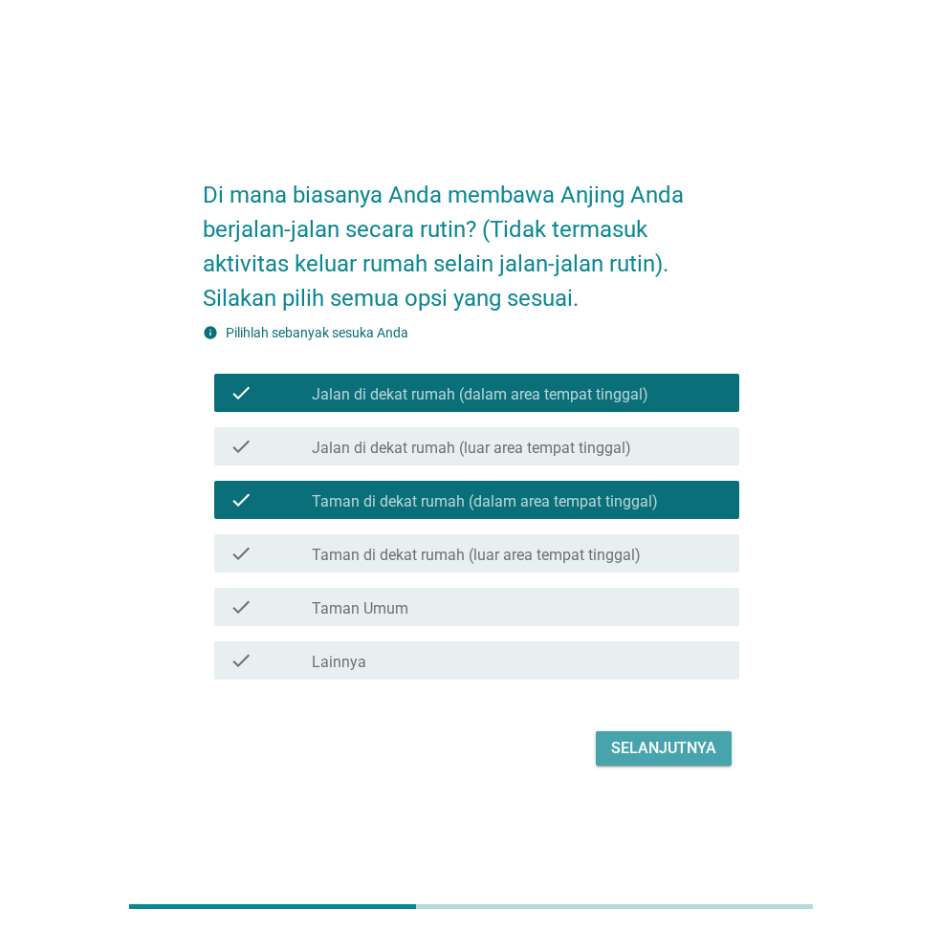
click at [638, 746] on div "Selanjutnya" at bounding box center [663, 748] width 105 height 23
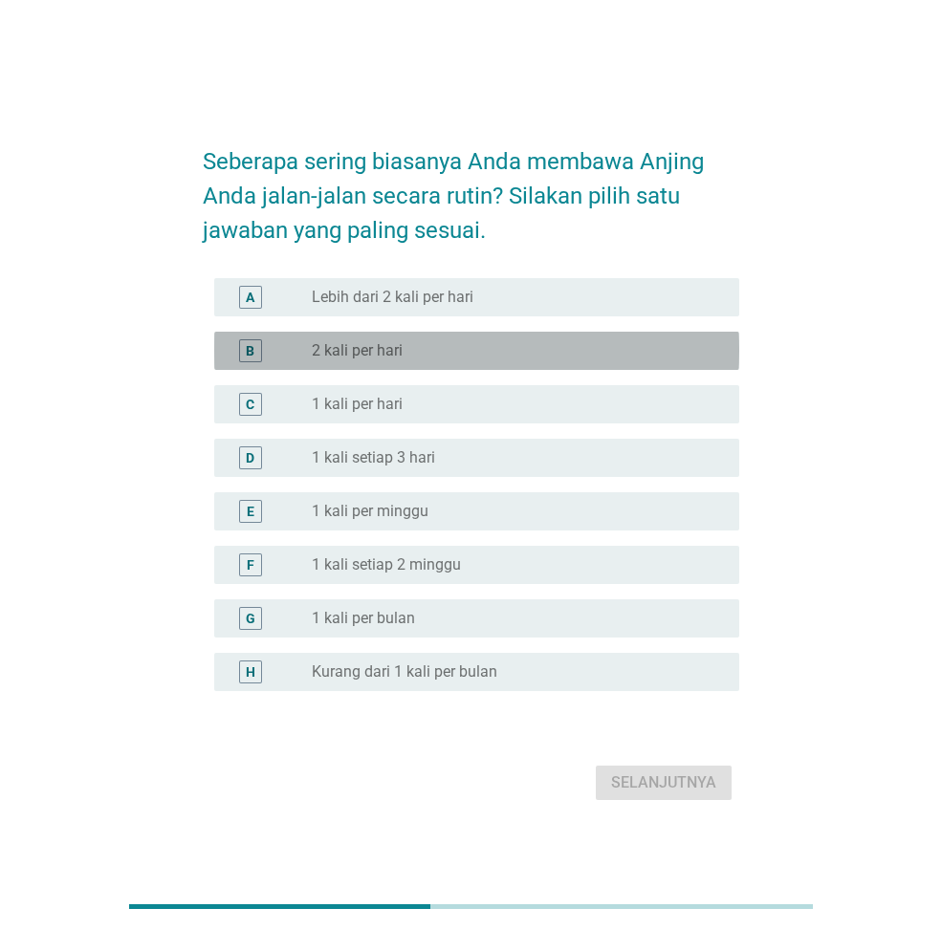
click at [376, 353] on label "2 kali per hari" at bounding box center [357, 350] width 91 height 19
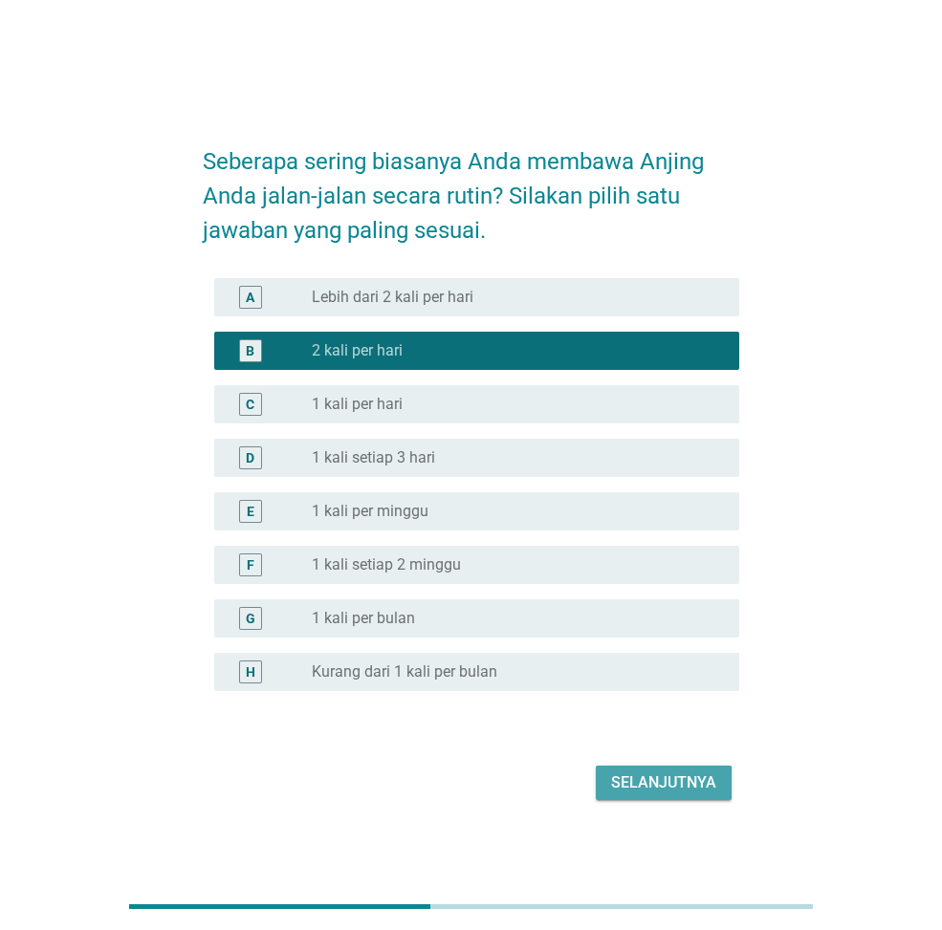
click at [656, 771] on button "Selanjutnya" at bounding box center [664, 783] width 136 height 34
